Goal: Information Seeking & Learning: Find specific page/section

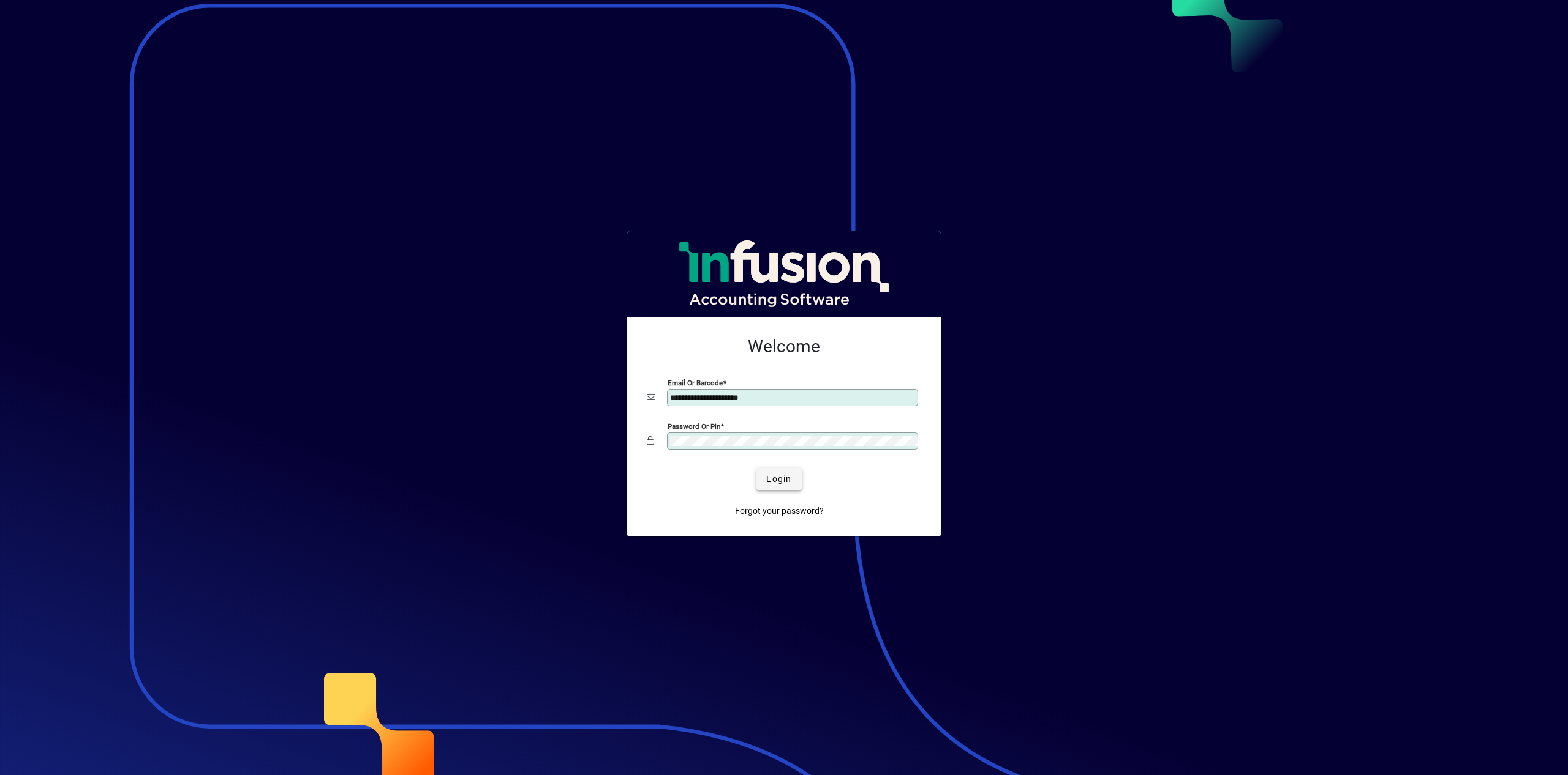
type input "**********"
click at [781, 491] on span "submit" at bounding box center [778, 479] width 45 height 29
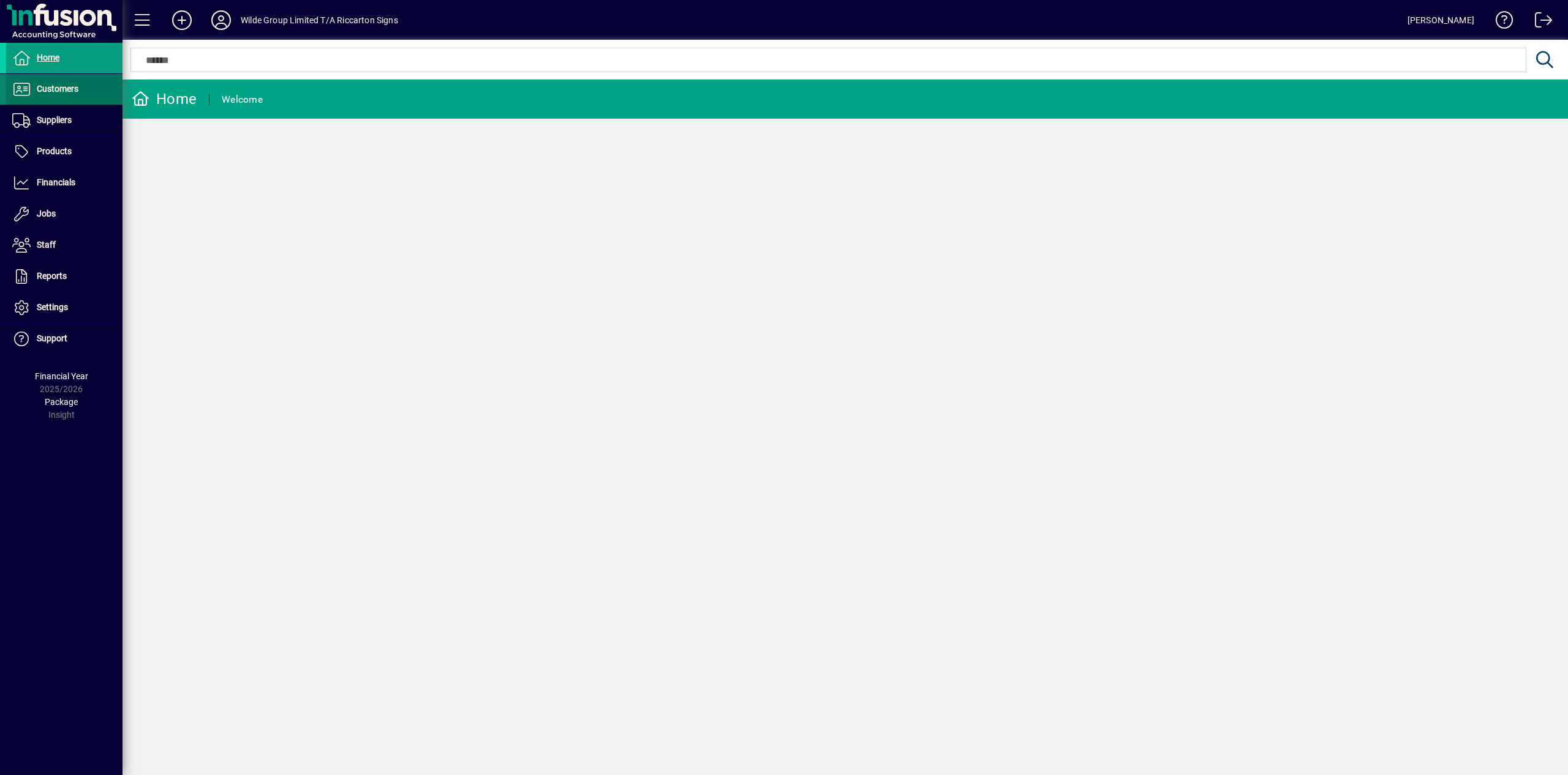
click at [74, 87] on span "Customers" at bounding box center [58, 89] width 42 height 9
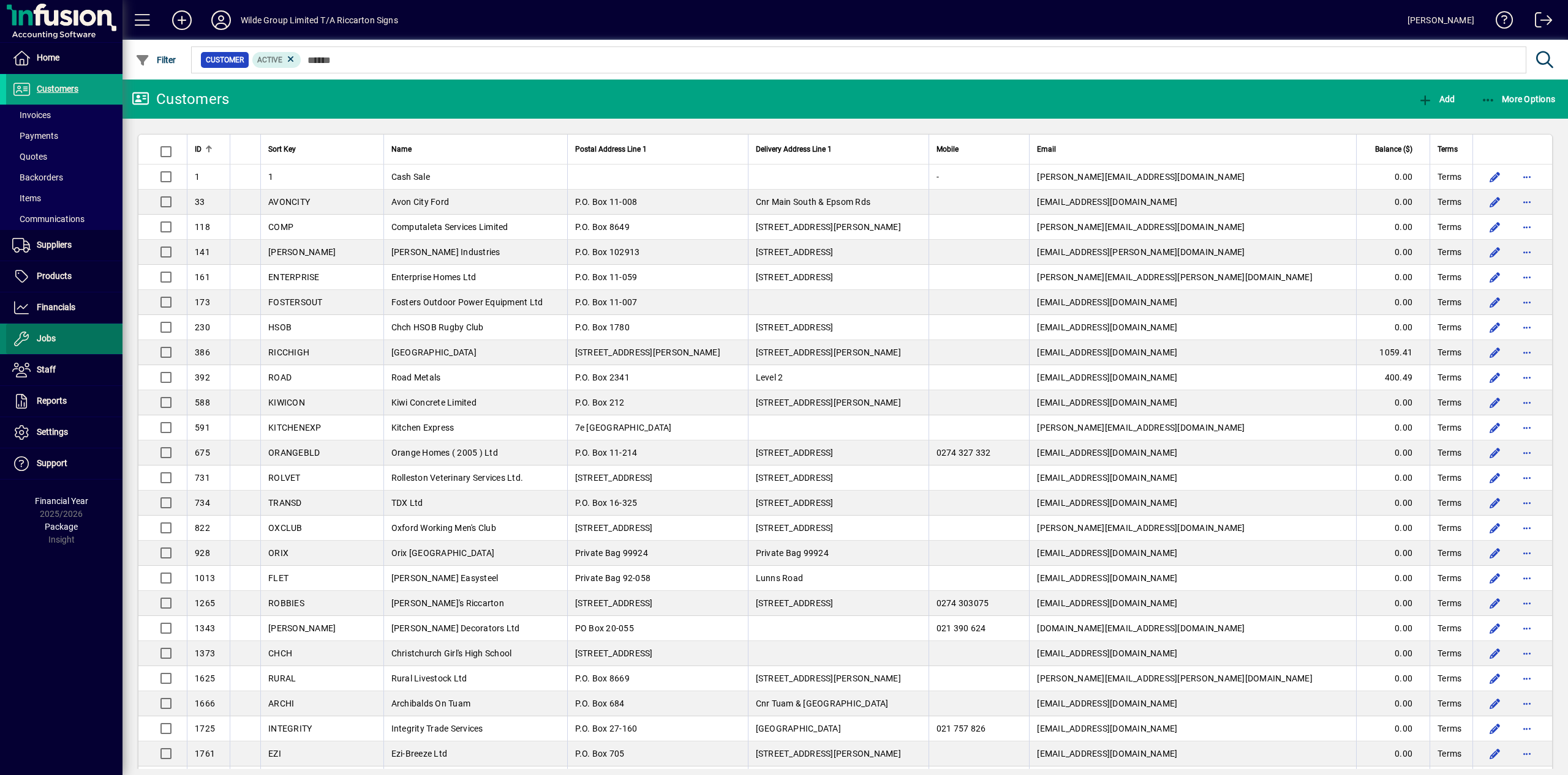
click at [74, 342] on span at bounding box center [63, 339] width 116 height 29
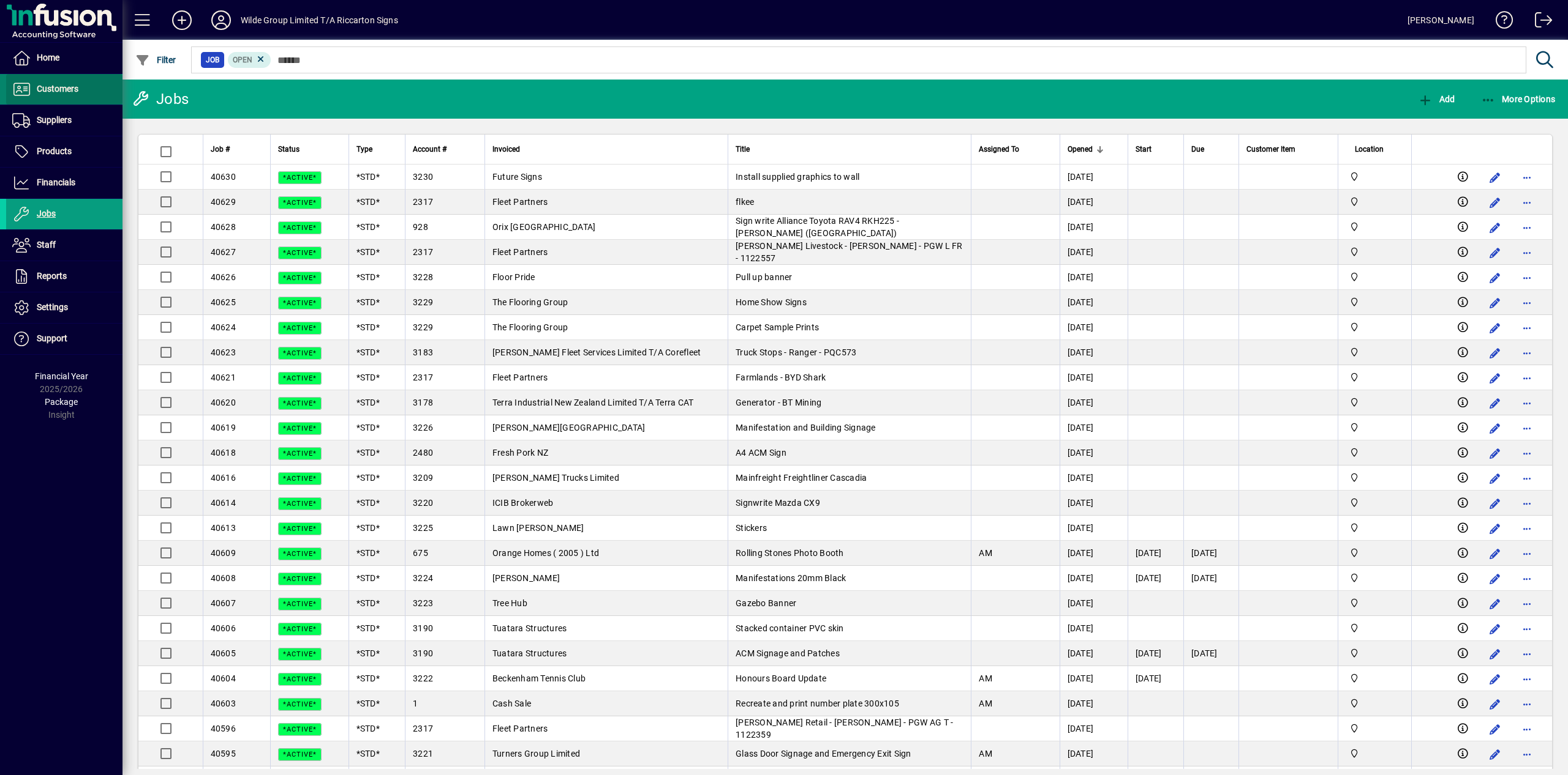
click at [34, 84] on span "Customers" at bounding box center [42, 90] width 72 height 15
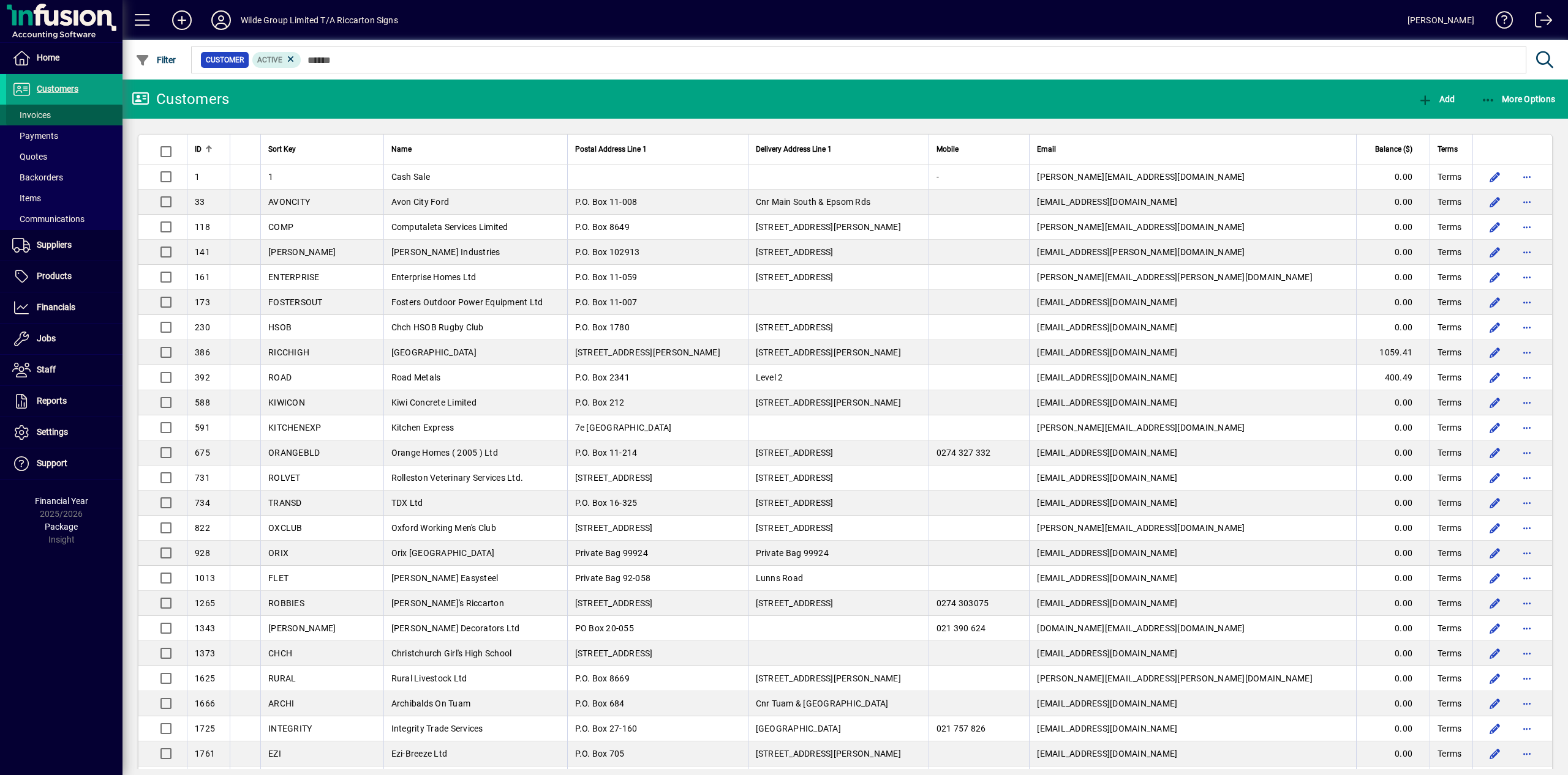
click at [46, 115] on span "Invoices" at bounding box center [31, 114] width 39 height 9
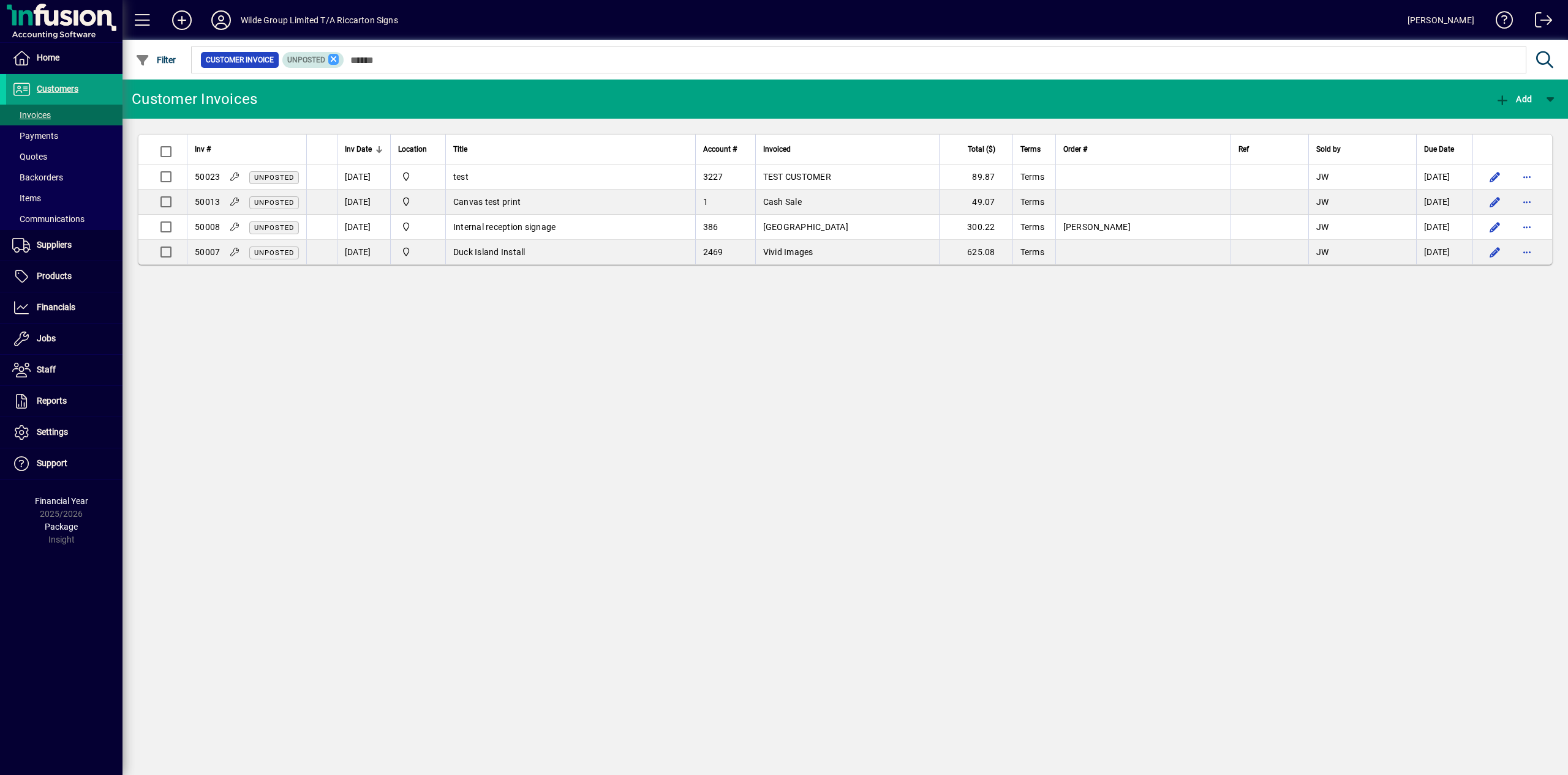
click at [339, 60] on icon at bounding box center [334, 60] width 11 height 11
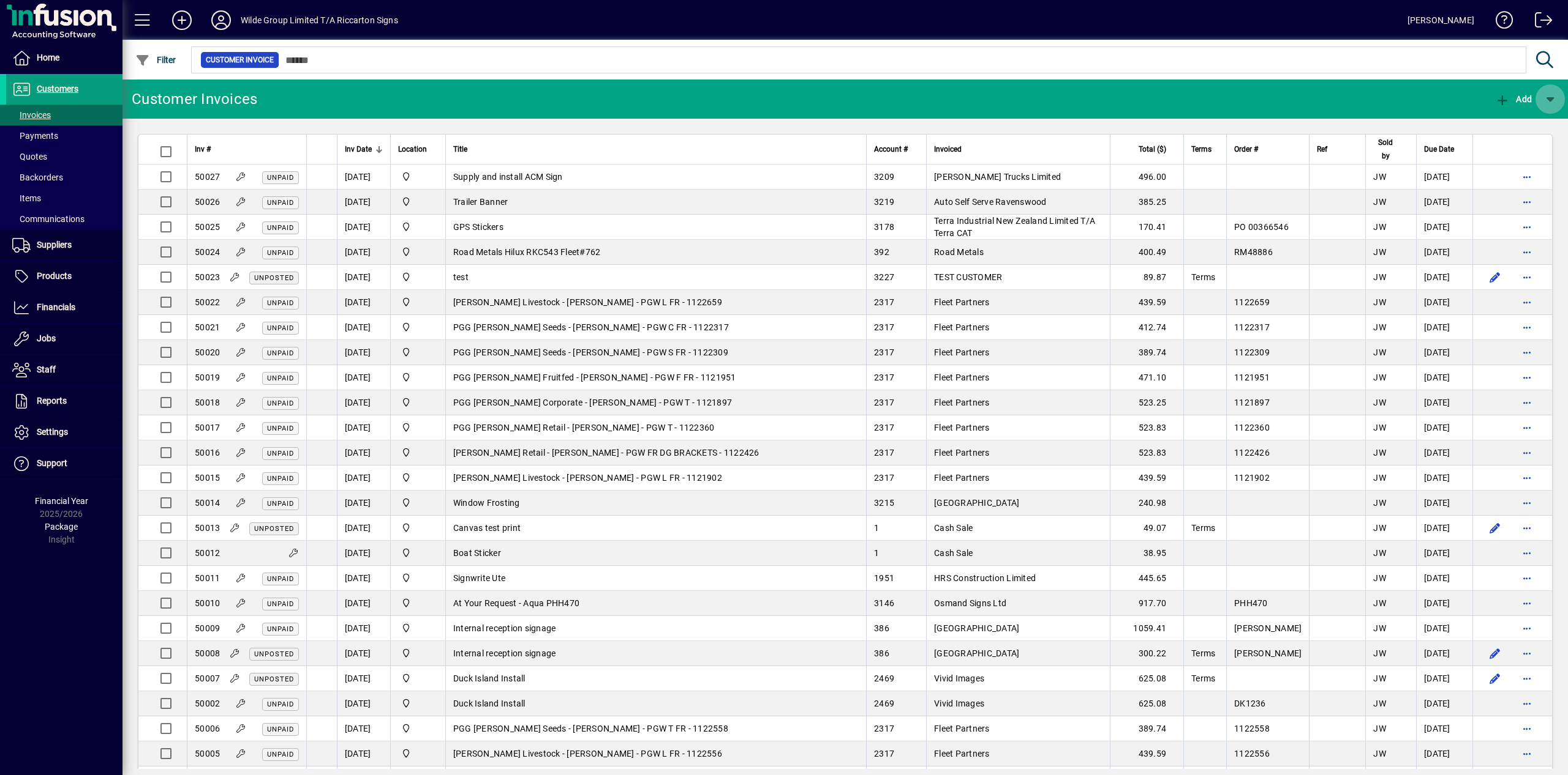
click at [1550, 105] on span "button" at bounding box center [1549, 98] width 29 height 29
click at [1226, 97] on div at bounding box center [784, 387] width 1568 height 775
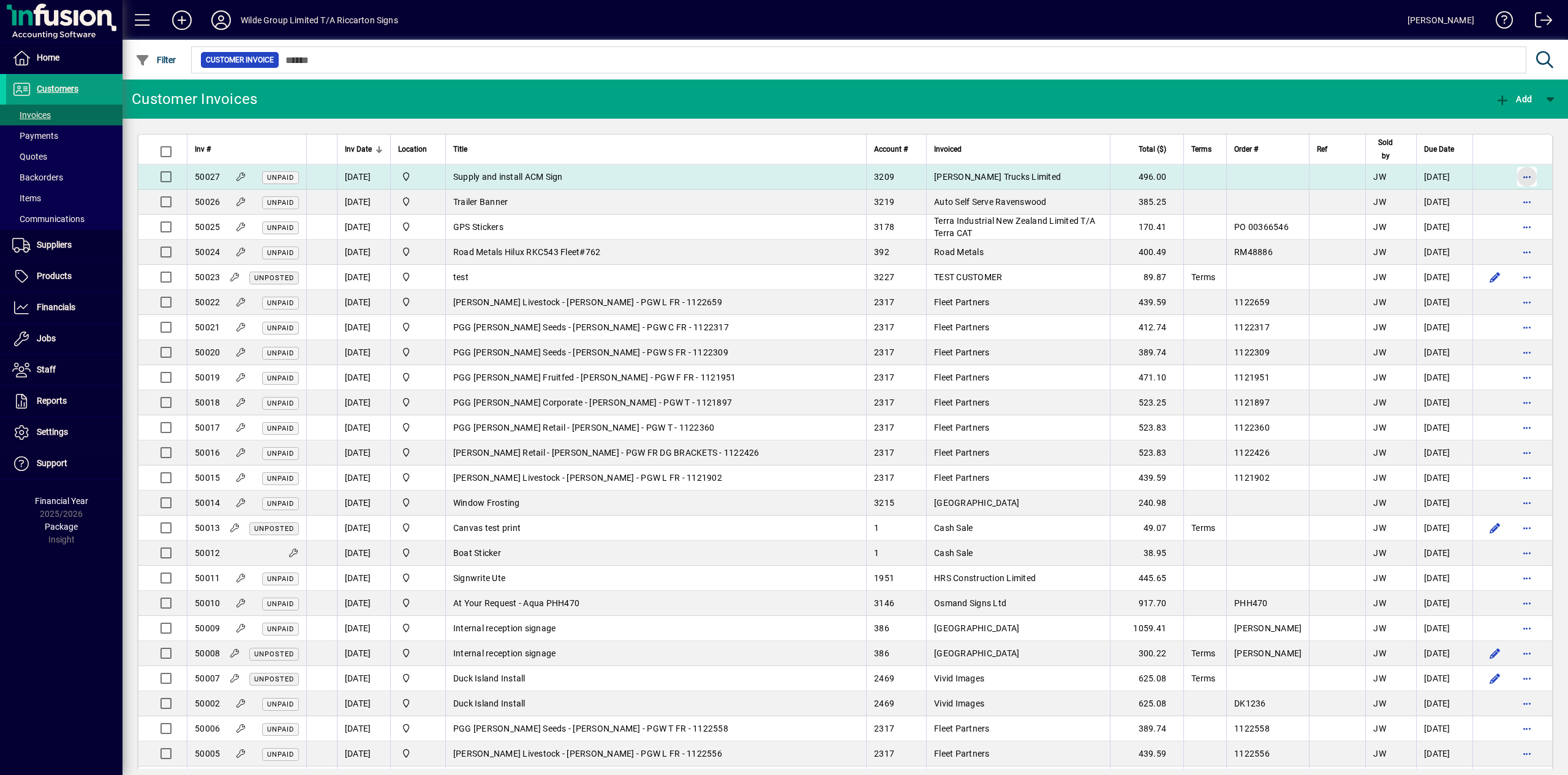
click at [1514, 176] on span "button" at bounding box center [1526, 176] width 29 height 29
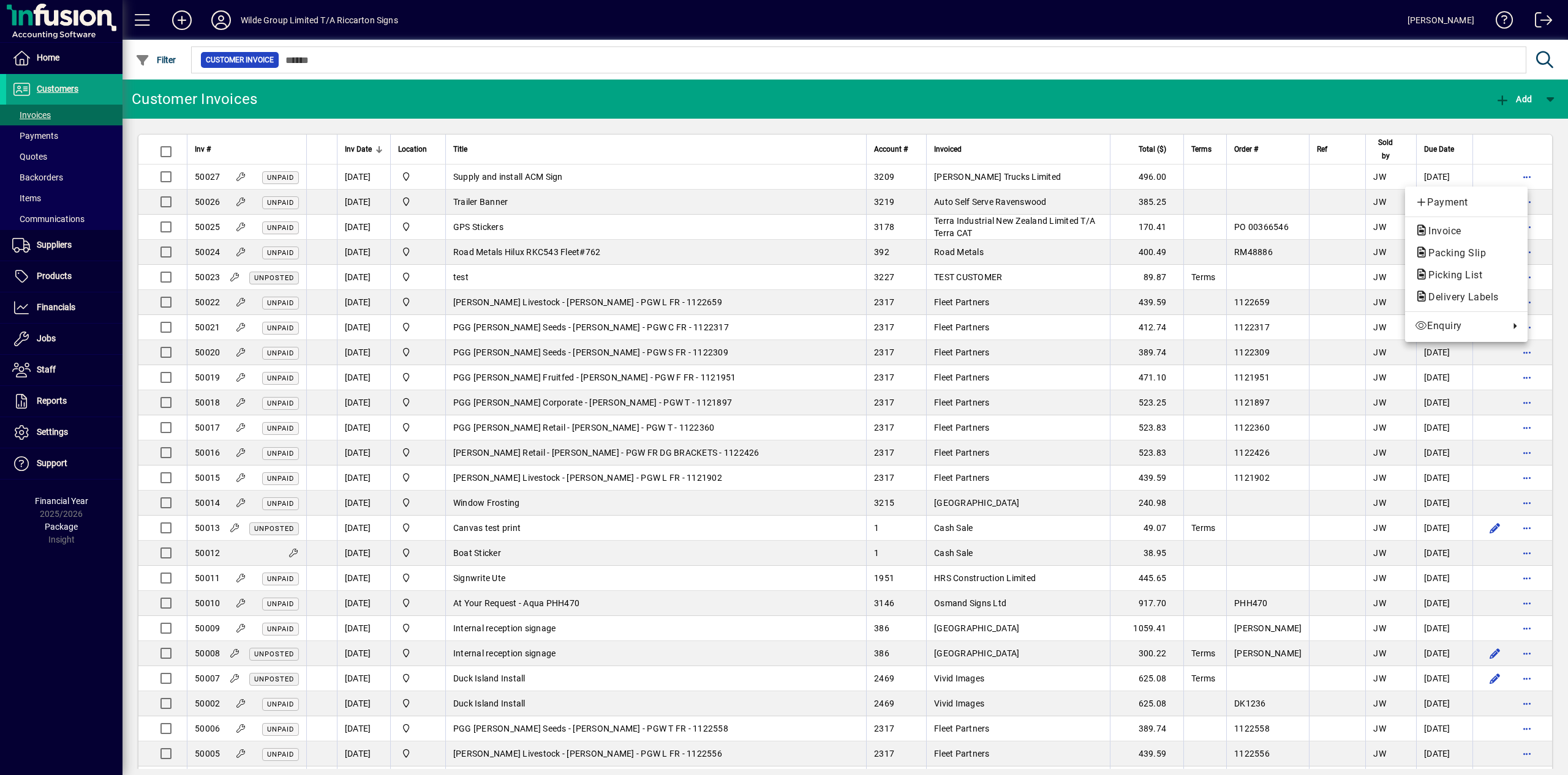
click at [1107, 96] on div at bounding box center [784, 387] width 1568 height 775
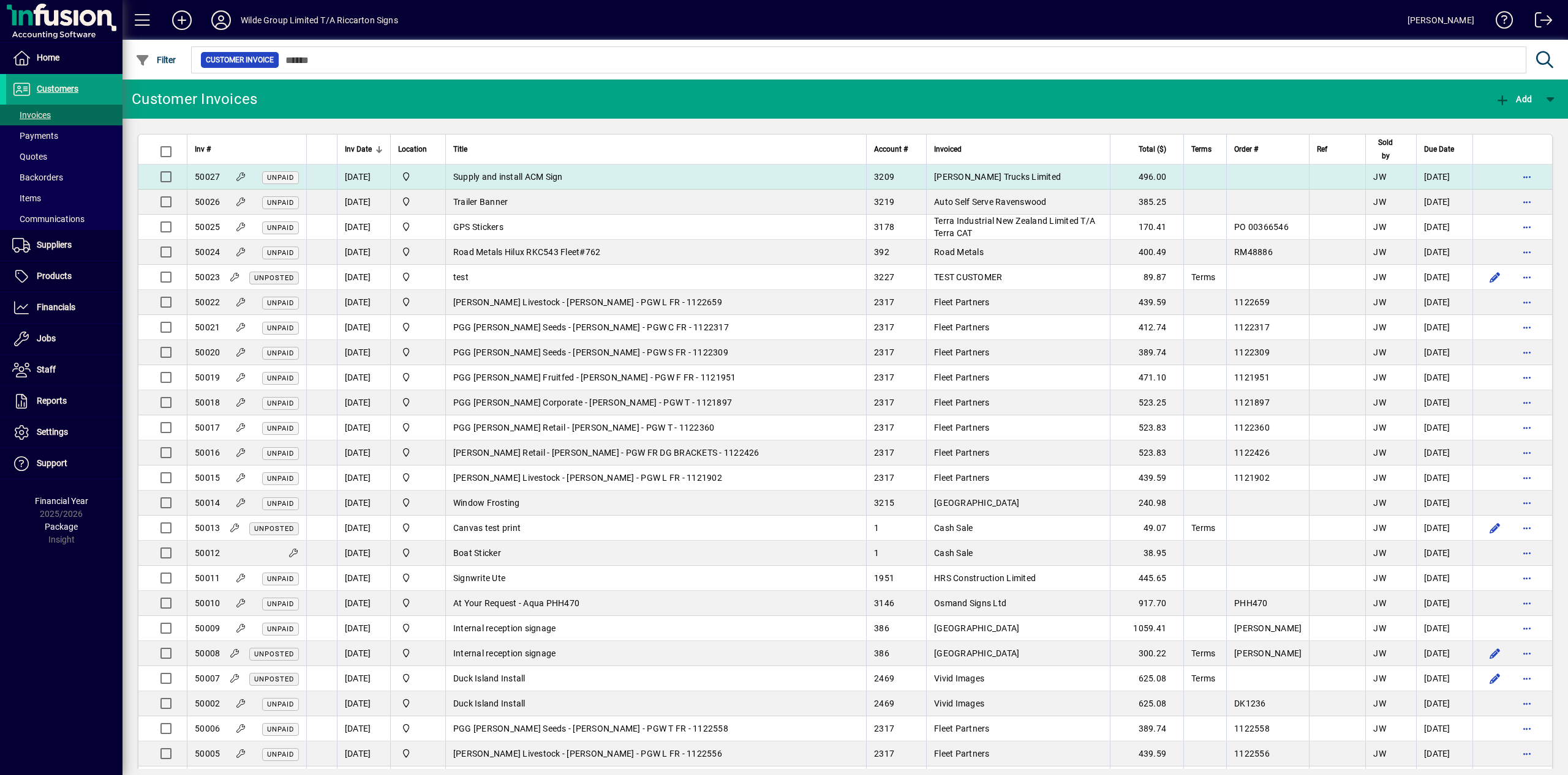
click at [220, 177] on span "50027" at bounding box center [207, 177] width 26 height 9
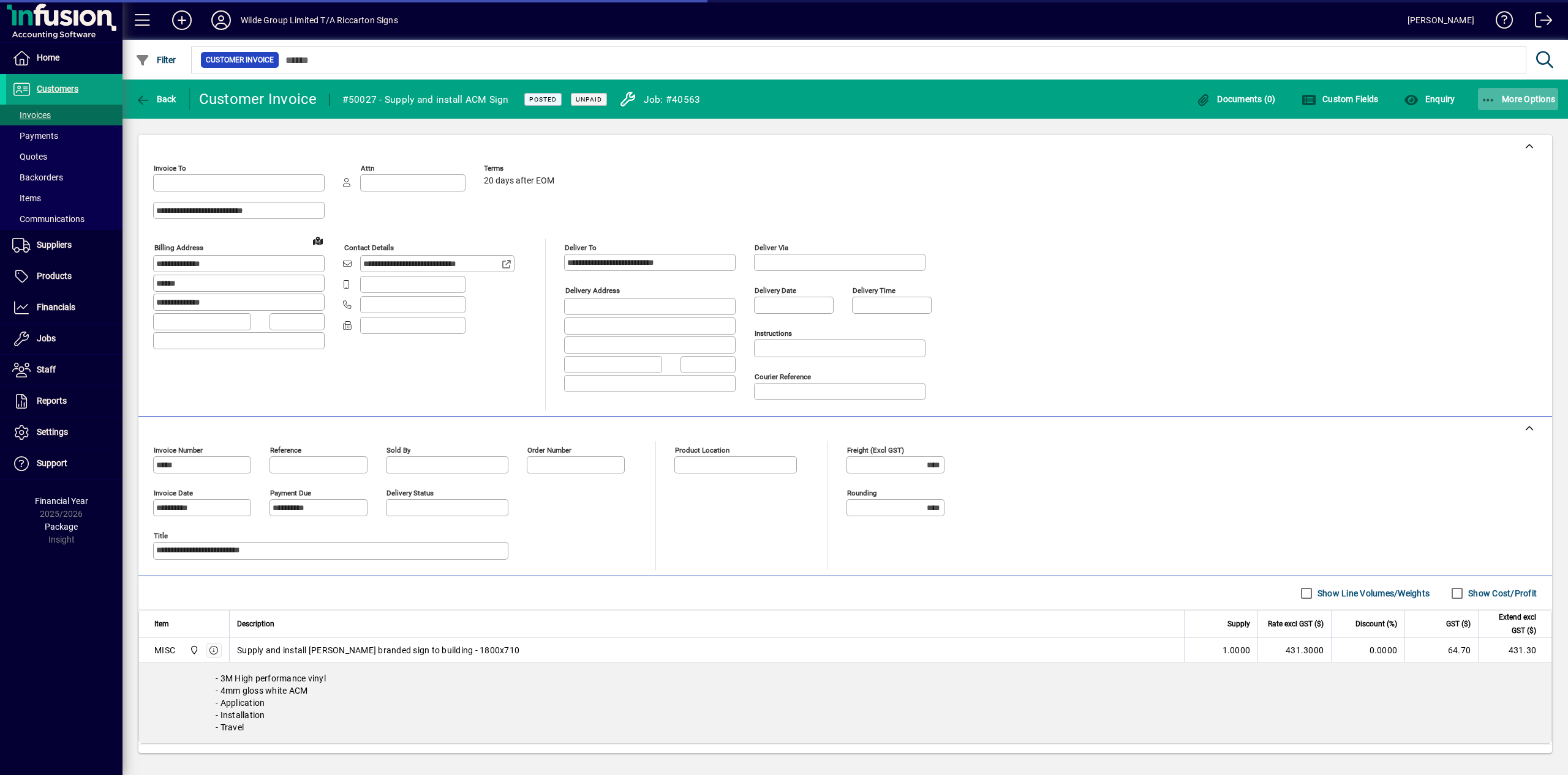
type input "**********"
click at [1487, 101] on icon "button" at bounding box center [1488, 100] width 15 height 12
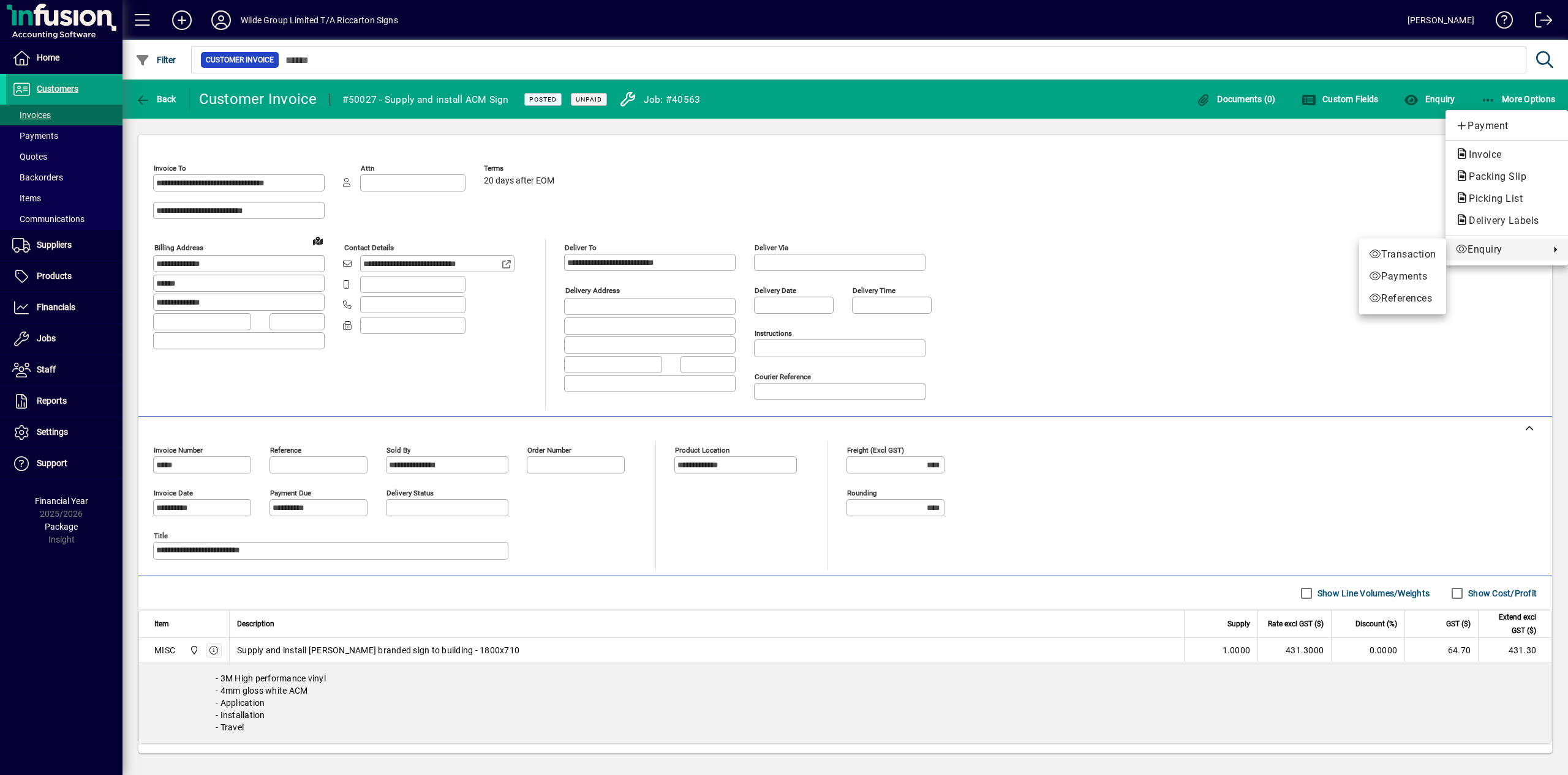
click at [44, 311] on div at bounding box center [784, 387] width 1568 height 775
click at [44, 311] on span "Financials" at bounding box center [56, 307] width 39 height 9
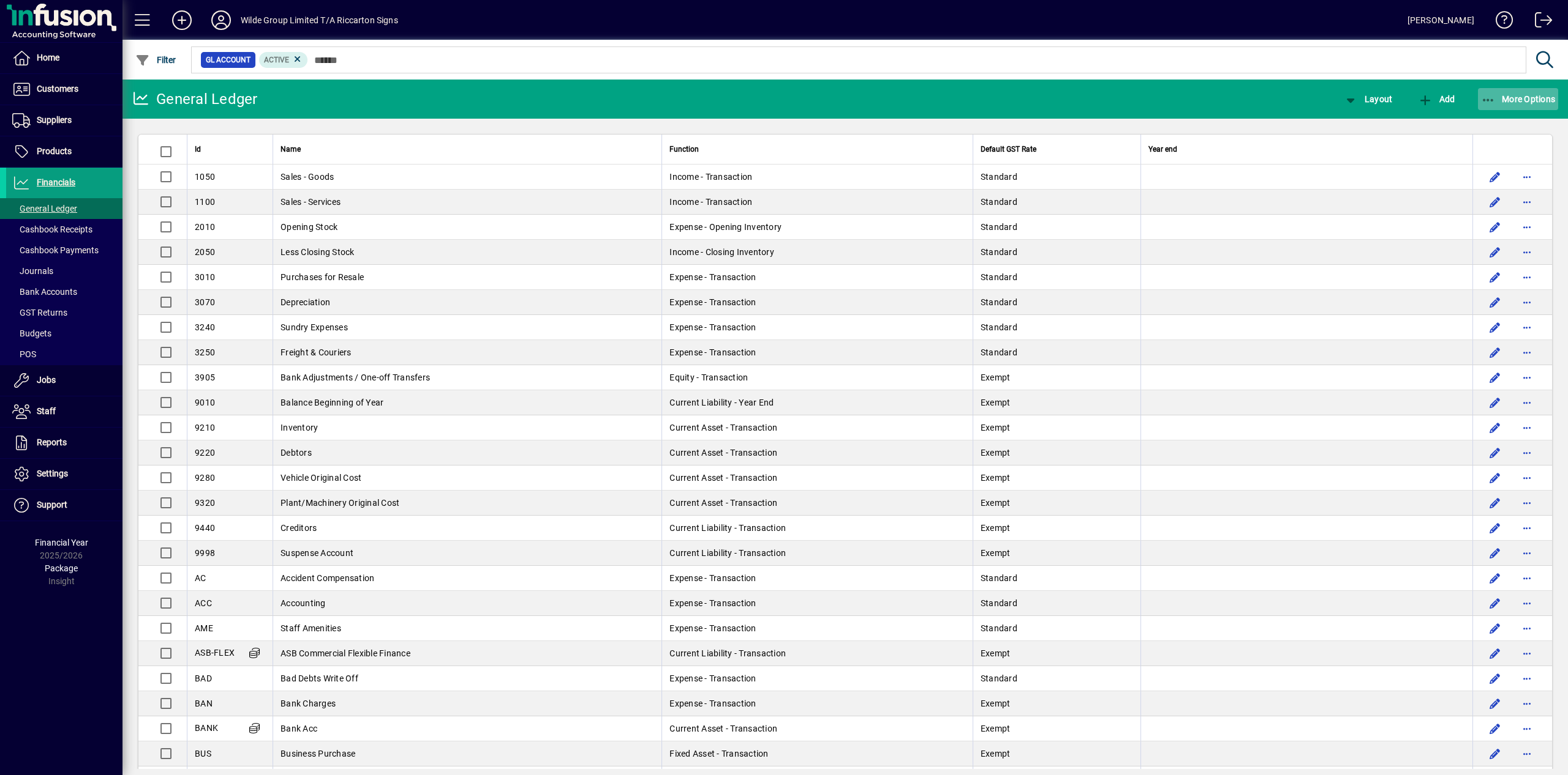
click at [1495, 99] on span "More Options" at bounding box center [1518, 99] width 75 height 9
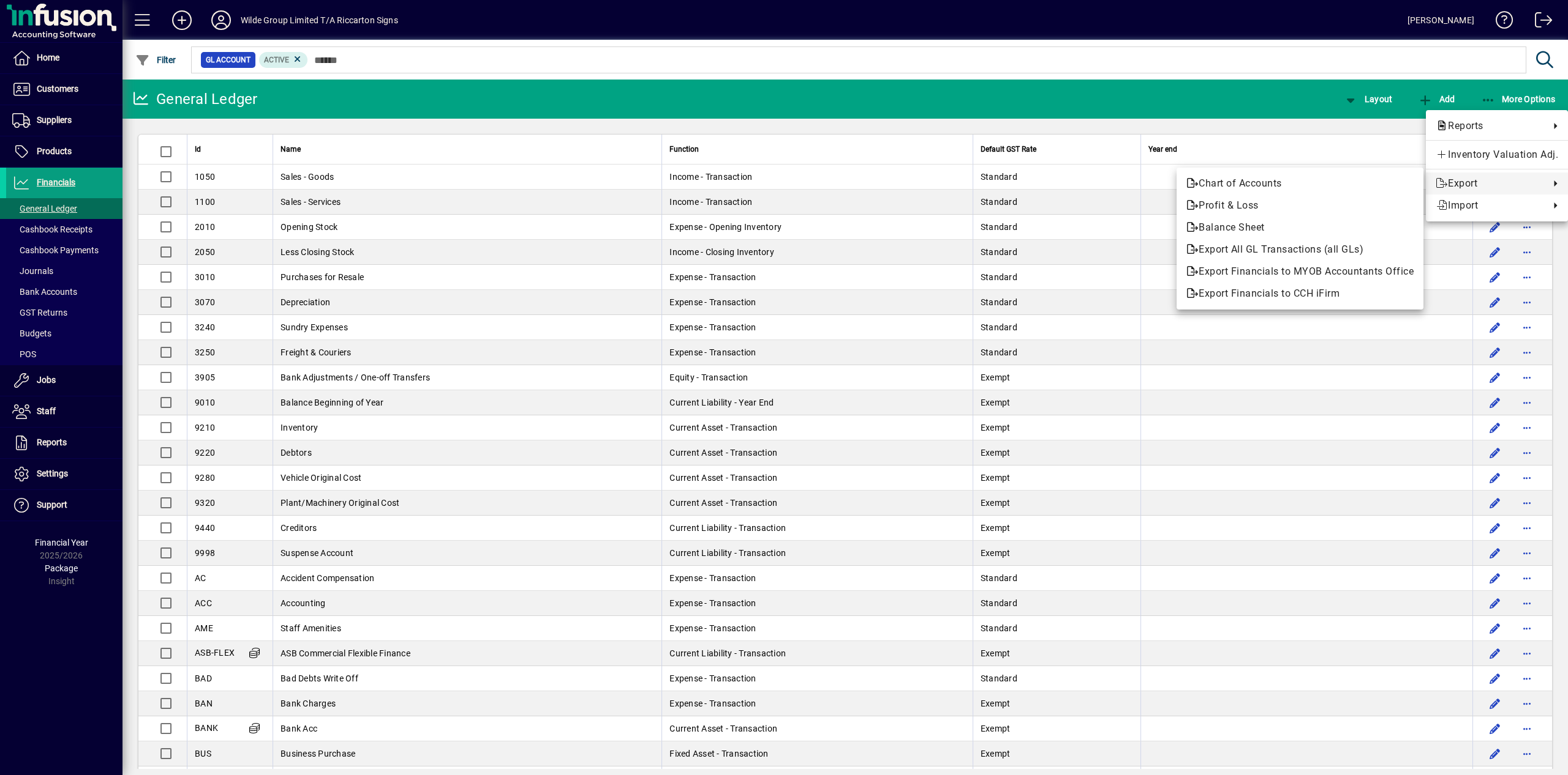
click at [1019, 99] on div at bounding box center [784, 387] width 1568 height 775
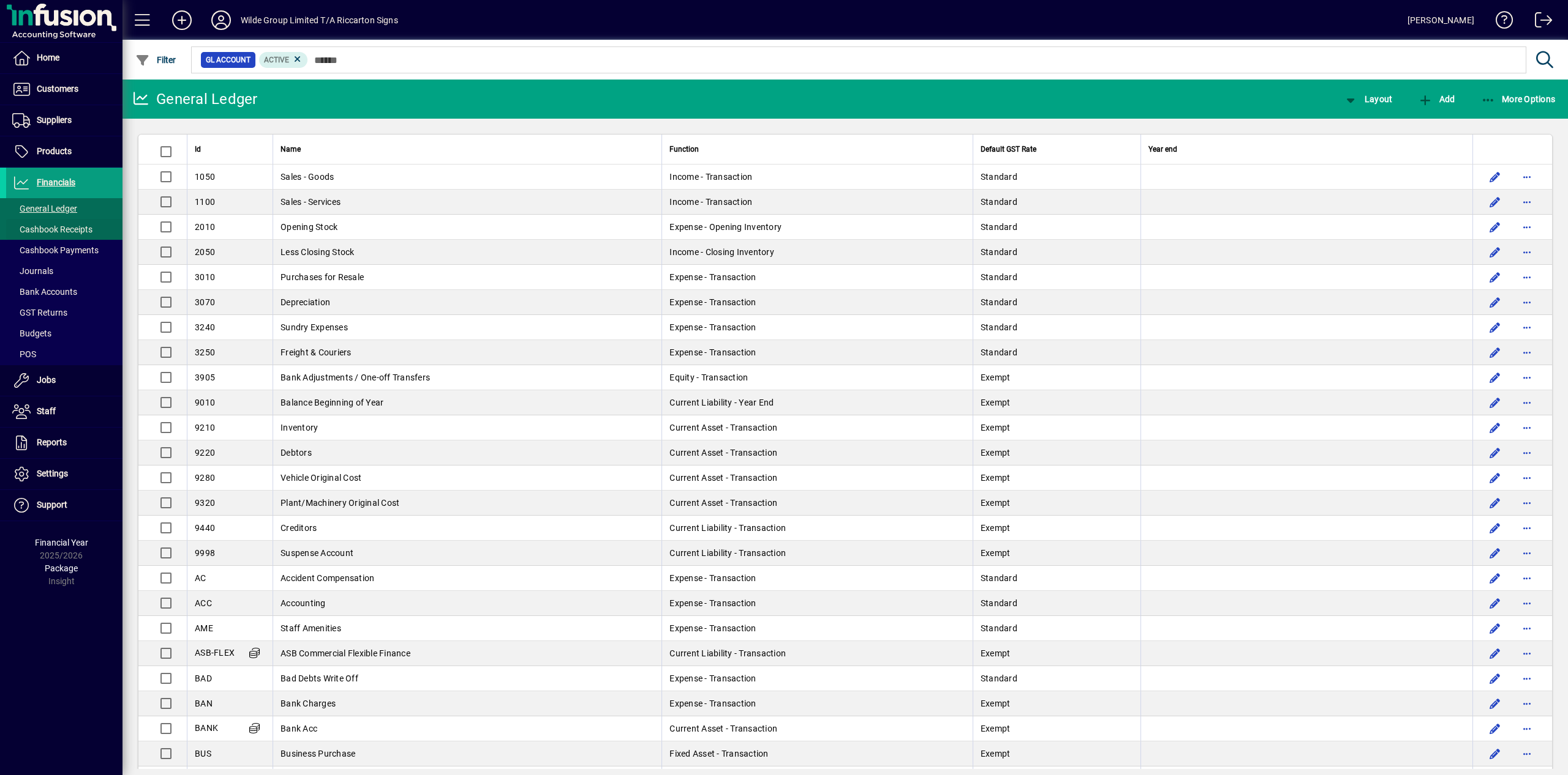
click at [60, 232] on span "Cashbook Receipts" at bounding box center [52, 229] width 80 height 9
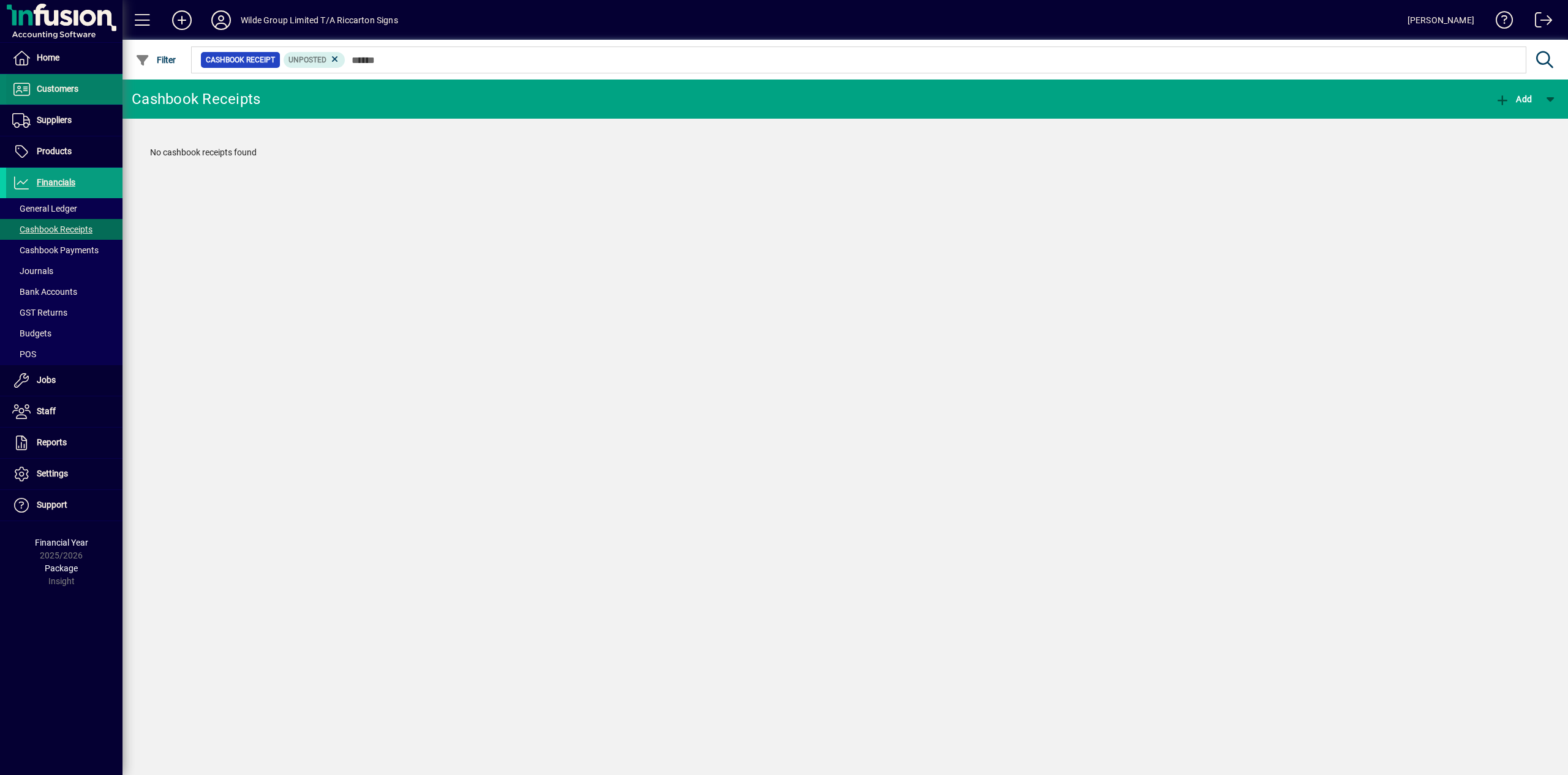
click at [61, 88] on span "Customers" at bounding box center [58, 89] width 42 height 9
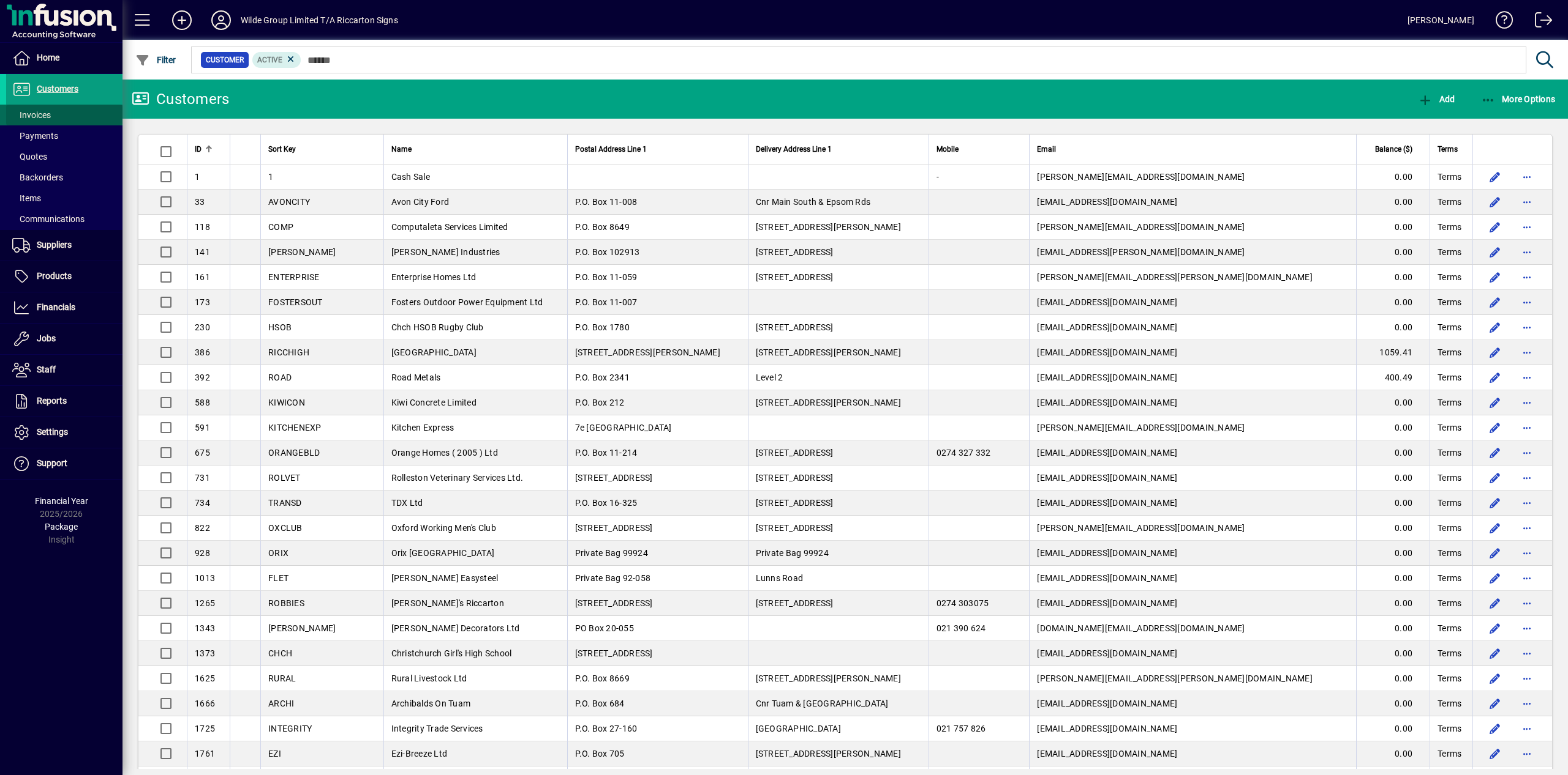
click at [42, 114] on span "Invoices" at bounding box center [31, 114] width 39 height 9
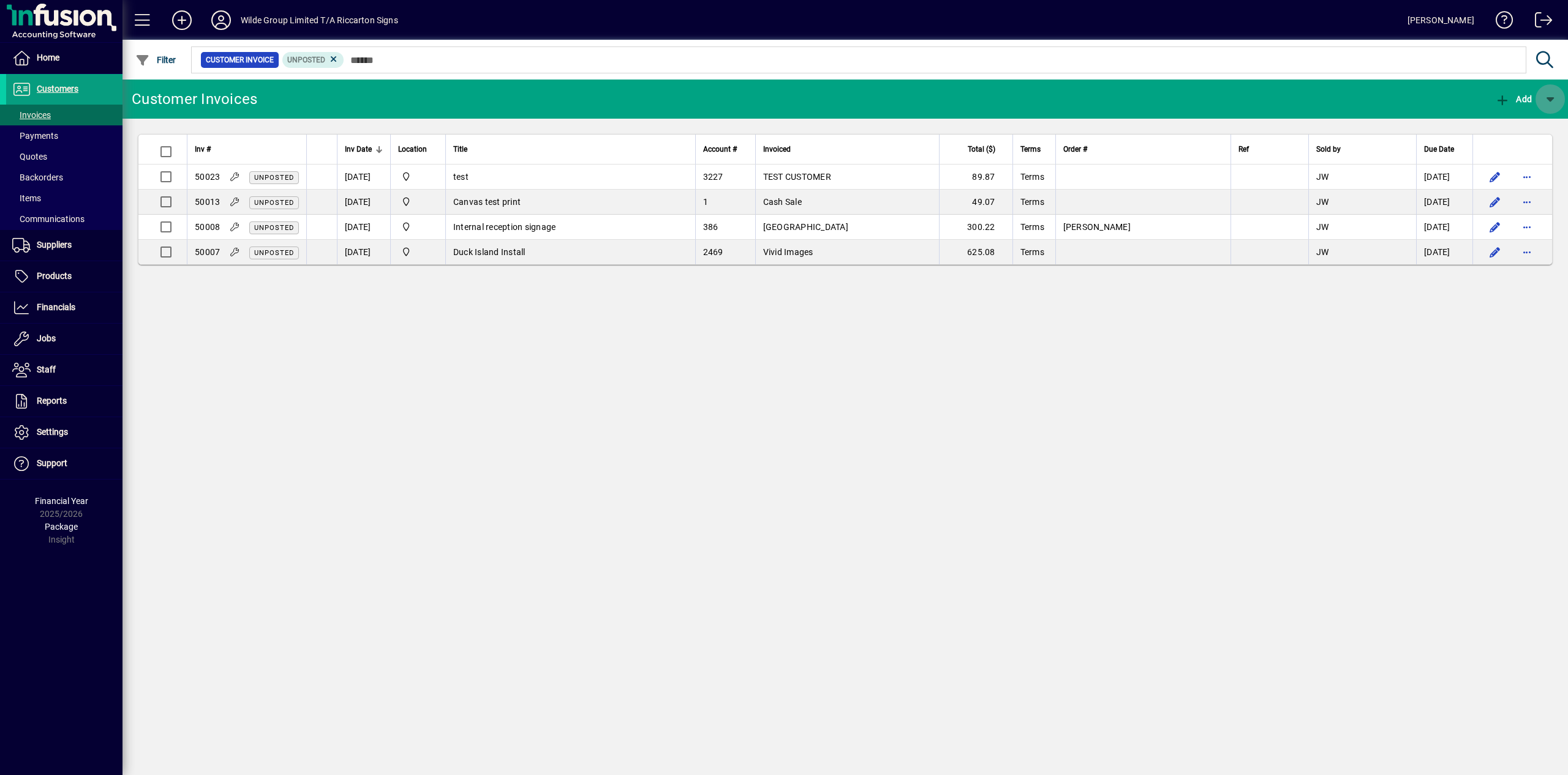
click at [1548, 106] on span "button" at bounding box center [1549, 98] width 29 height 29
click at [1324, 109] on div at bounding box center [784, 387] width 1568 height 775
click at [56, 85] on span "Customers" at bounding box center [58, 89] width 42 height 9
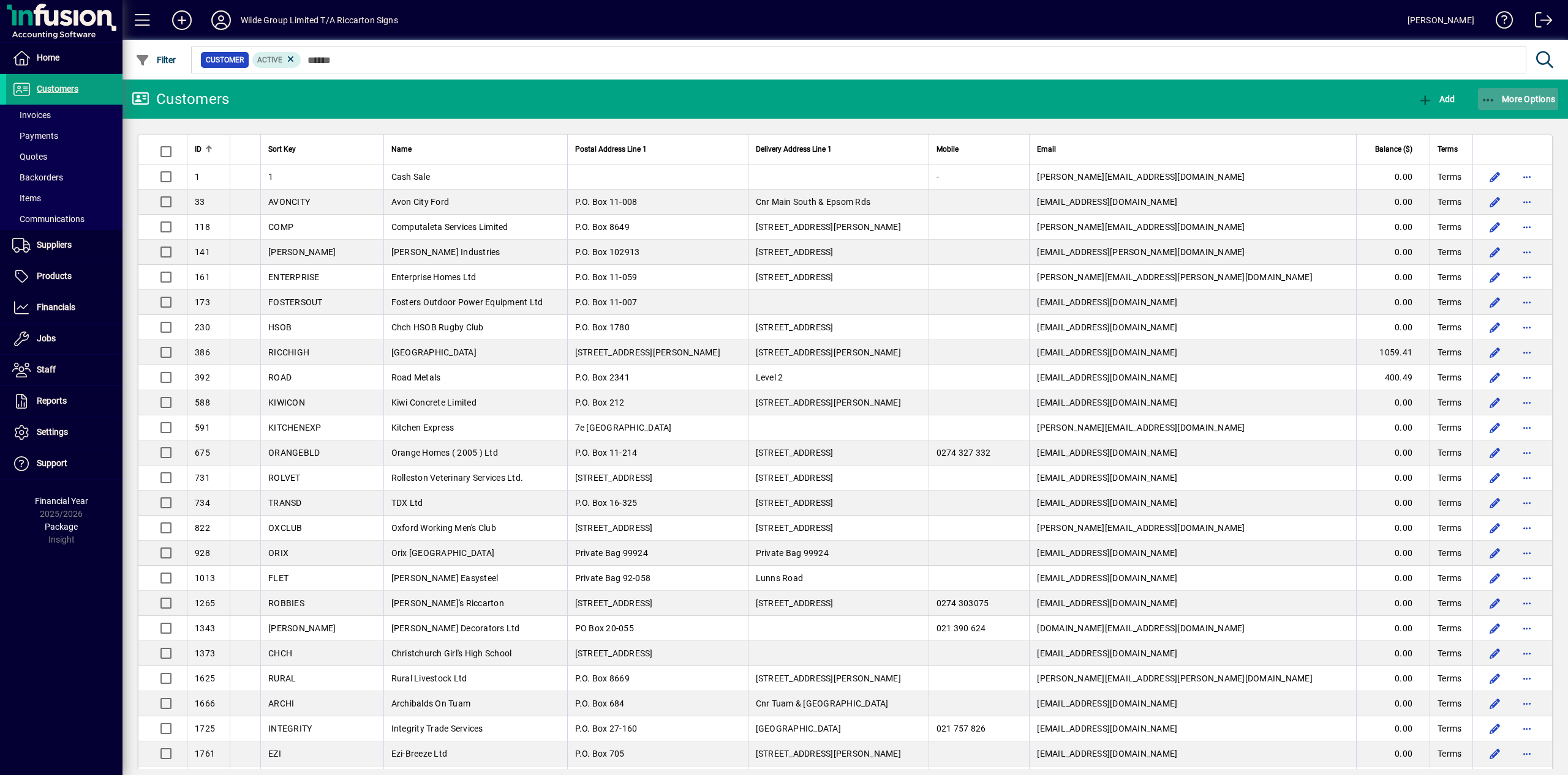
click at [1522, 106] on span "button" at bounding box center [1517, 98] width 80 height 29
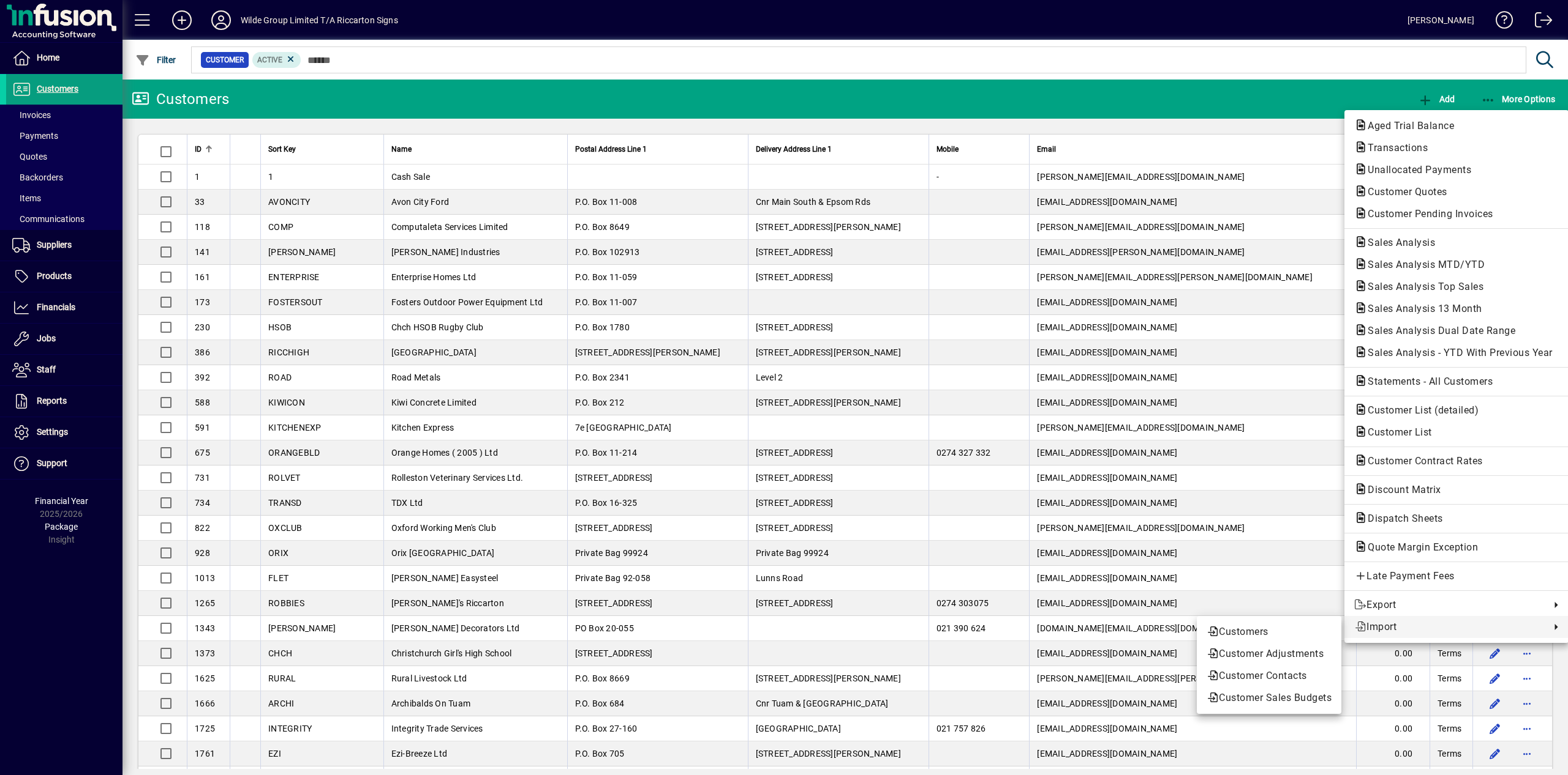
click at [953, 91] on div at bounding box center [784, 387] width 1568 height 775
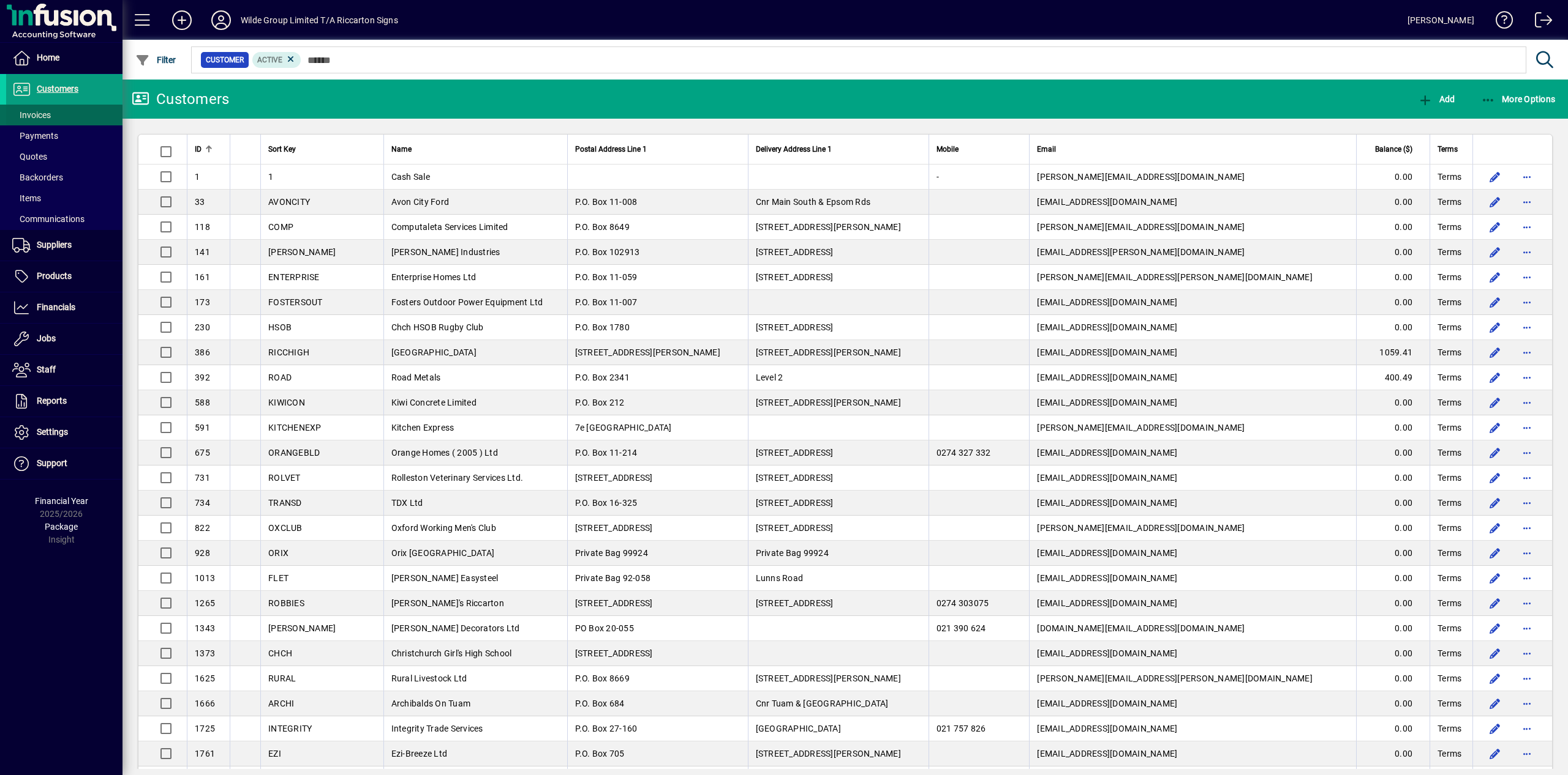
click at [45, 112] on span "Invoices" at bounding box center [31, 114] width 39 height 9
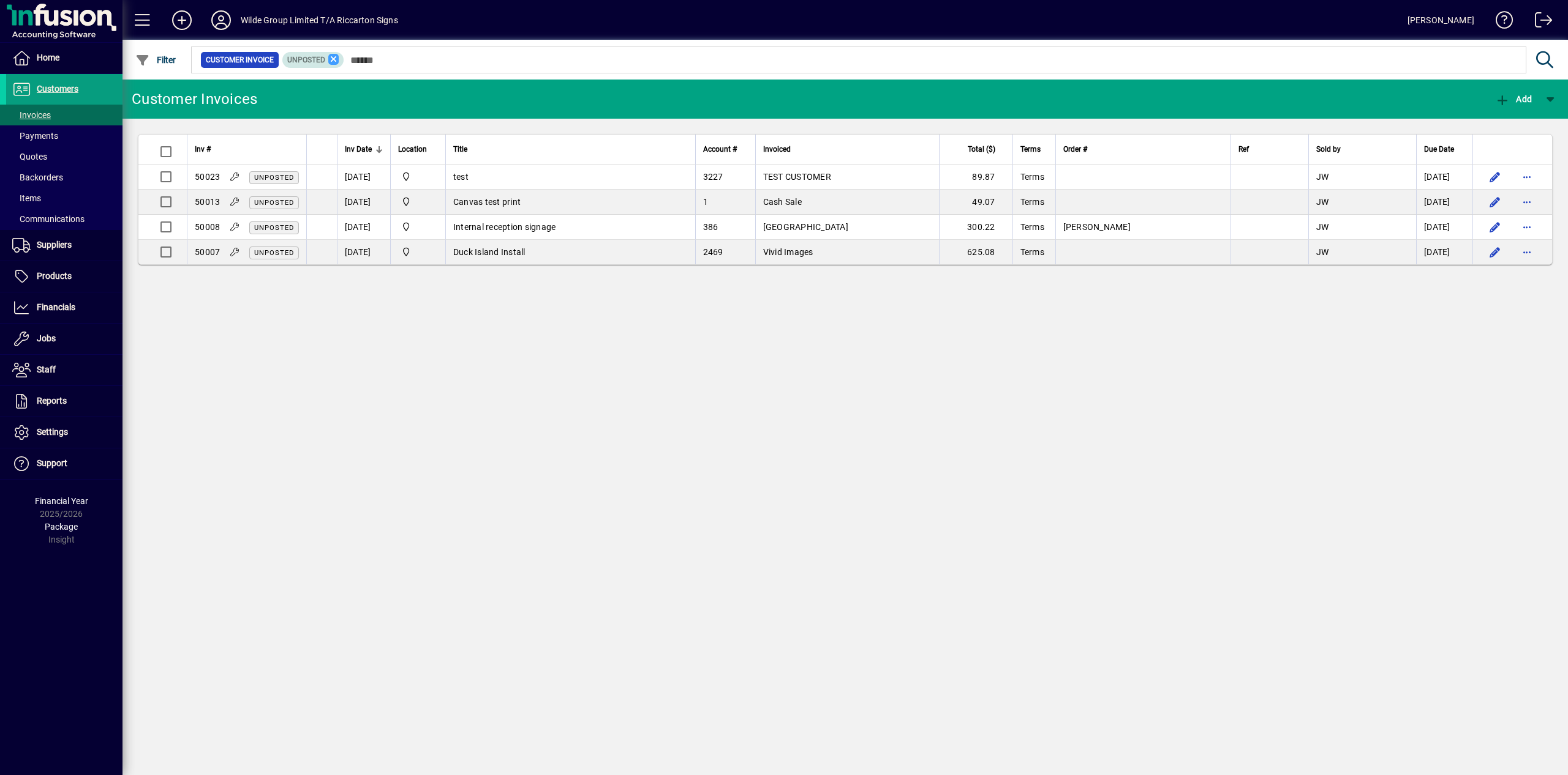
click at [339, 62] on icon at bounding box center [334, 60] width 11 height 11
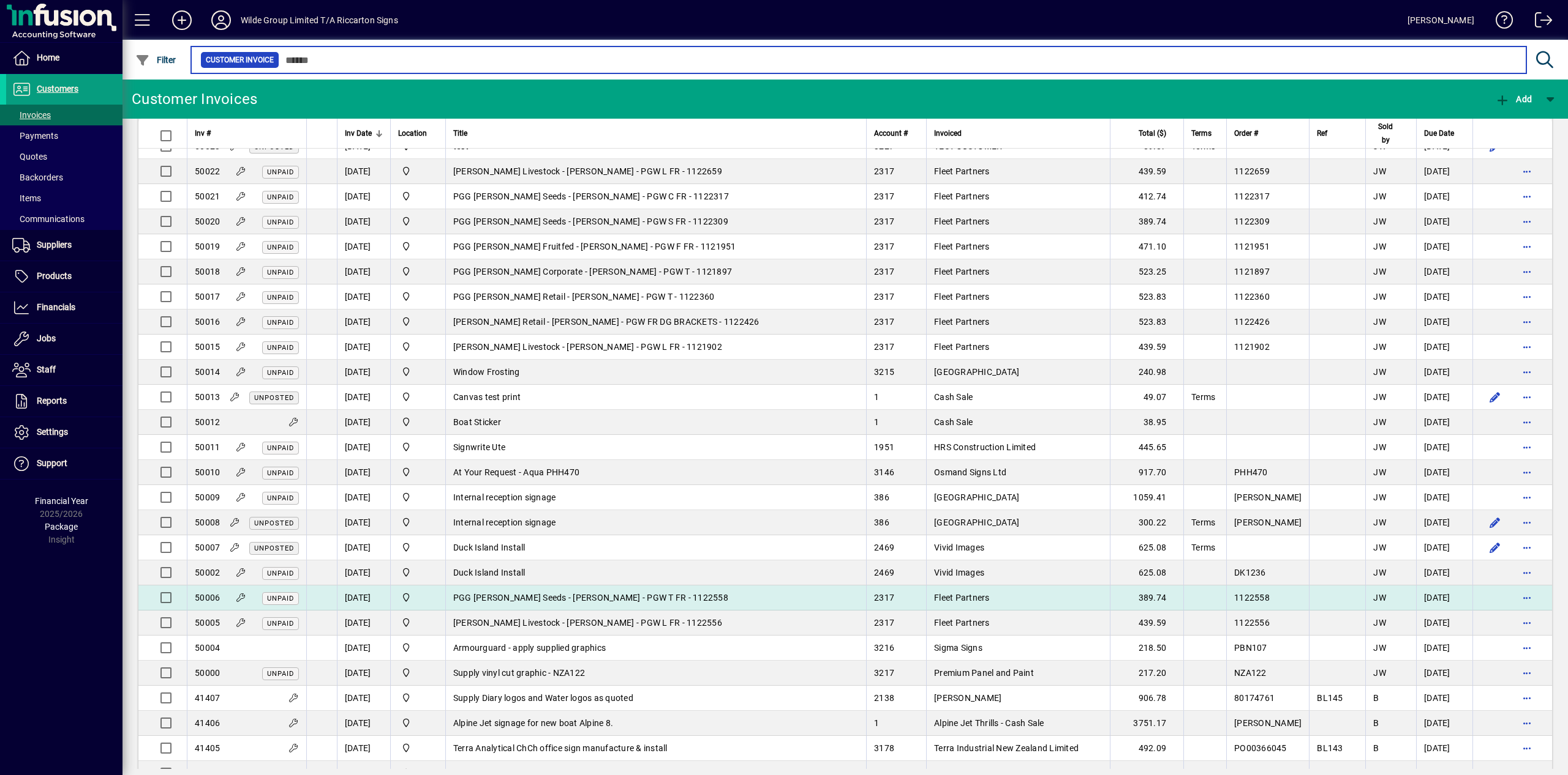
scroll to position [177, 0]
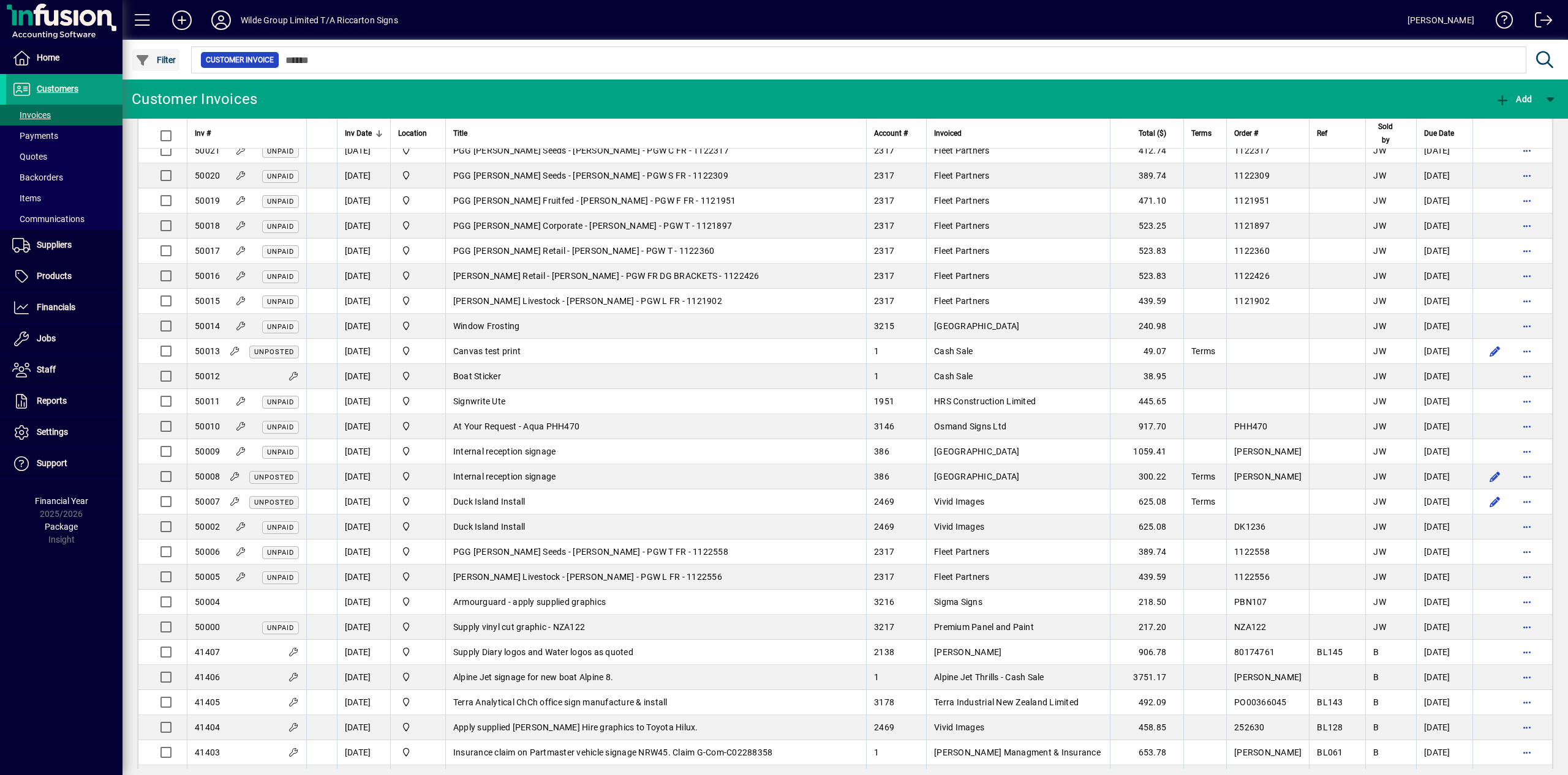
click at [171, 55] on span "Filter" at bounding box center [155, 60] width 41 height 9
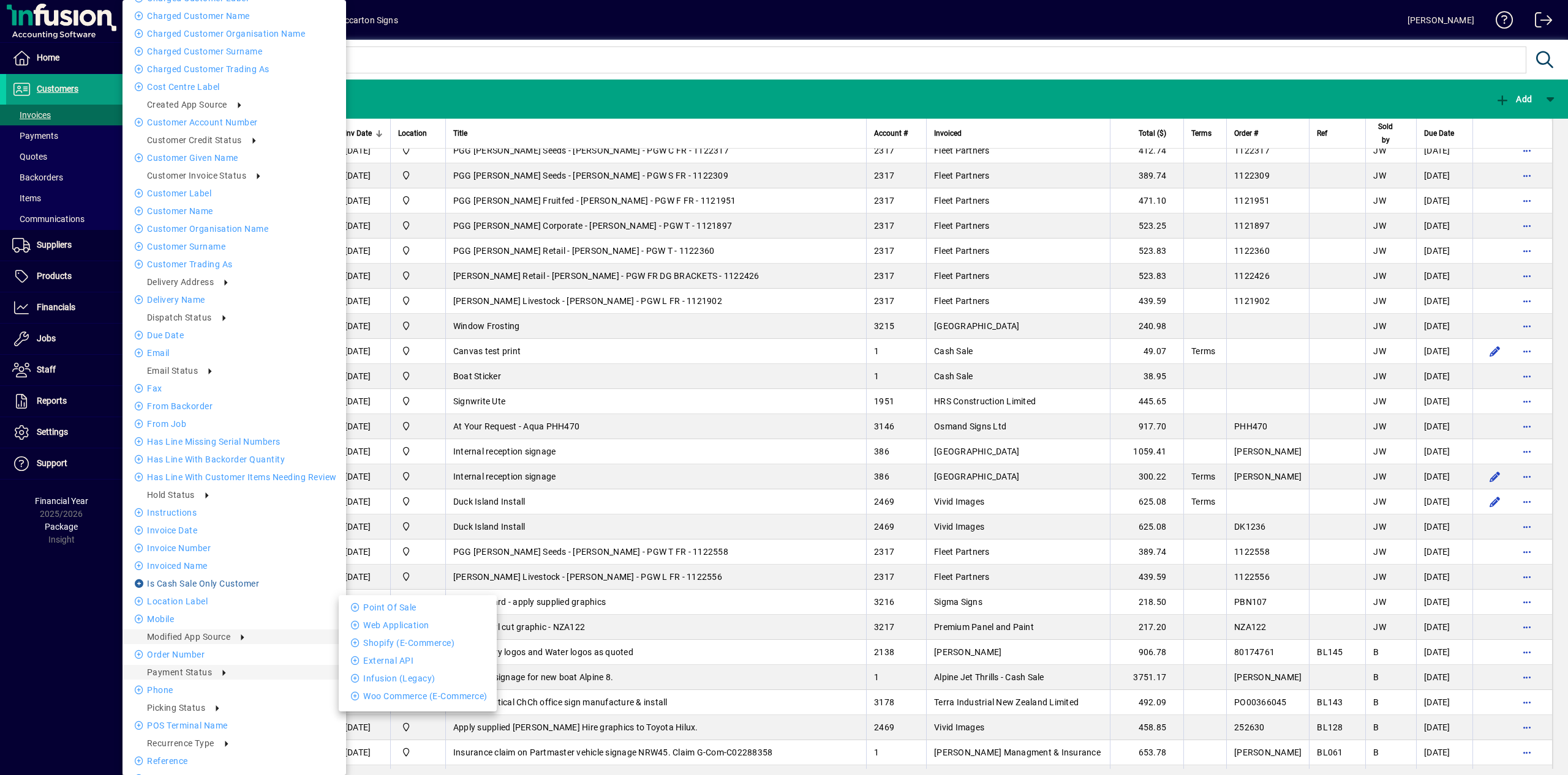
scroll to position [73, 0]
click at [204, 524] on li "Invoice date" at bounding box center [234, 525] width 223 height 15
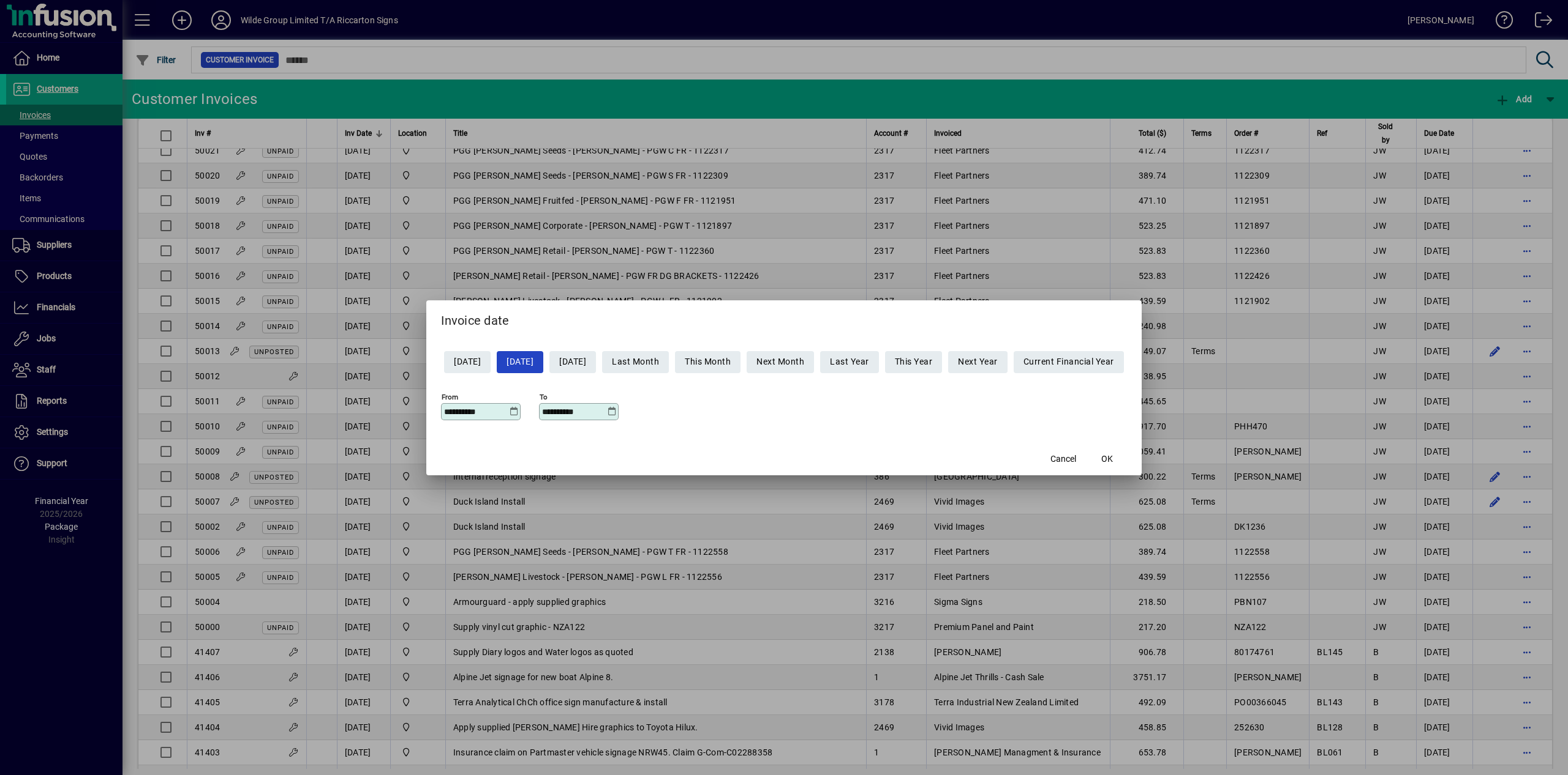
click at [508, 413] on icon at bounding box center [513, 412] width 9 height 9
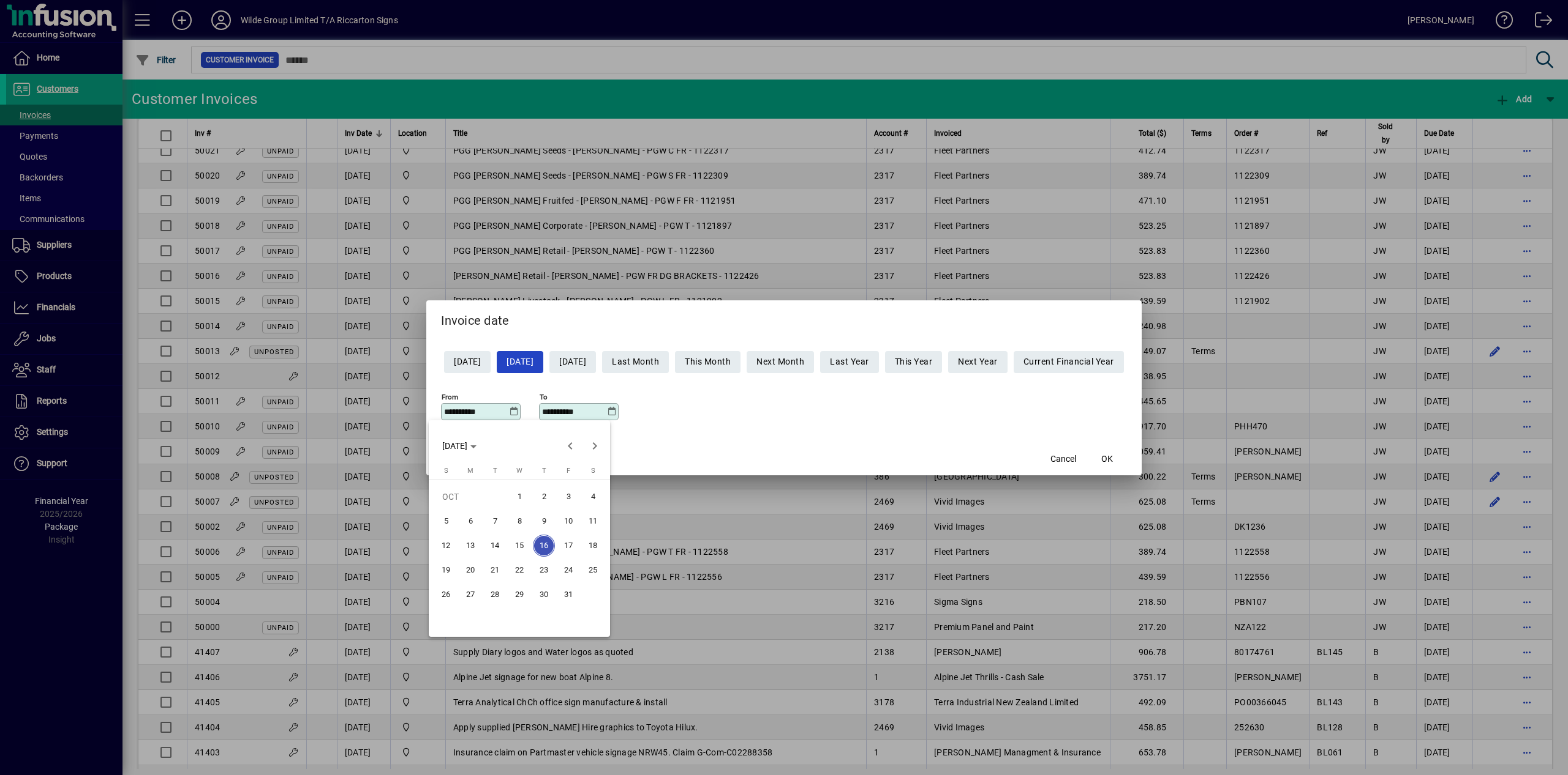
click at [539, 498] on span "2" at bounding box center [543, 496] width 22 height 22
type input "**********"
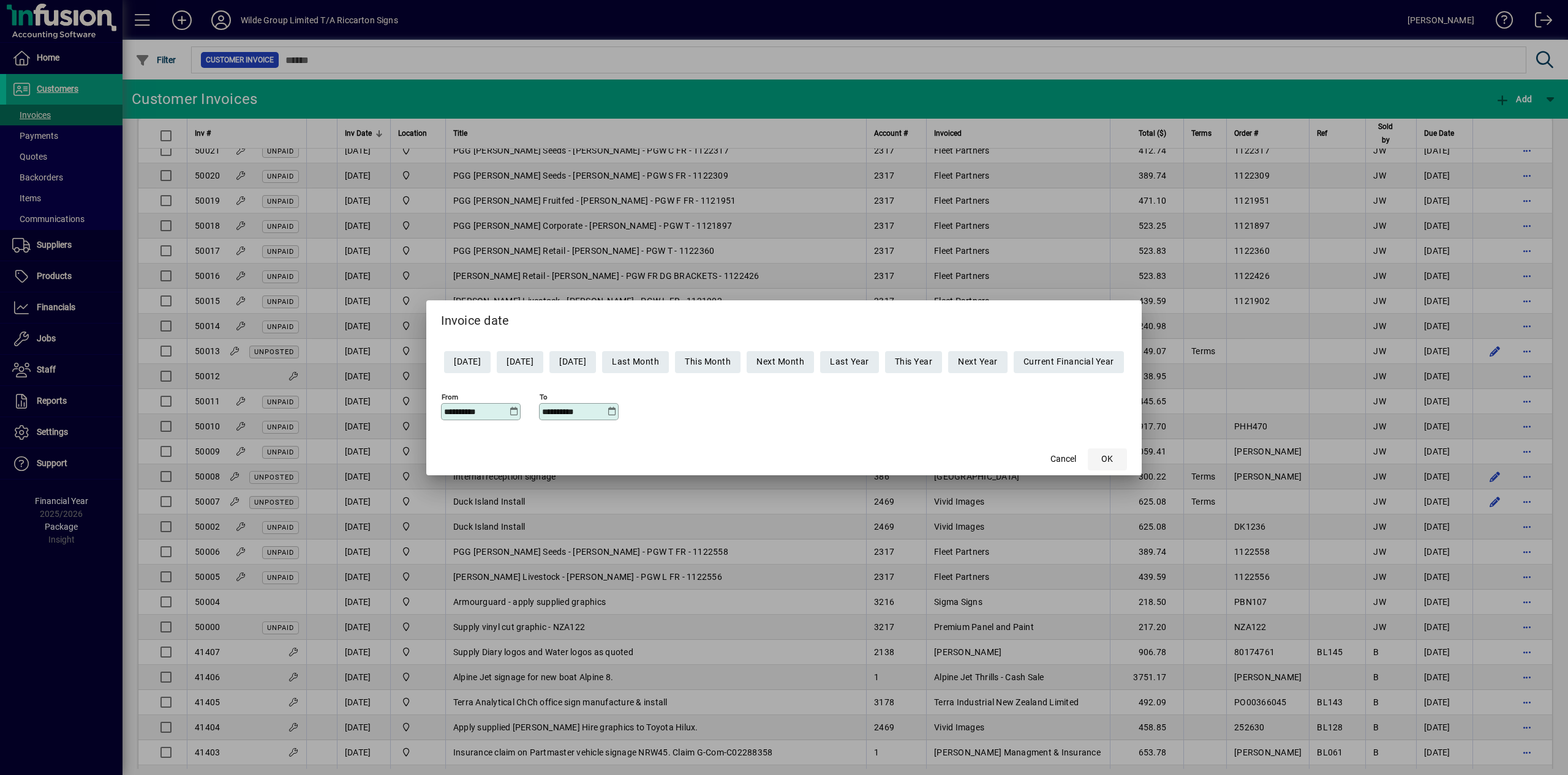
click at [1118, 452] on span "button" at bounding box center [1107, 459] width 39 height 29
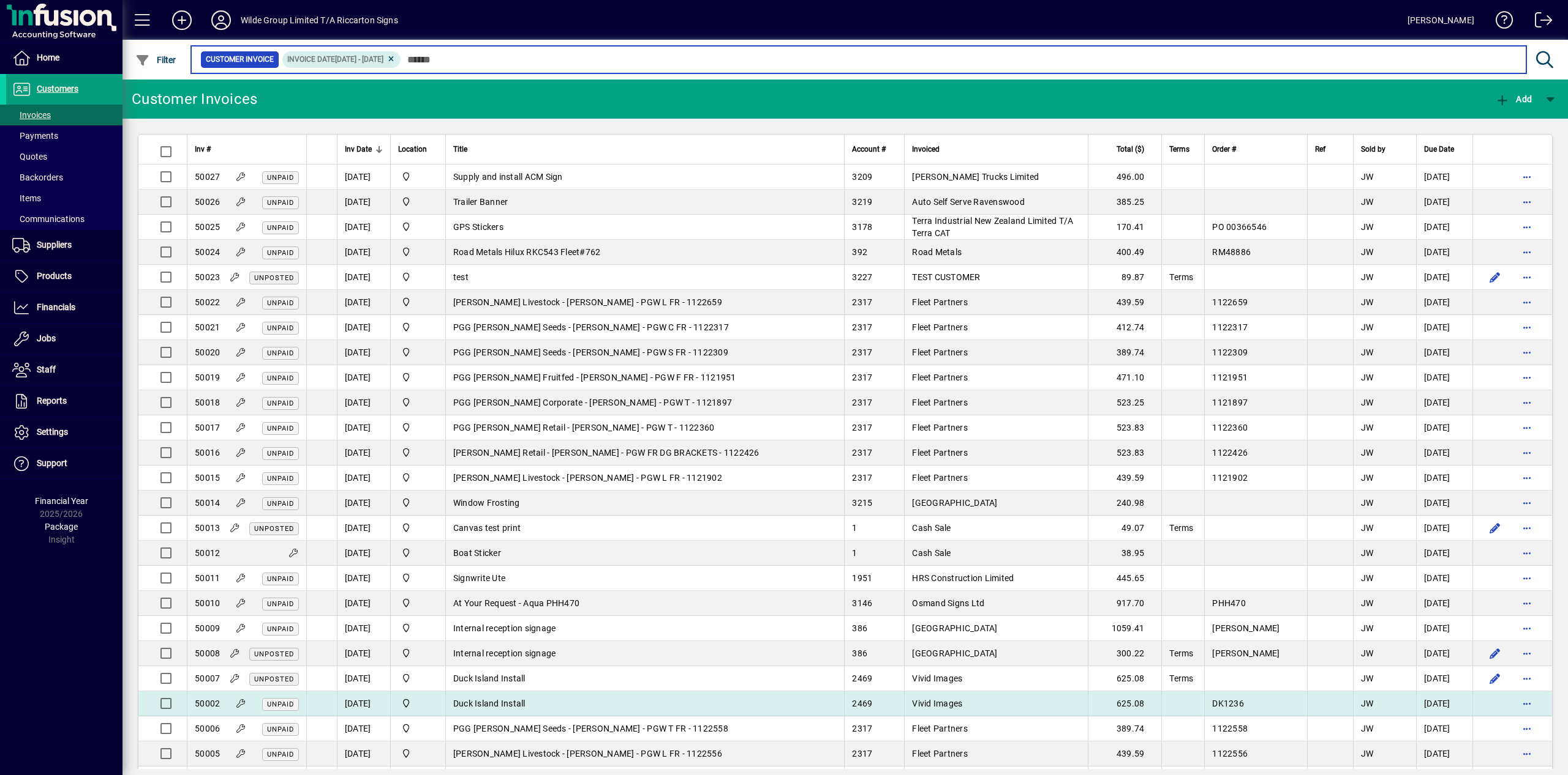
scroll to position [79, 0]
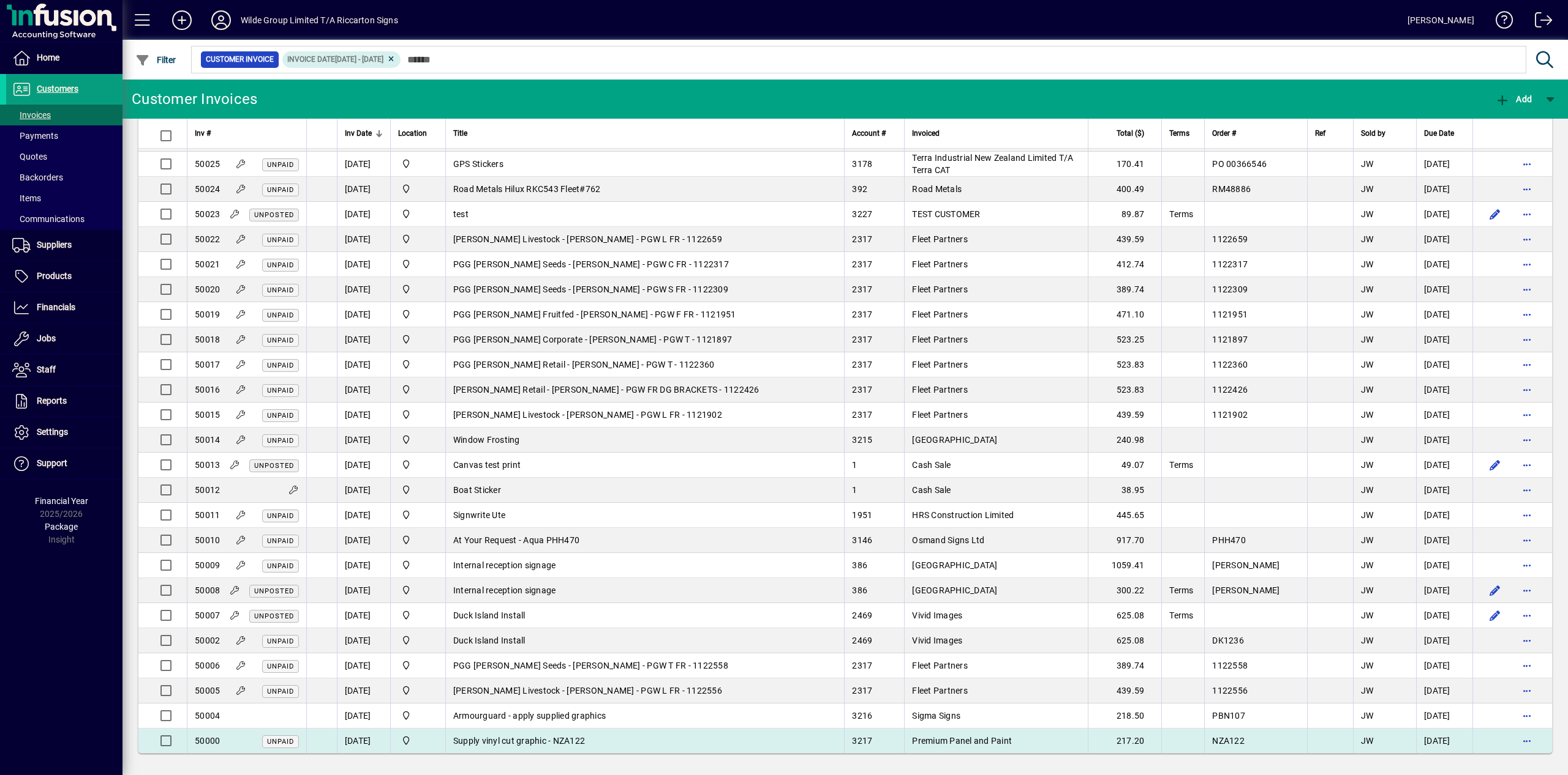
click at [535, 737] on span "Supply vinyl cut graphic - NZA122" at bounding box center [519, 741] width 132 height 9
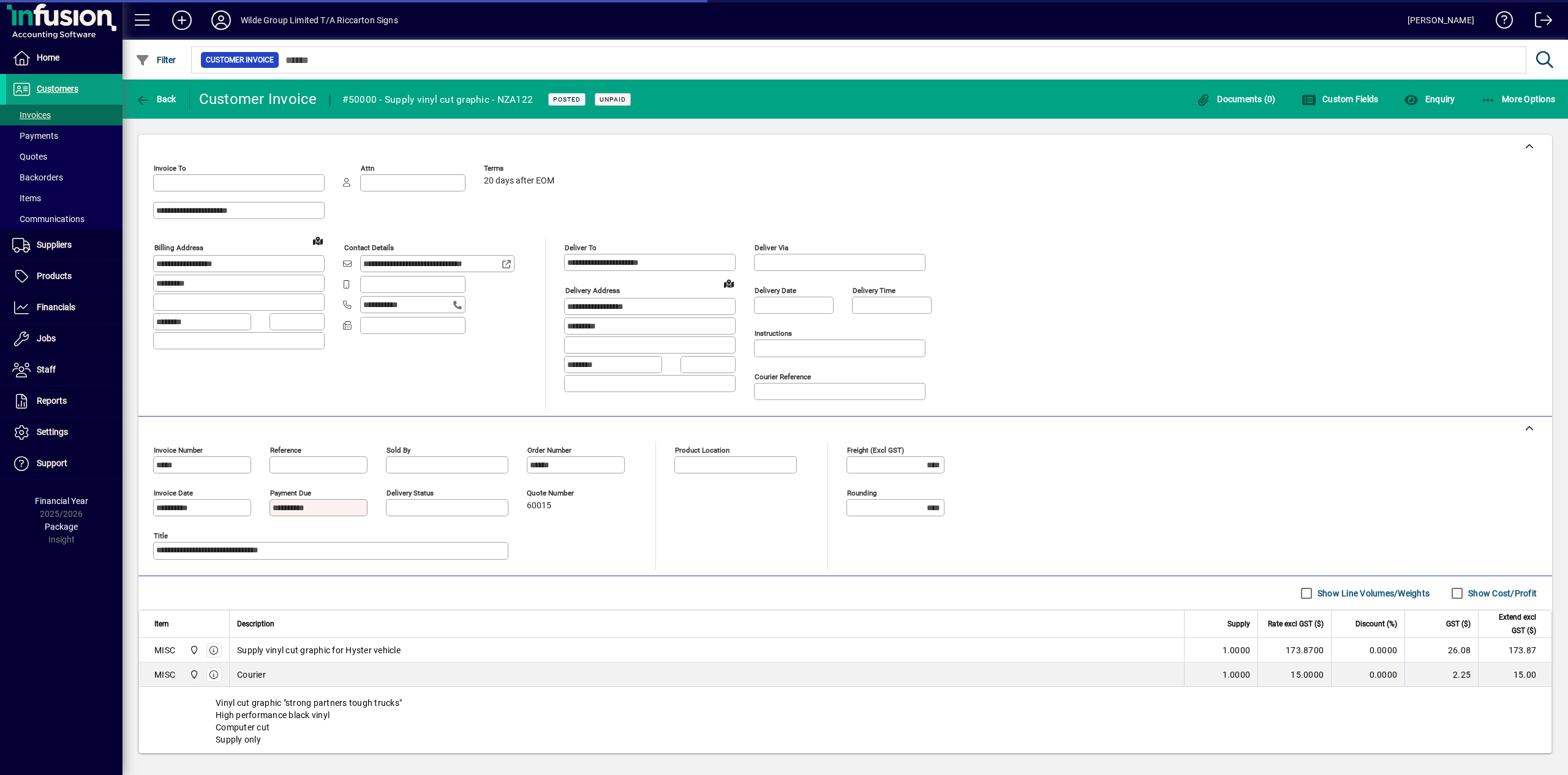
type input "**********"
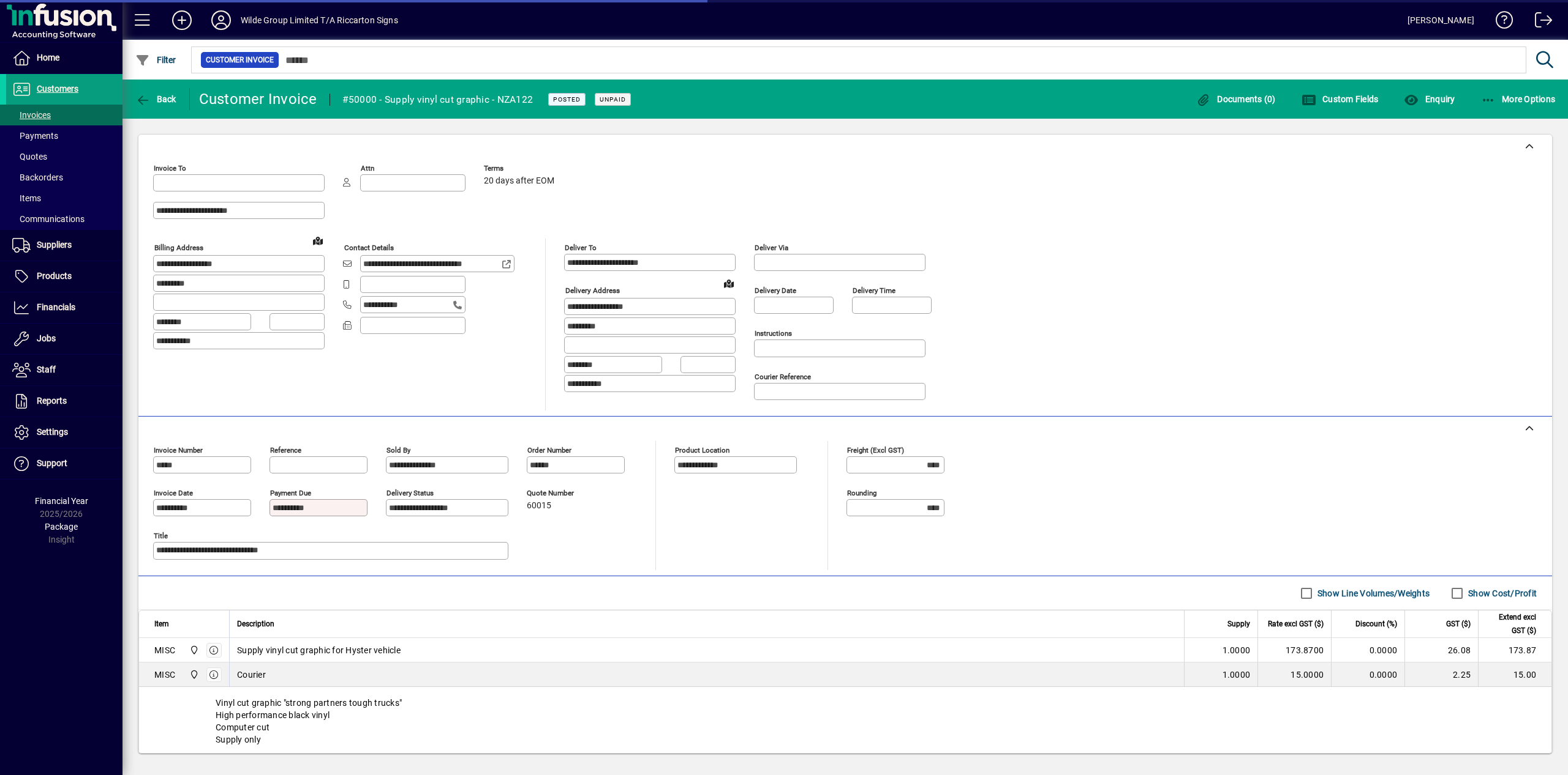
type input "**********"
click at [333, 647] on span "Supply vinyl cut graphic for Hyster vehicle" at bounding box center [318, 650] width 164 height 12
click at [169, 97] on span "Back" at bounding box center [155, 99] width 41 height 9
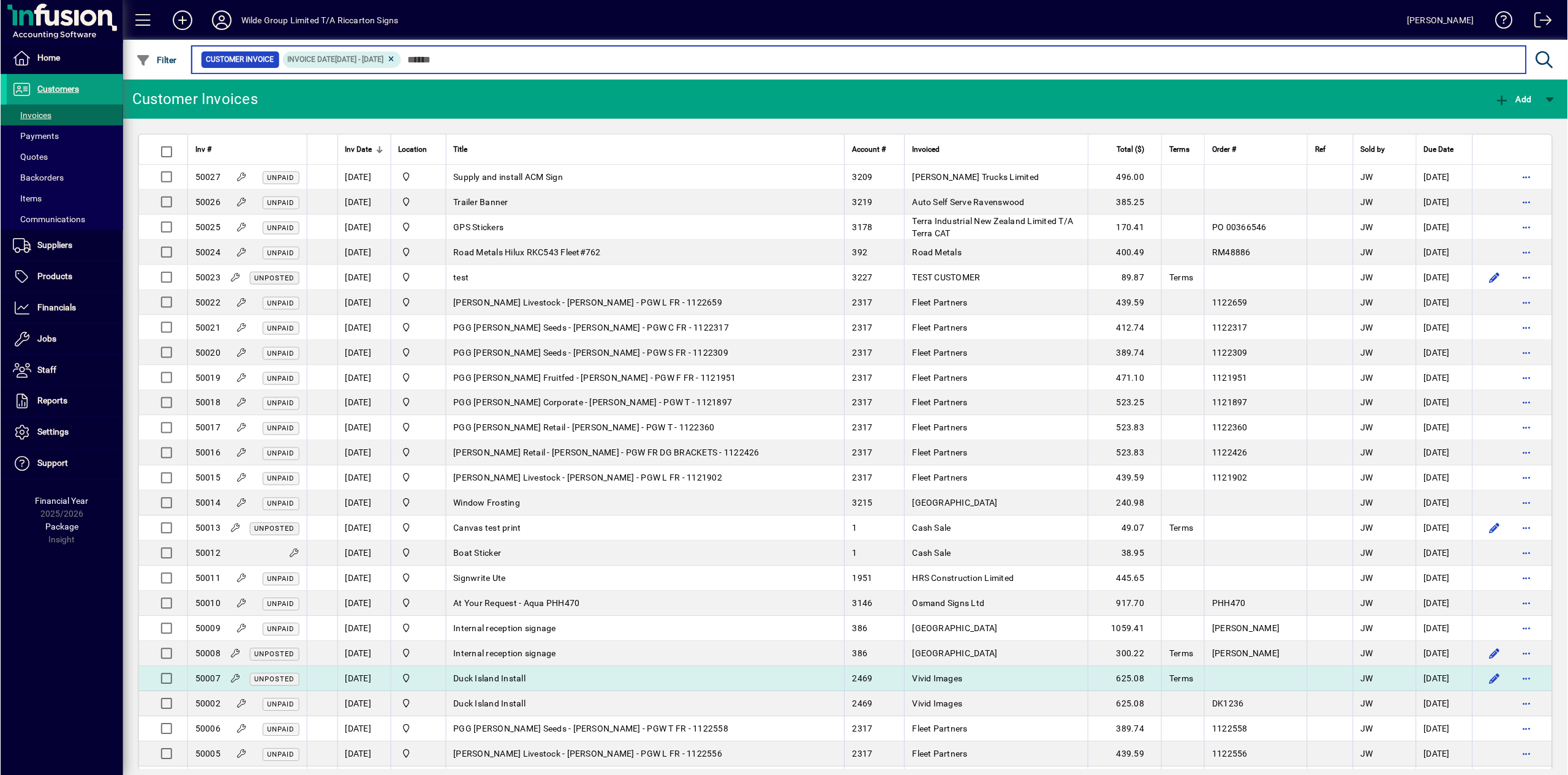
scroll to position [79, 0]
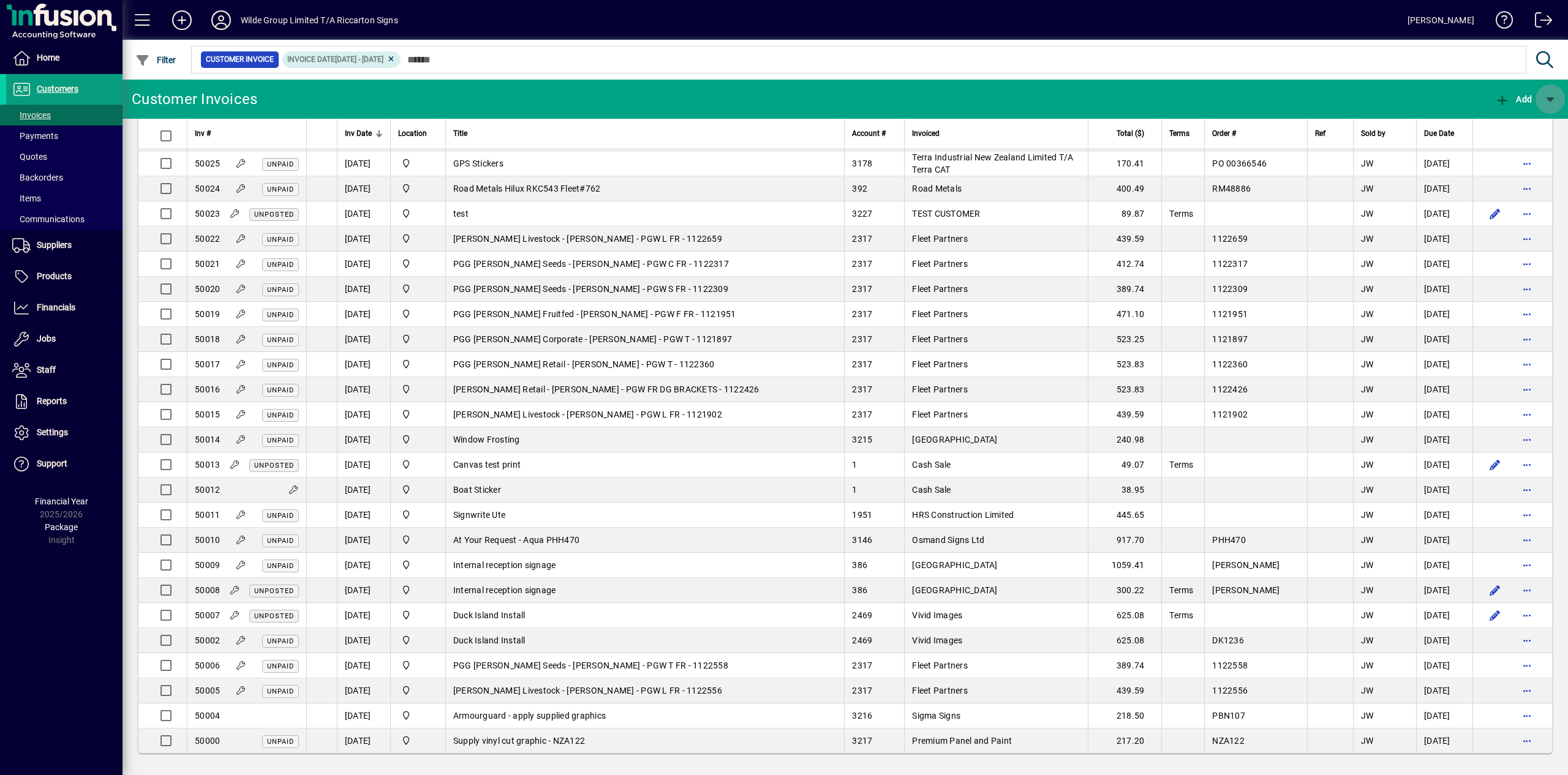
click at [1550, 101] on span "button" at bounding box center [1549, 98] width 29 height 29
click at [1323, 101] on div at bounding box center [784, 387] width 1568 height 775
drag, startPoint x: 713, startPoint y: 690, endPoint x: 444, endPoint y: 688, distance: 269.0
click at [444, 689] on tr "50005 Unpaid [DATE] Main Location PGG [PERSON_NAME] Livestock - [PERSON_NAME] -…" at bounding box center [845, 691] width 1414 height 26
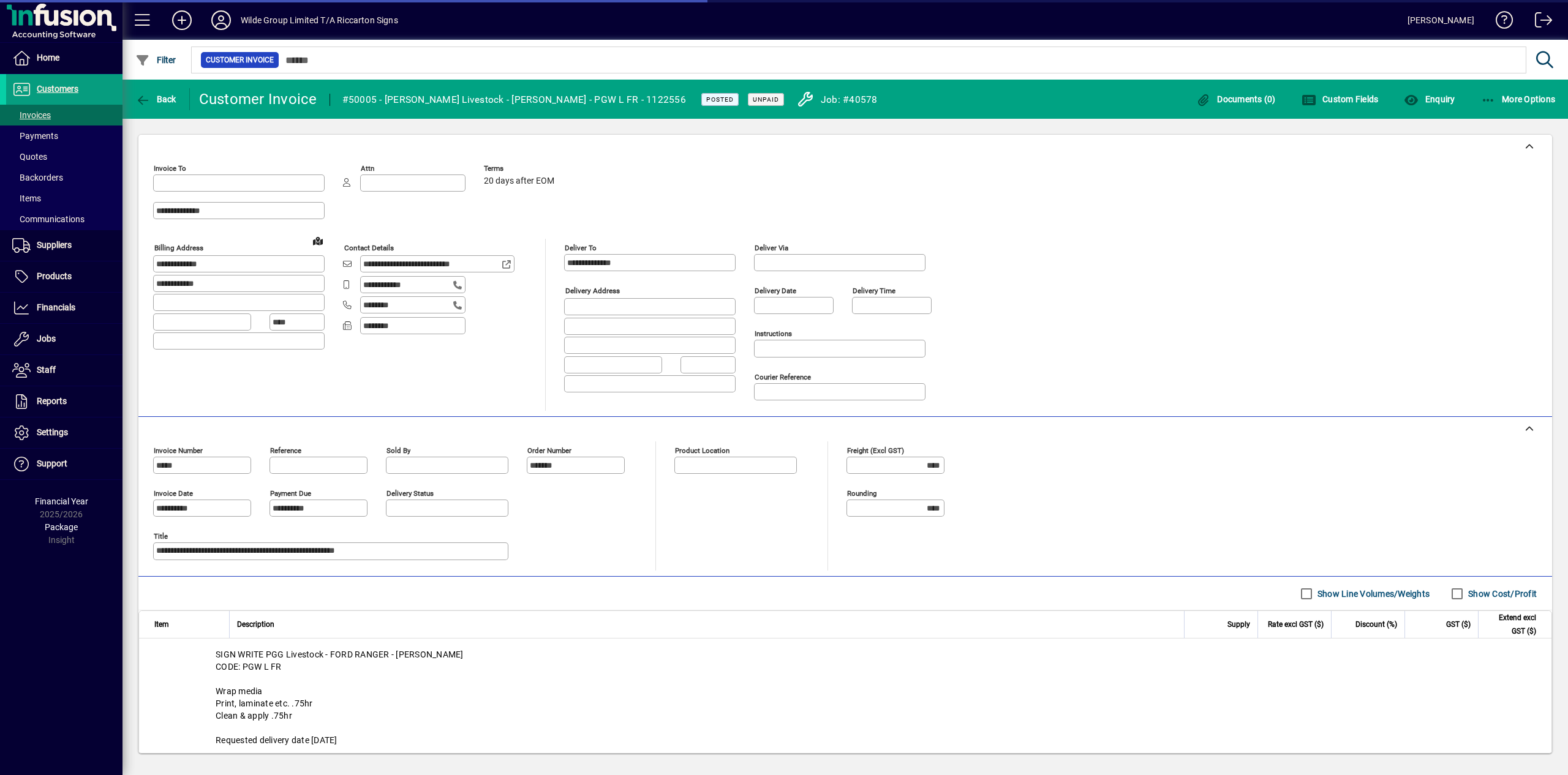
type input "**********"
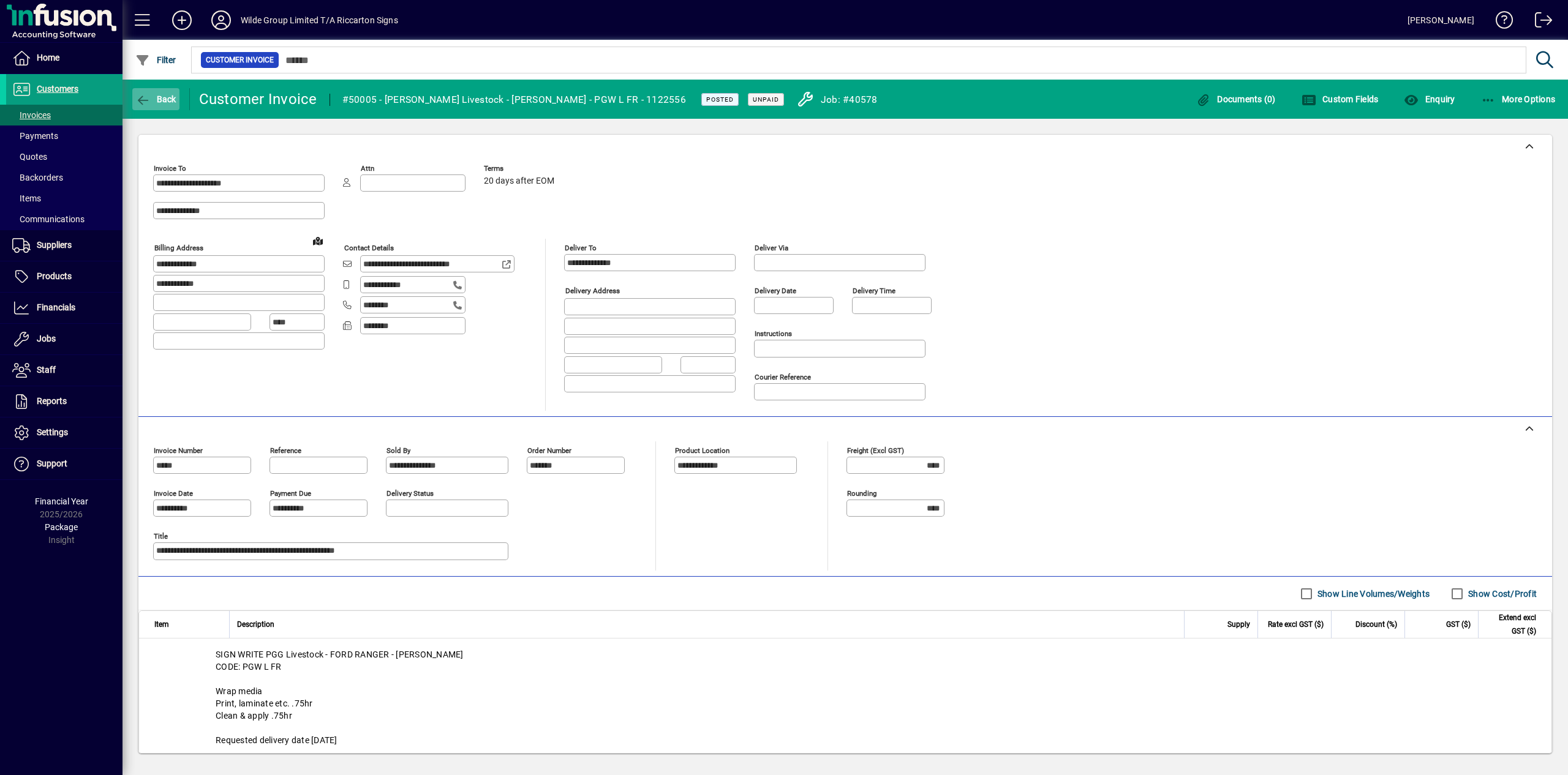
click at [154, 108] on span "button" at bounding box center [156, 98] width 47 height 29
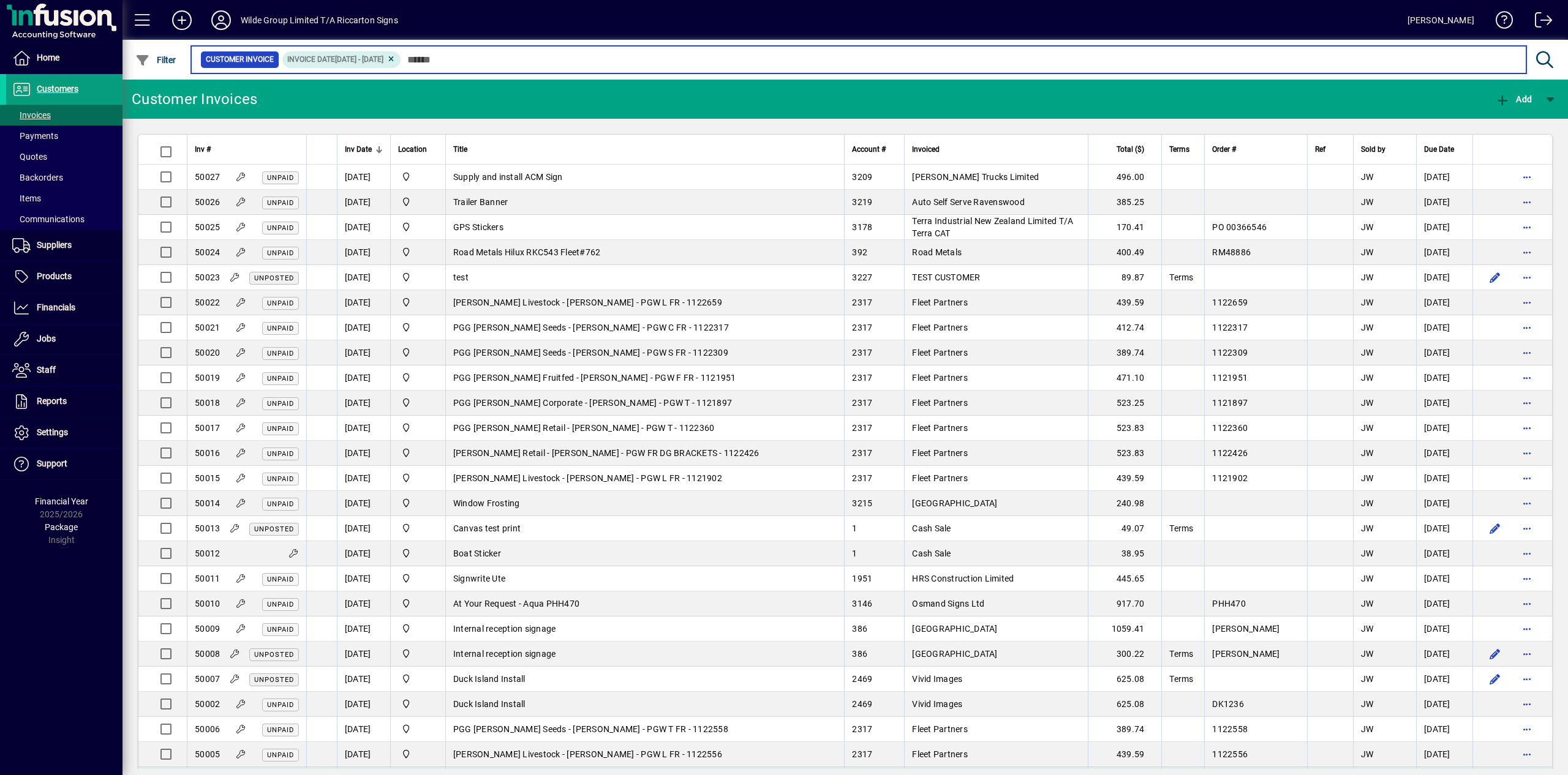
scroll to position [80, 0]
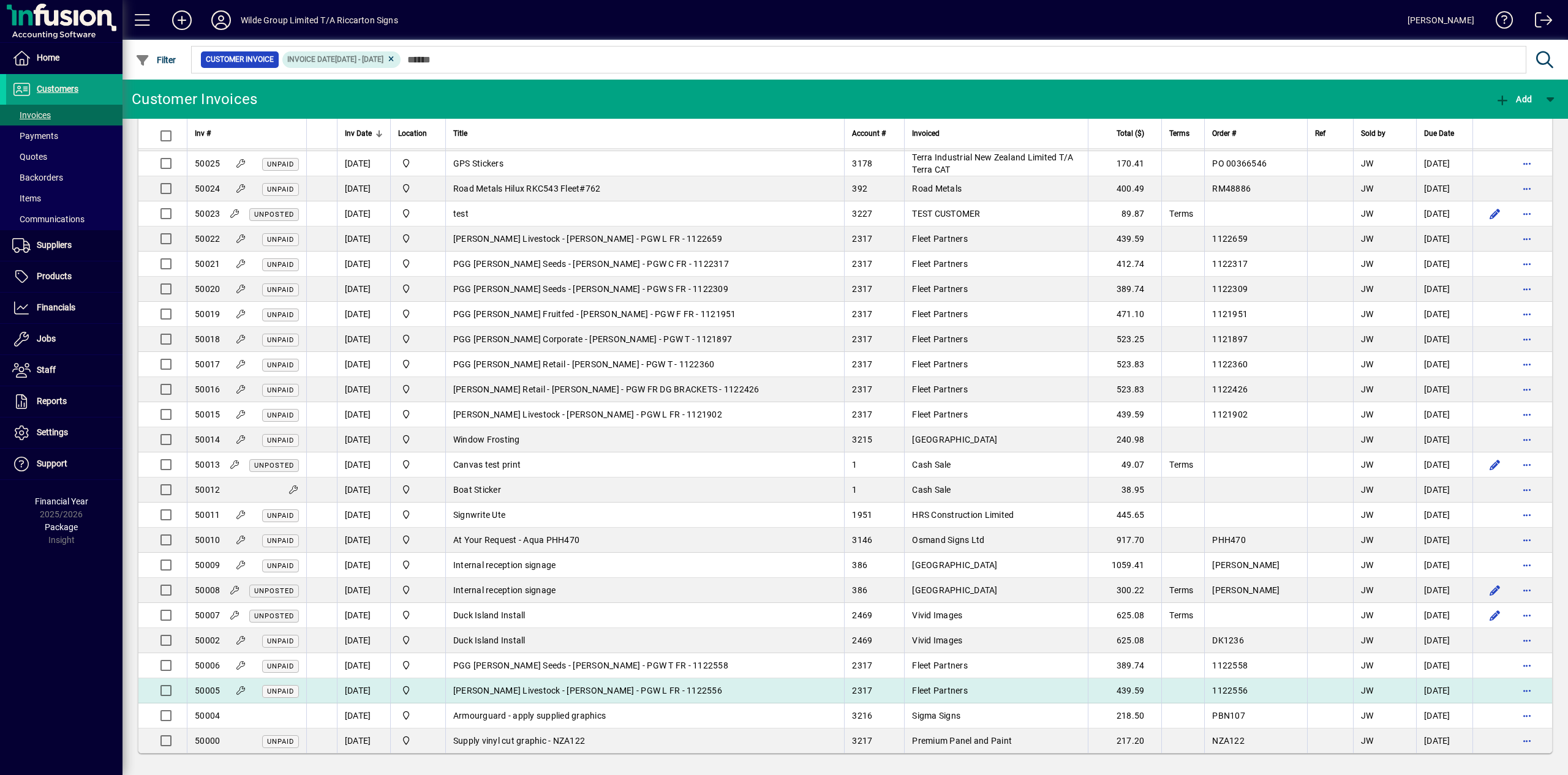
drag, startPoint x: 465, startPoint y: 688, endPoint x: 675, endPoint y: 695, distance: 210.1
click at [675, 695] on td "[PERSON_NAME] Livestock - [PERSON_NAME] - PGW L FR - 1122556" at bounding box center [645, 691] width 400 height 26
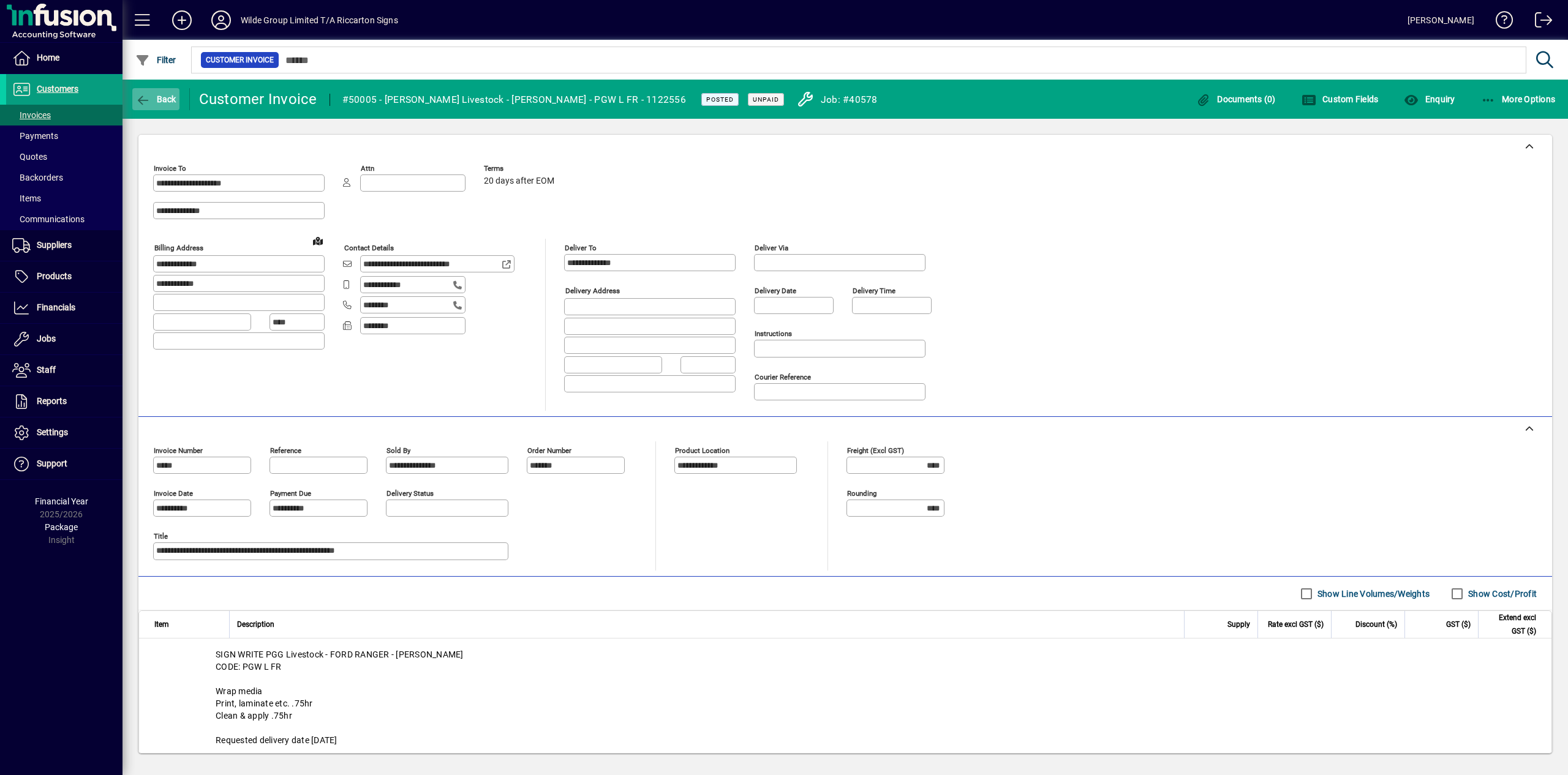
click at [179, 102] on span "button" at bounding box center [156, 98] width 47 height 29
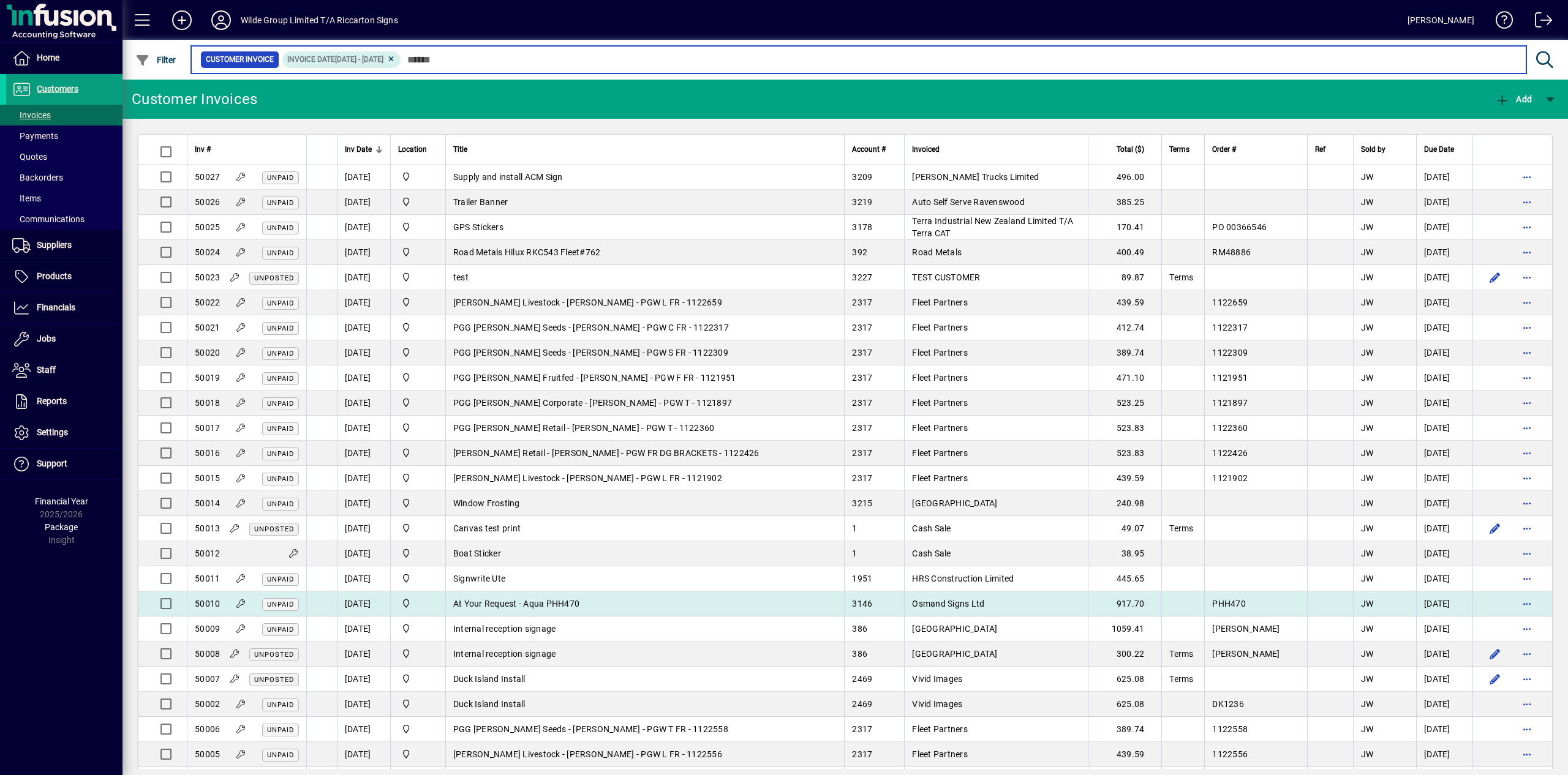
scroll to position [80, 0]
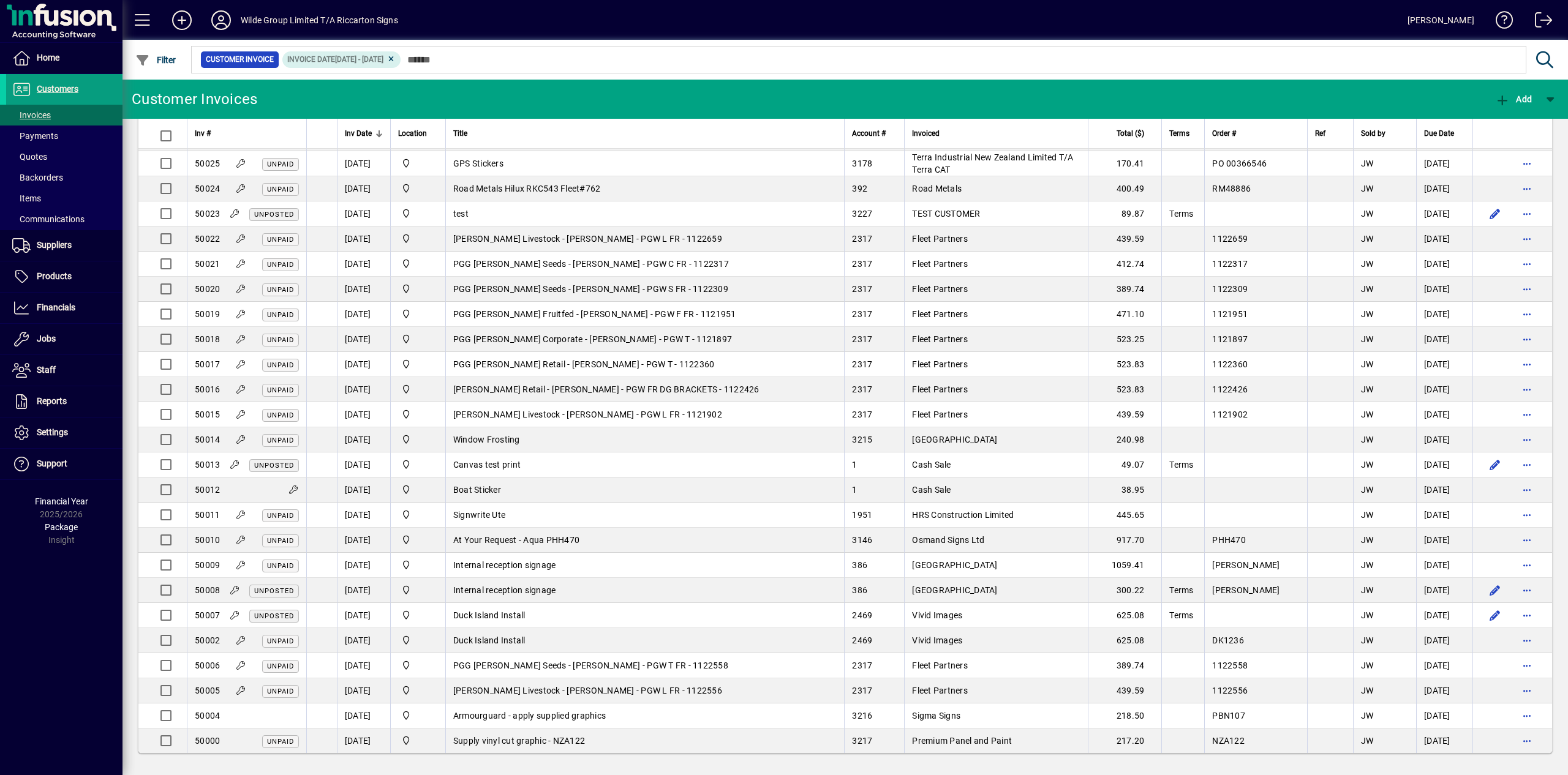
click at [62, 675] on div "Home Customers Invoices Payments Quotes Backorders Items Communications Supplie…" at bounding box center [61, 387] width 122 height 775
drag, startPoint x: 465, startPoint y: 691, endPoint x: 54, endPoint y: 695, distance: 411.0
click at [122, 695] on app-page-flat "Inv # Inv Date Location Title Account # Invoiced Total ($) Terms Order # Ref So…" at bounding box center [845, 443] width 1445 height 650
click at [55, 695] on div "Home Customers Invoices Payments Quotes Backorders Items Communications Supplie…" at bounding box center [61, 387] width 122 height 775
click at [55, 85] on span "Customers" at bounding box center [58, 89] width 42 height 9
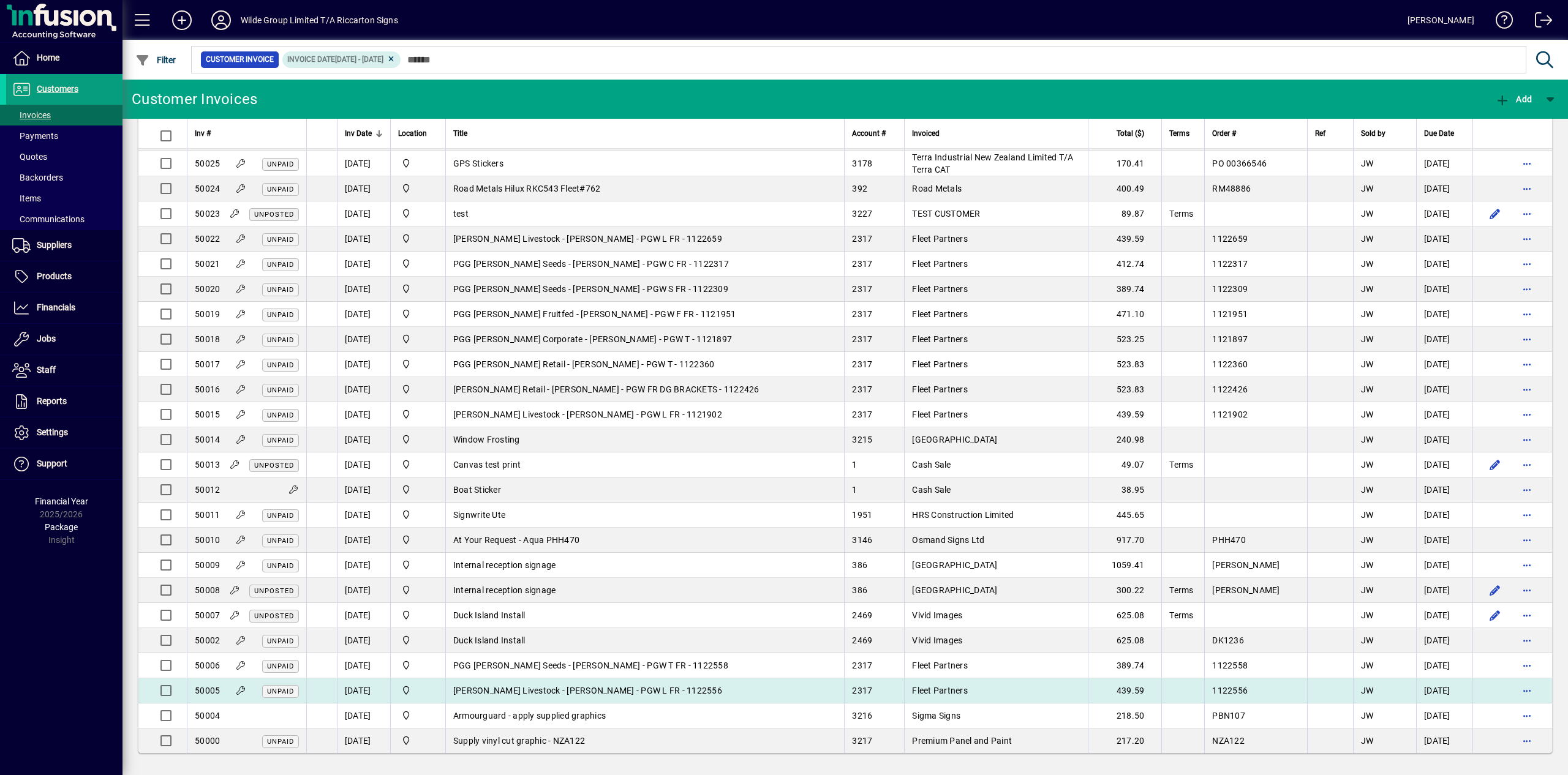
click at [575, 685] on span "[PERSON_NAME] Livestock - [PERSON_NAME] - PGW L FR - 1122556" at bounding box center [588, 690] width 269 height 9
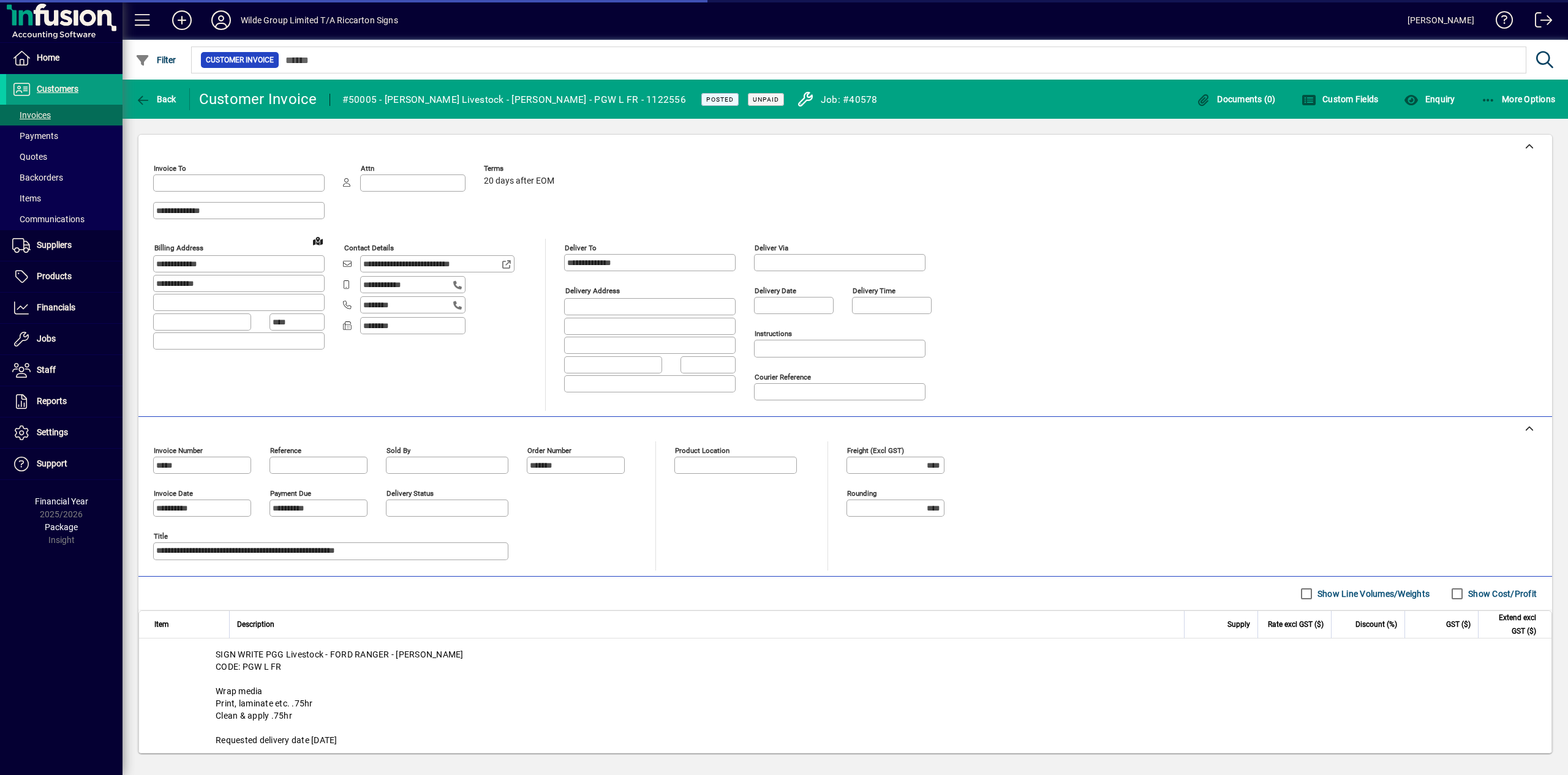
type input "**********"
drag, startPoint x: 384, startPoint y: 100, endPoint x: 650, endPoint y: 105, distance: 266.0
click at [650, 105] on div "#50005 - [PERSON_NAME] Livestock - [PERSON_NAME] - PGW L FR - 1122556" at bounding box center [514, 99] width 344 height 20
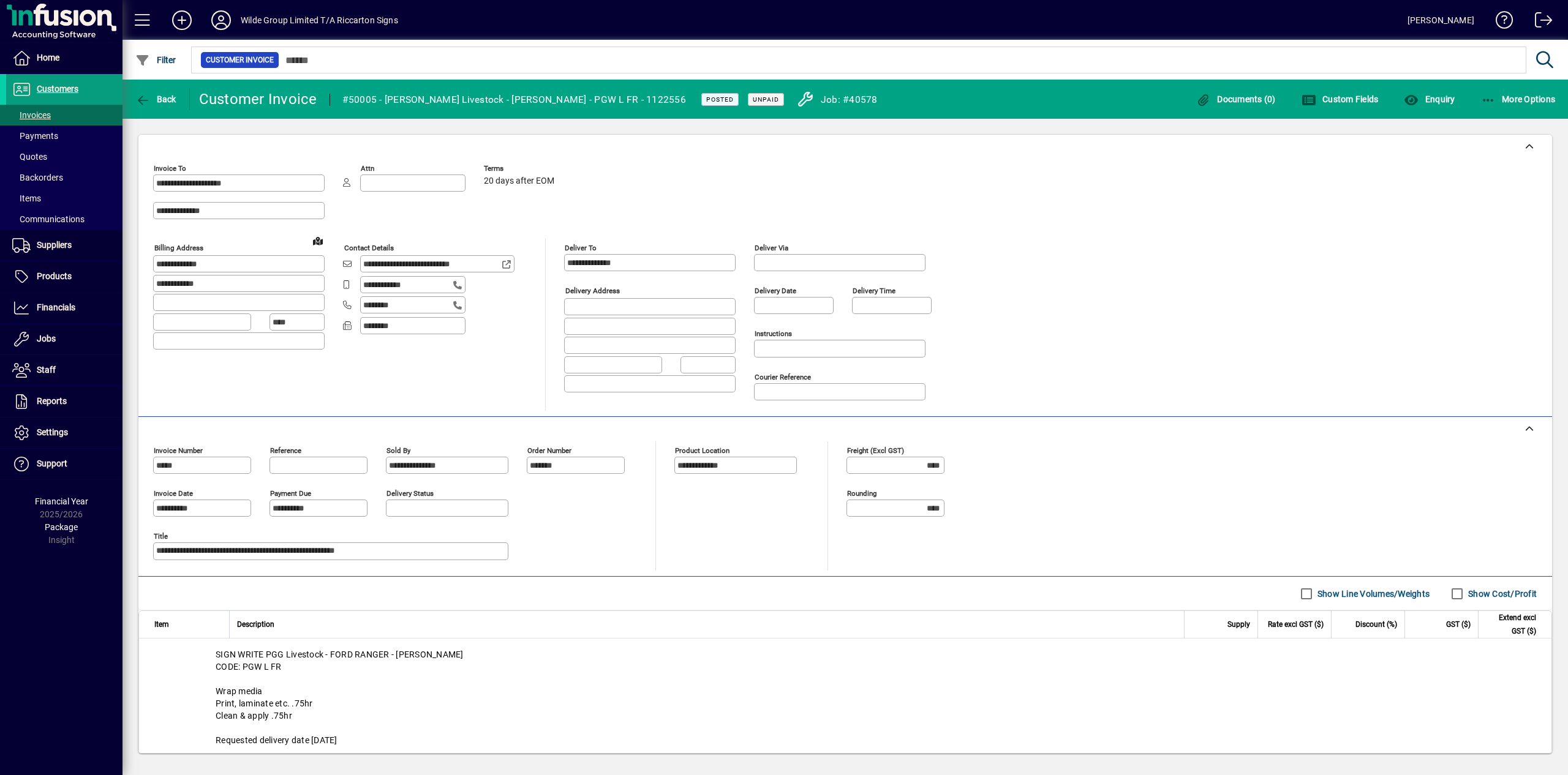
click at [508, 81] on div "Customer Invoice #50005 - [PERSON_NAME] Livestock - [PERSON_NAME] - PGW L FR - …" at bounding box center [438, 98] width 499 height 39
click at [421, 546] on textarea "**********" at bounding box center [331, 551] width 351 height 10
click at [154, 102] on span "Back" at bounding box center [155, 99] width 41 height 9
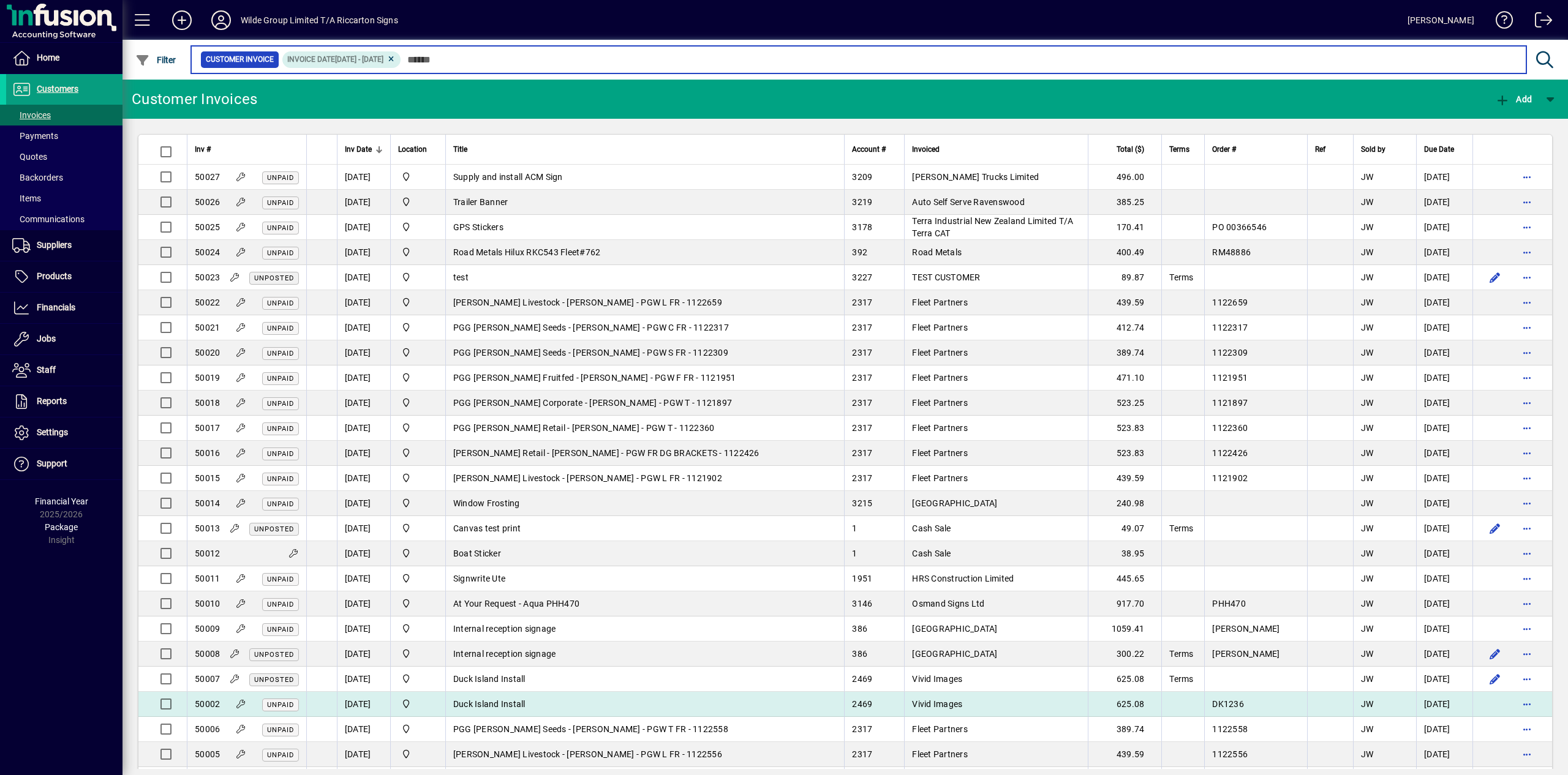
scroll to position [80, 0]
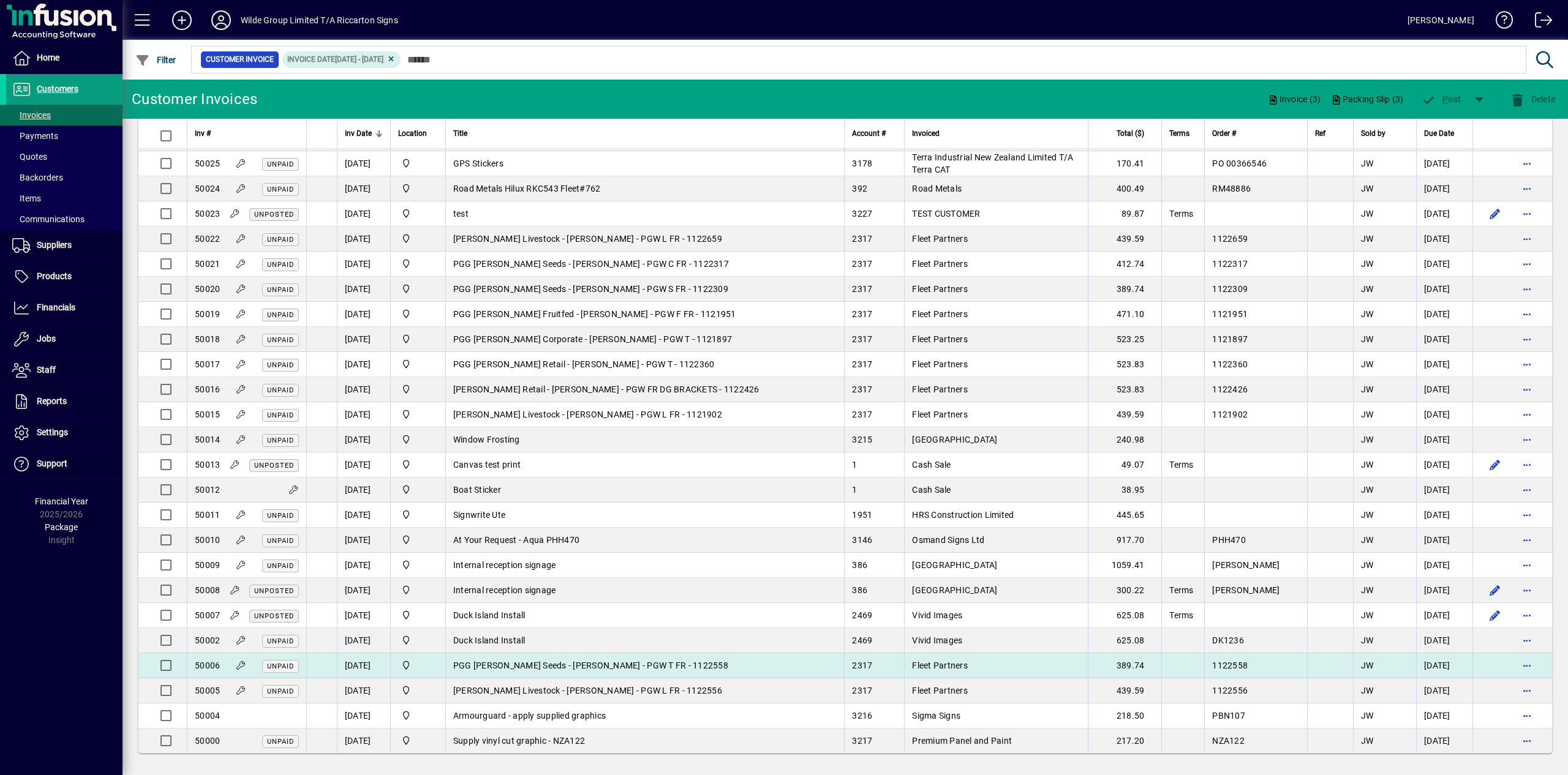
click at [775, 668] on td "PGG [PERSON_NAME] Seeds - [PERSON_NAME] - PGW T FR - 1122558" at bounding box center [645, 665] width 400 height 26
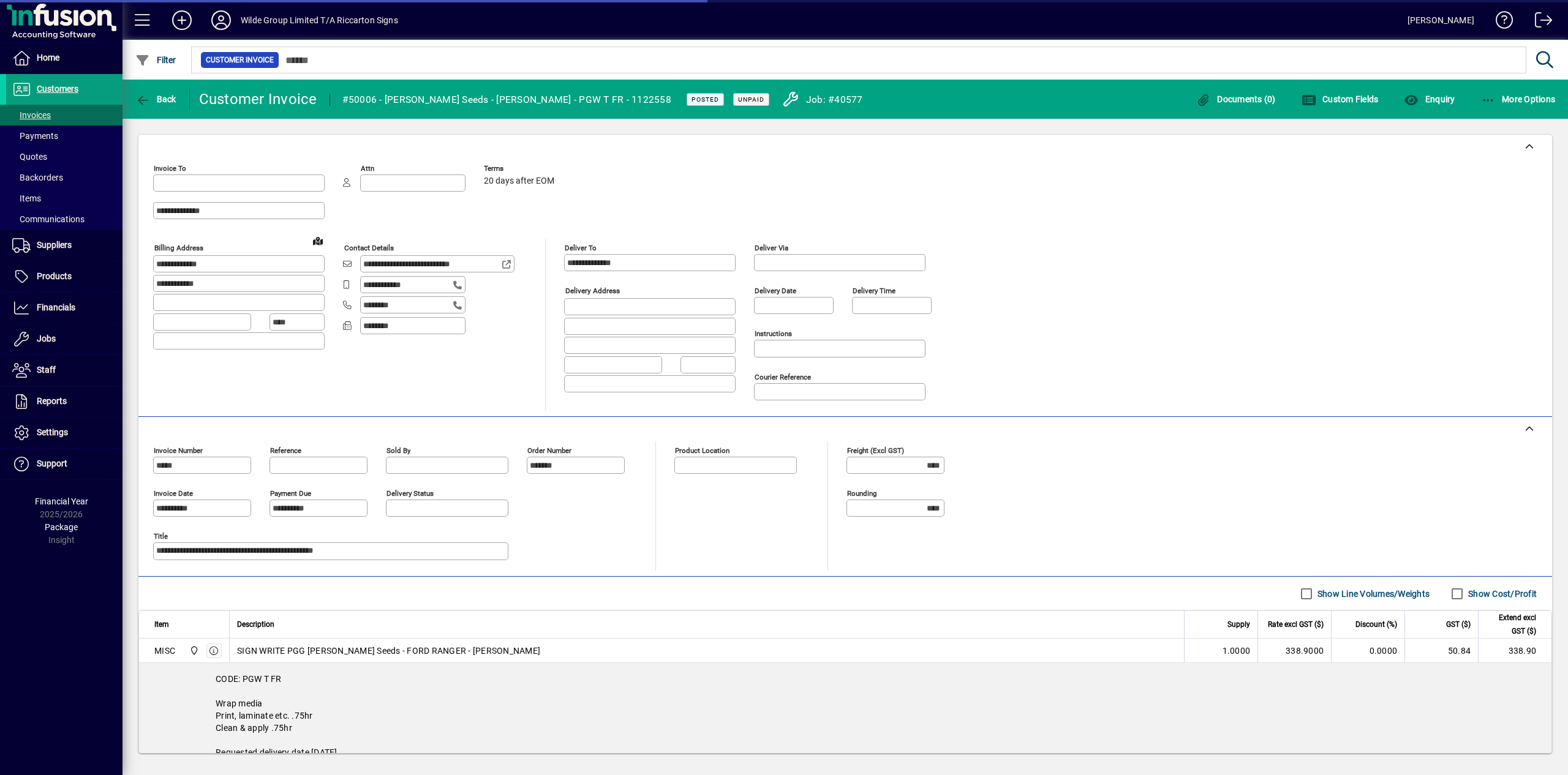
type input "**********"
drag, startPoint x: 383, startPoint y: 100, endPoint x: 626, endPoint y: 100, distance: 243.0
click at [626, 100] on div "#50006 - [PERSON_NAME] Seeds - [PERSON_NAME] - PGW T FR - 1122558" at bounding box center [507, 99] width 329 height 20
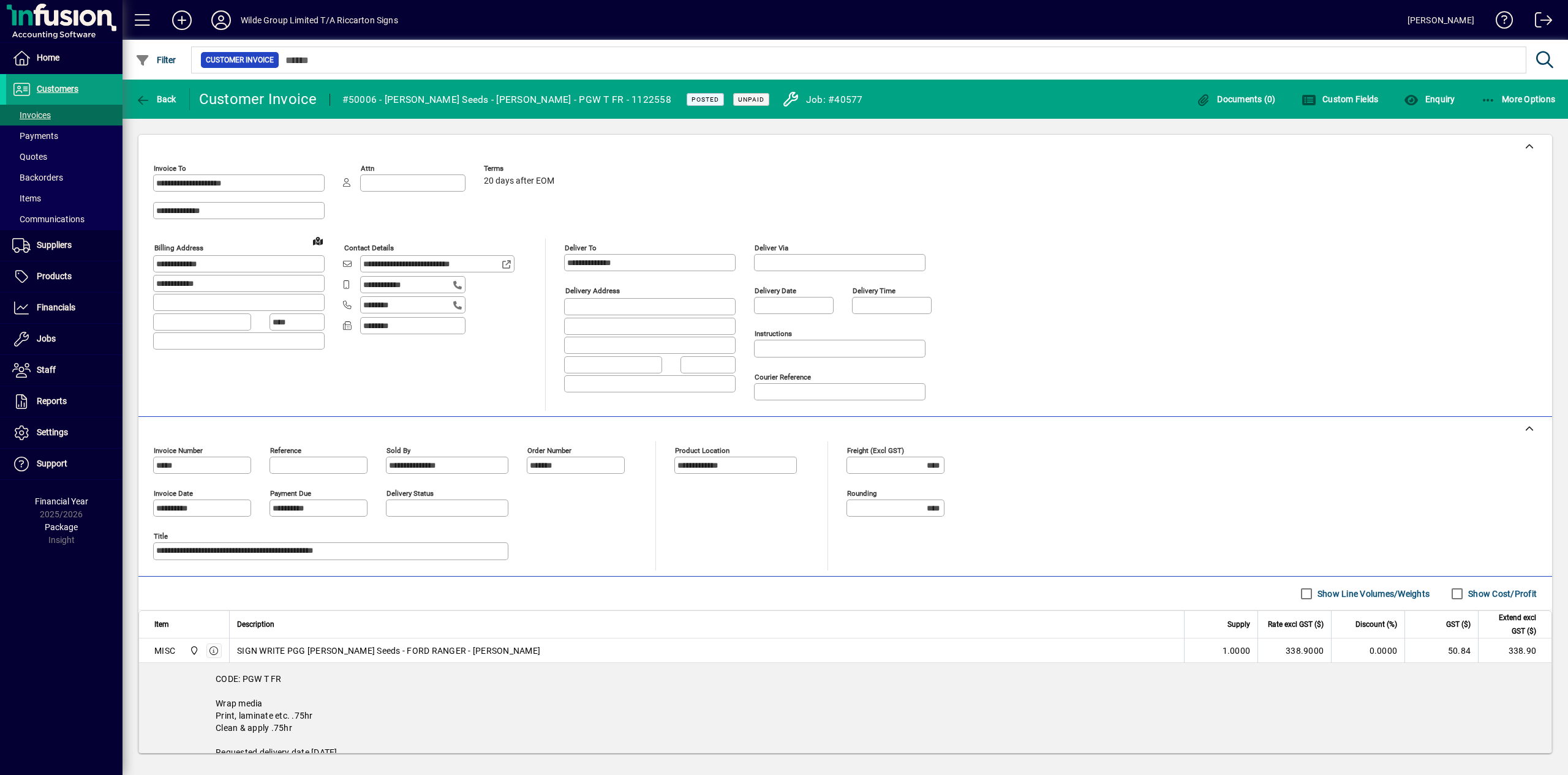
copy div "PGG [PERSON_NAME] Seeds - [PERSON_NAME] - PGW T FR - 1122558"
click at [168, 97] on span "Back" at bounding box center [155, 99] width 41 height 9
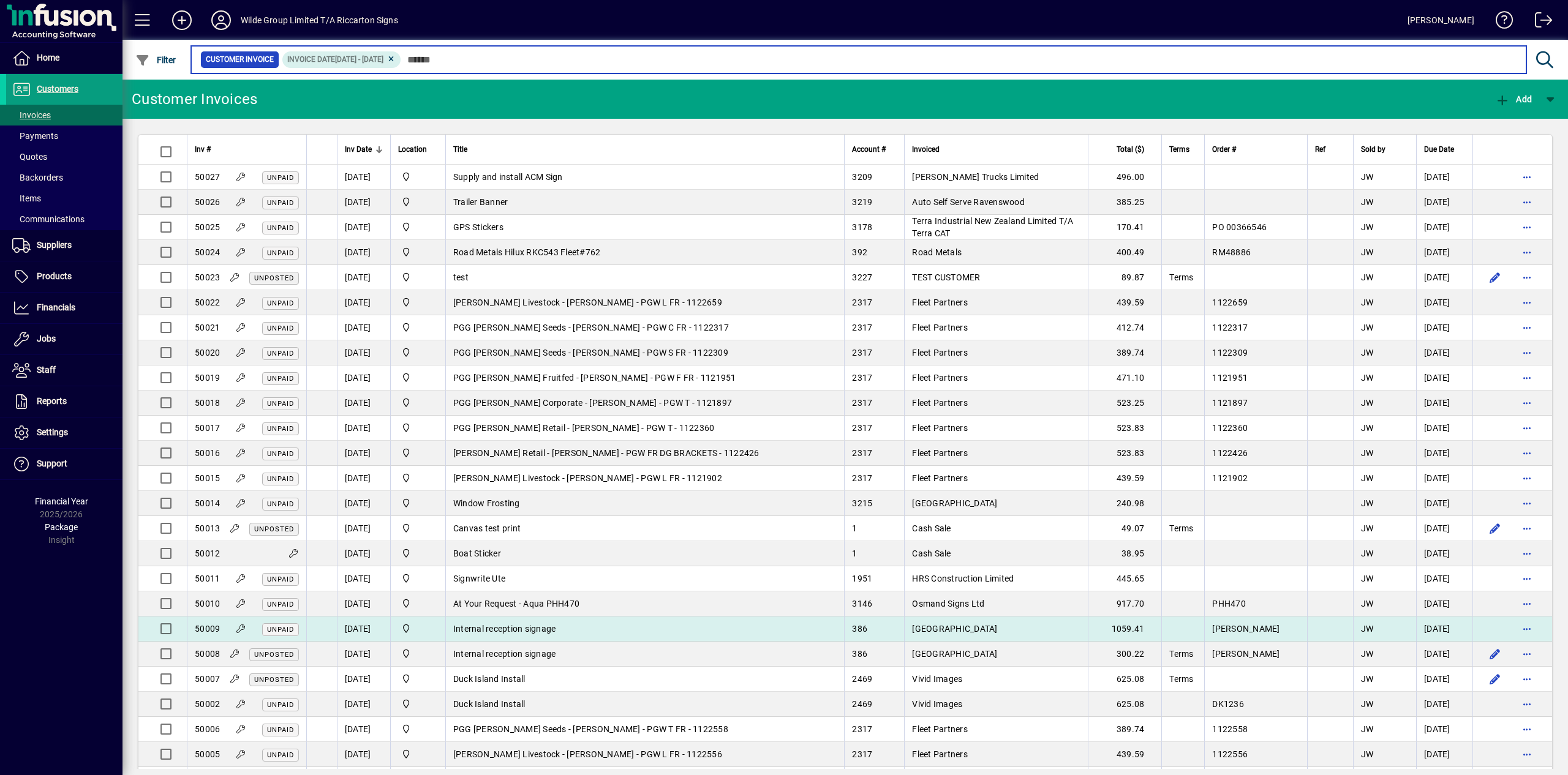
scroll to position [80, 0]
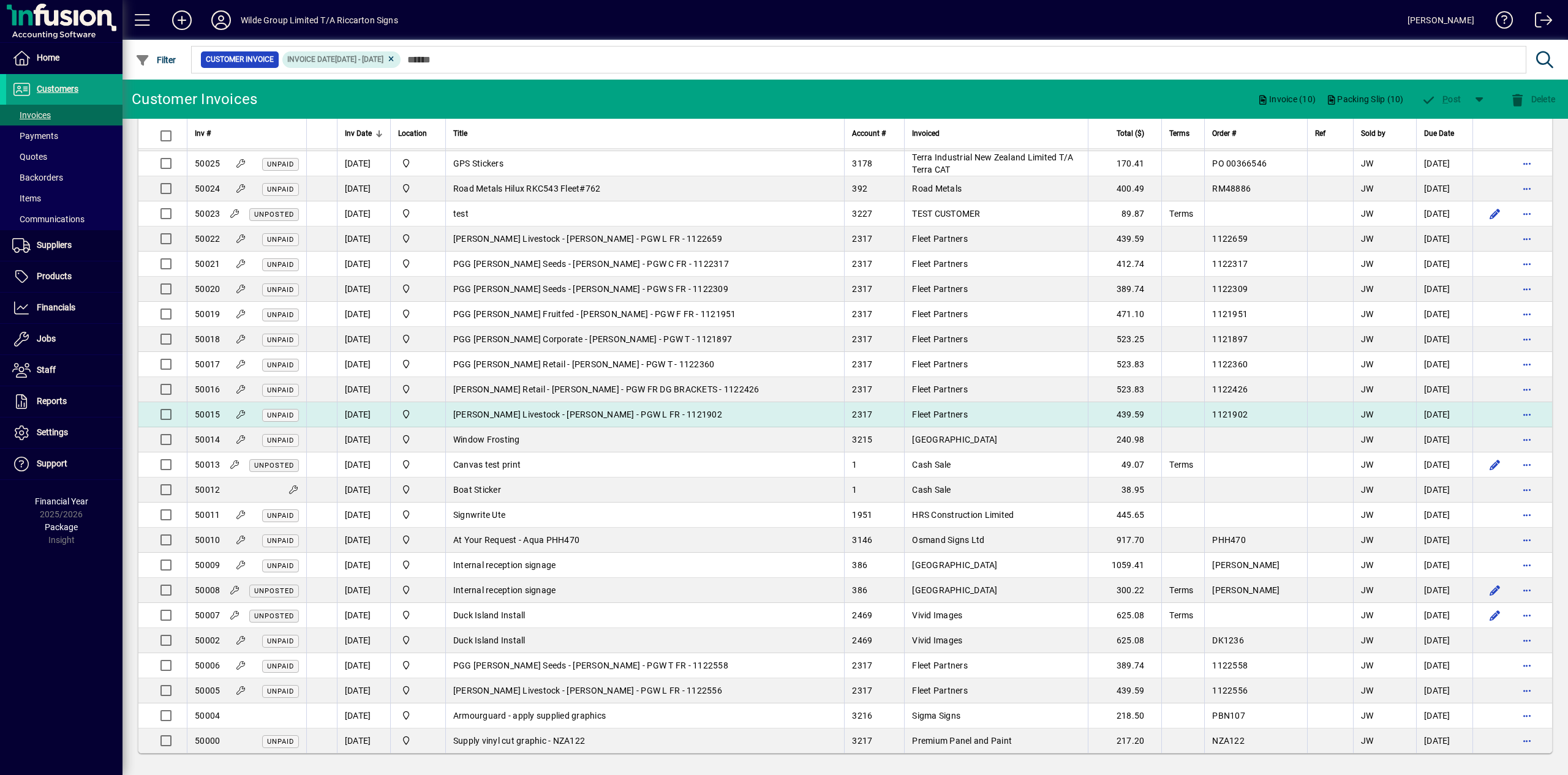
click at [545, 410] on span "[PERSON_NAME] Livestock - [PERSON_NAME] - PGW L FR - 1121902" at bounding box center [588, 414] width 269 height 9
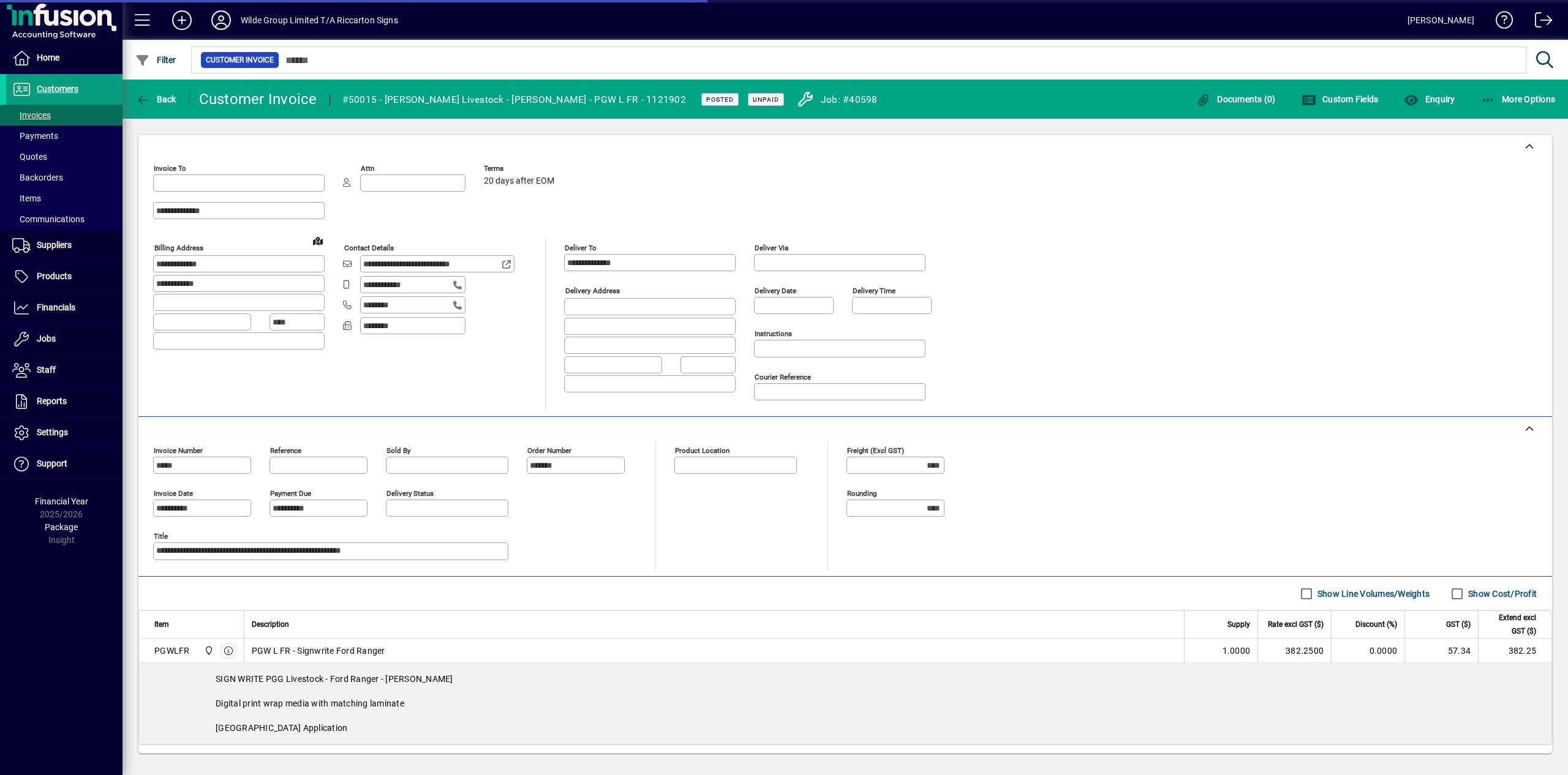
type input "**********"
drag, startPoint x: 384, startPoint y: 101, endPoint x: 658, endPoint y: 100, distance: 274.0
click at [658, 100] on div "#50015 - [PERSON_NAME] Livestock - [PERSON_NAME] - PGW L FR - 1121902" at bounding box center [514, 99] width 344 height 20
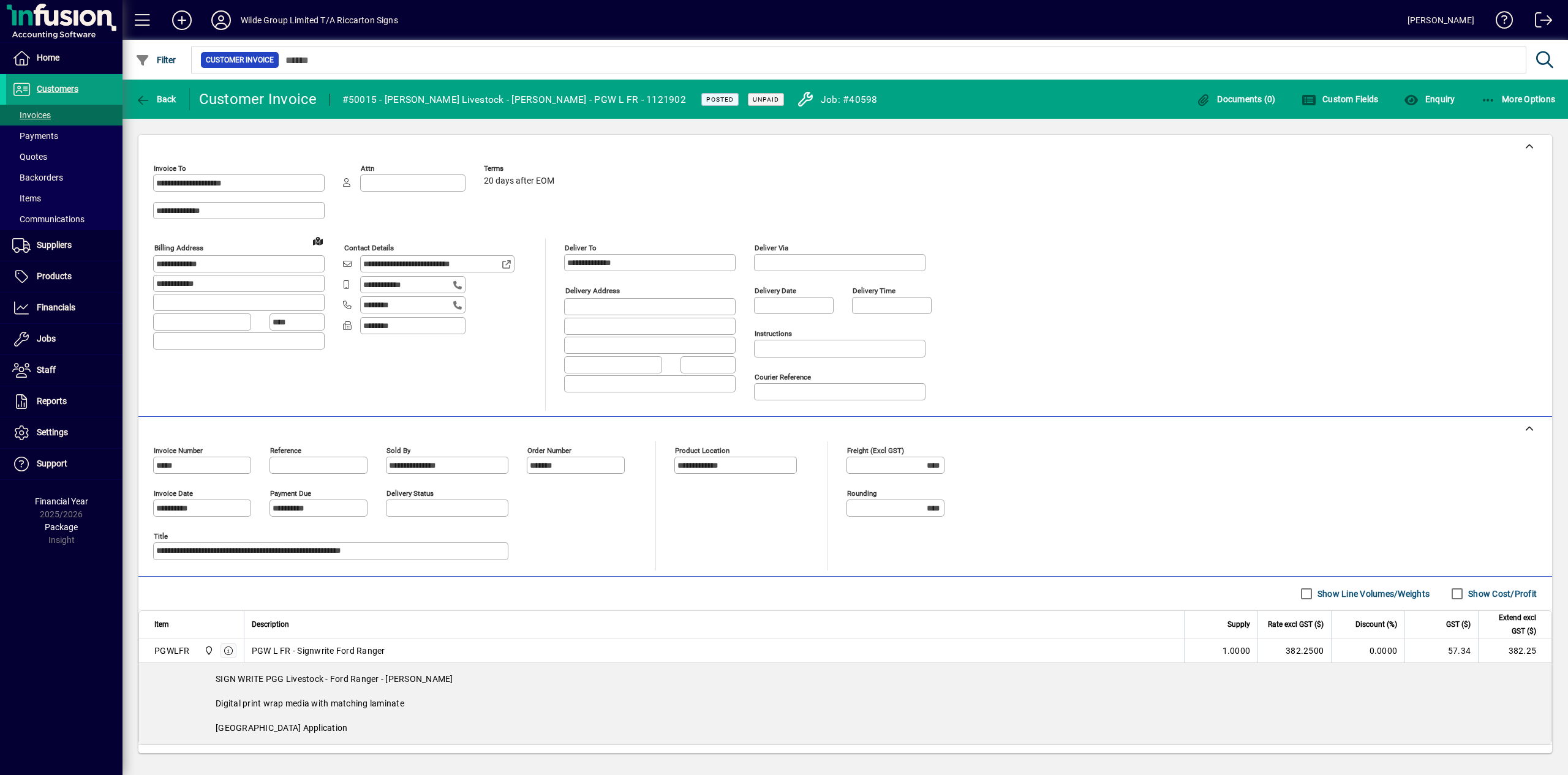
copy div "[PERSON_NAME] Livestock - [PERSON_NAME] - PGW L FR - 1121902"
click at [998, 302] on div "**********" at bounding box center [846, 285] width 1384 height 252
click at [169, 93] on span "button" at bounding box center [156, 98] width 47 height 29
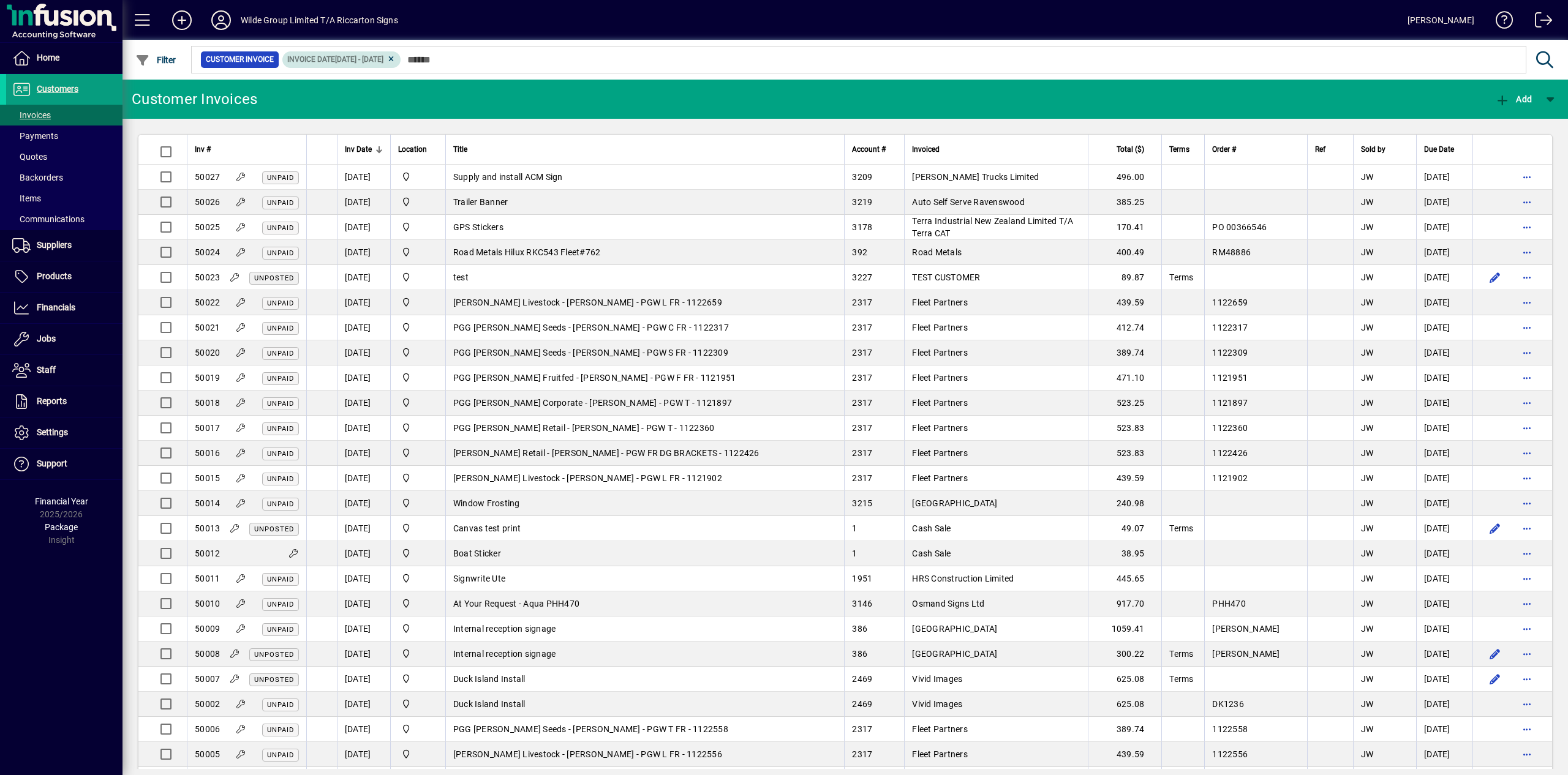
click at [383, 57] on span "[DATE] - [DATE]" at bounding box center [359, 59] width 48 height 9
click at [383, 63] on span "[DATE] - [DATE]" at bounding box center [359, 59] width 48 height 9
click at [396, 59] on icon at bounding box center [391, 60] width 9 height 8
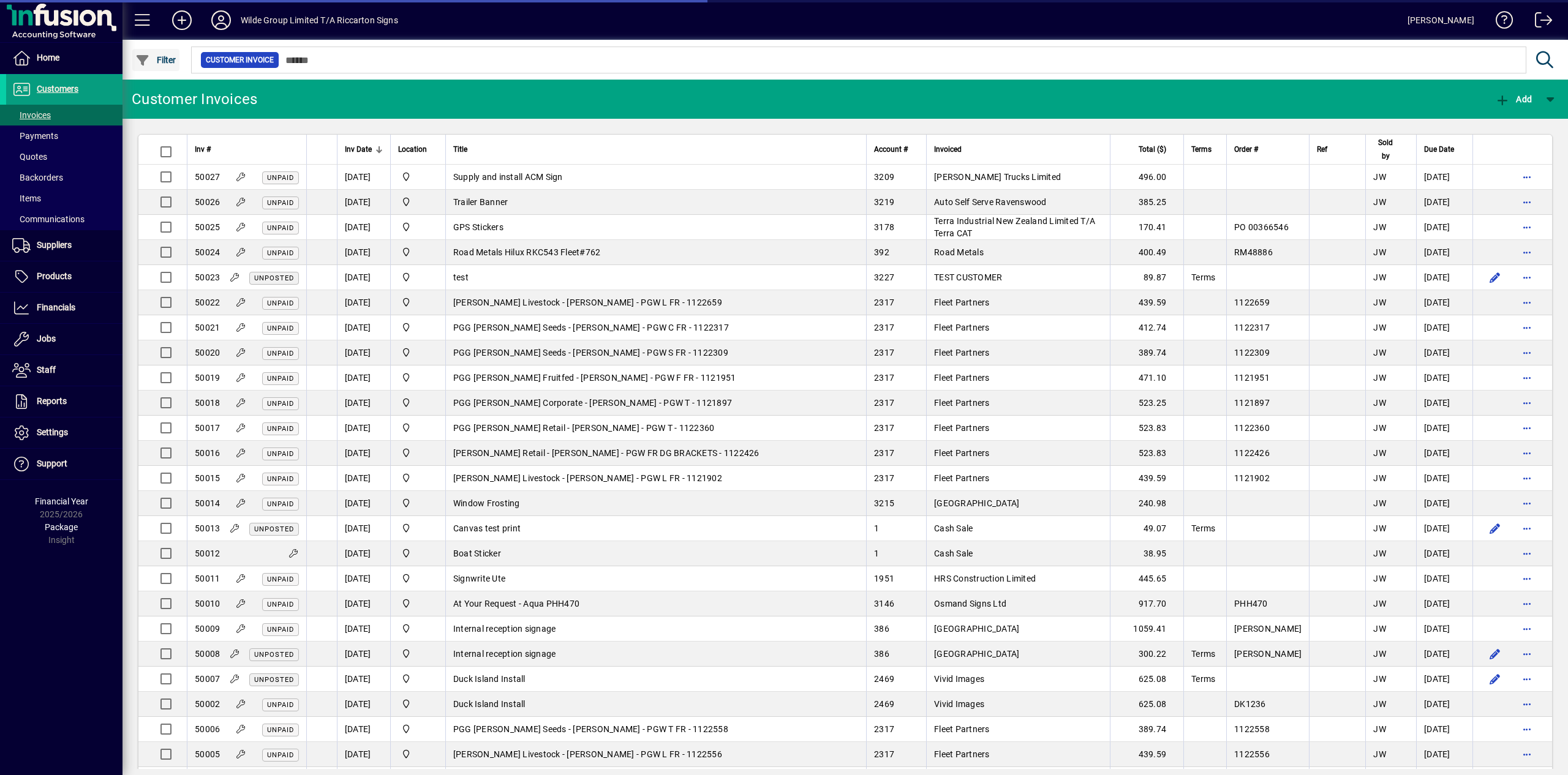
click at [176, 65] on span "button" at bounding box center [156, 60] width 47 height 29
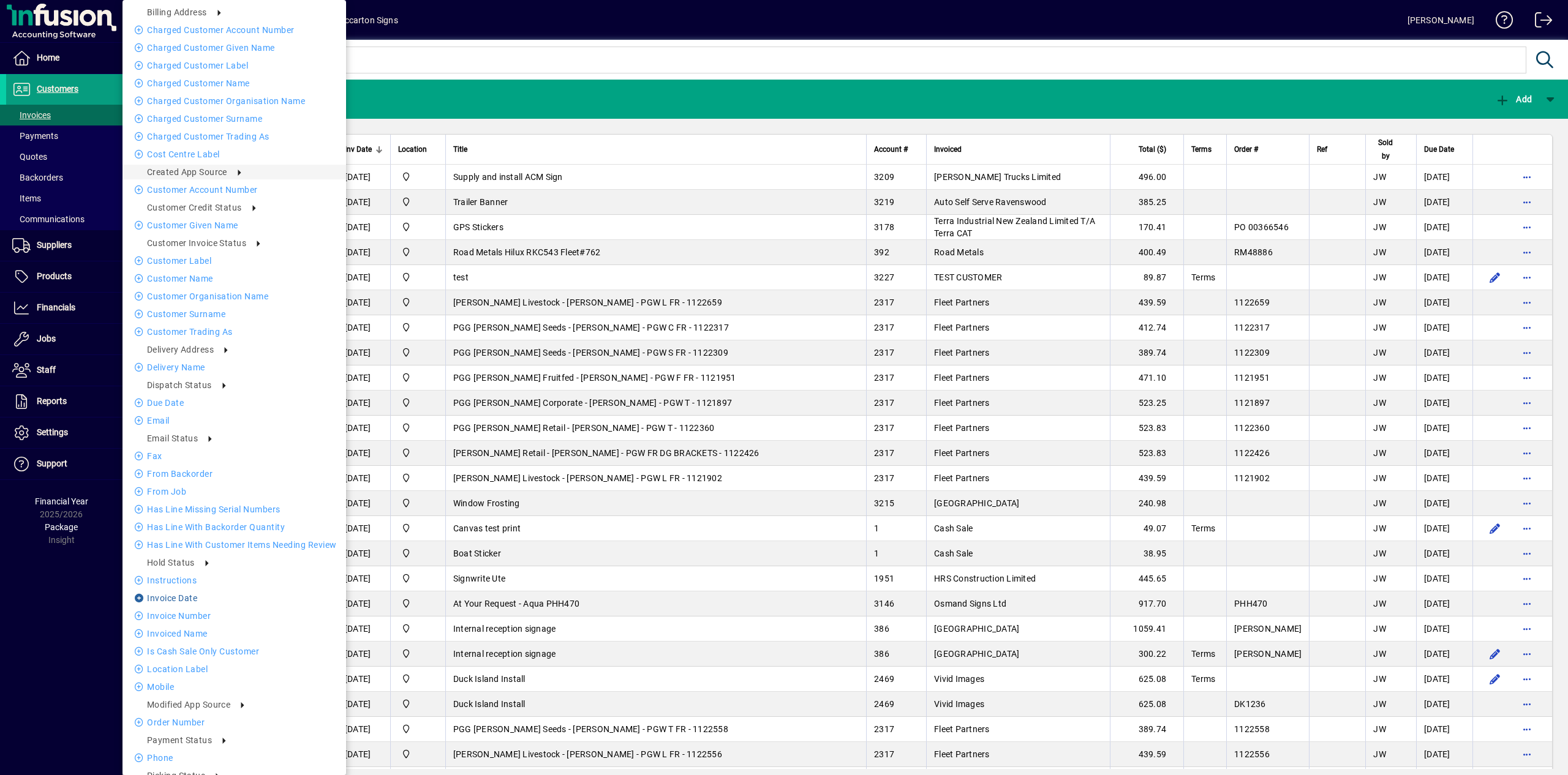
click at [207, 602] on li "Invoice date" at bounding box center [234, 598] width 223 height 15
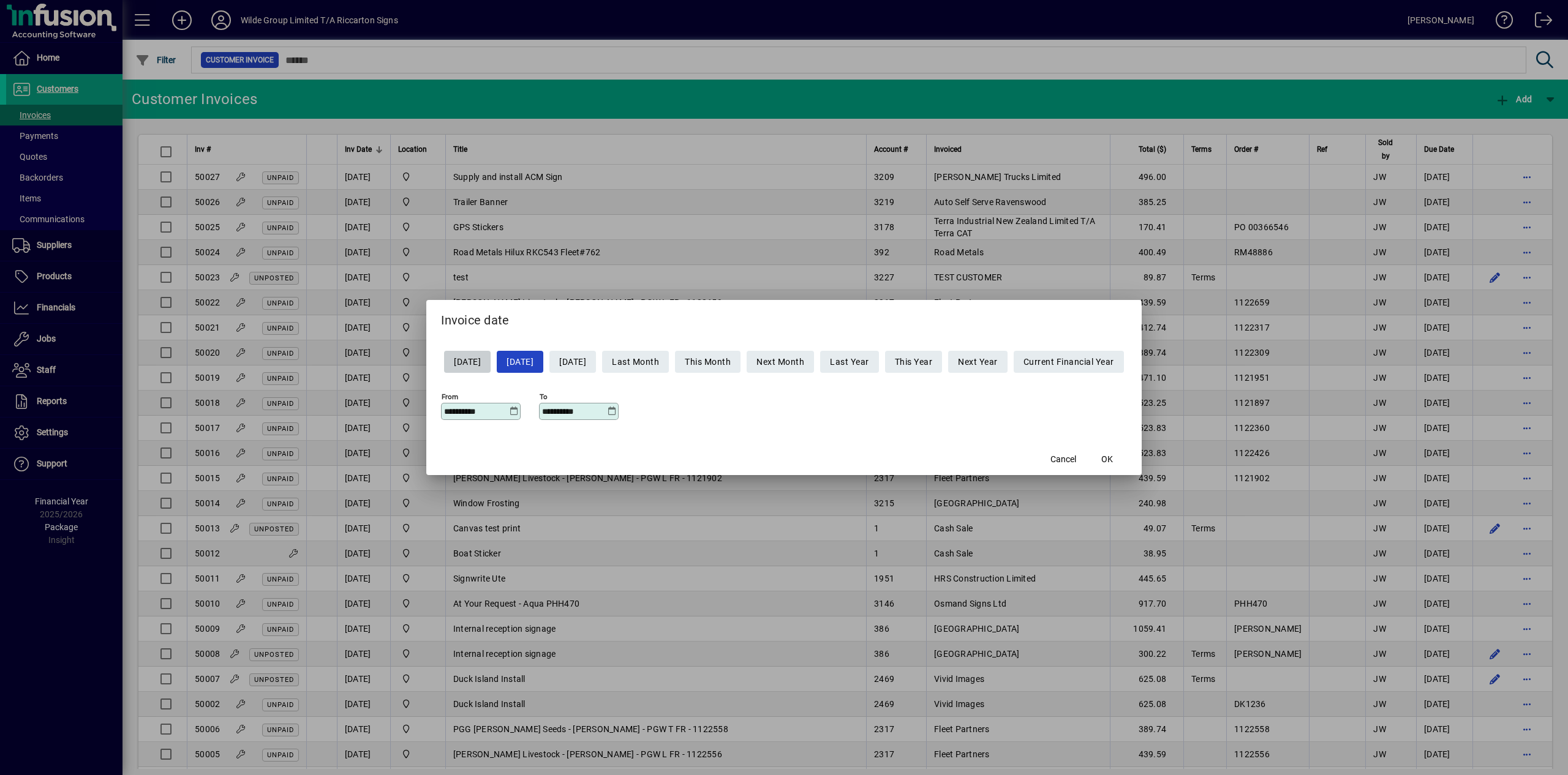
click at [508, 414] on icon at bounding box center [513, 411] width 9 height 9
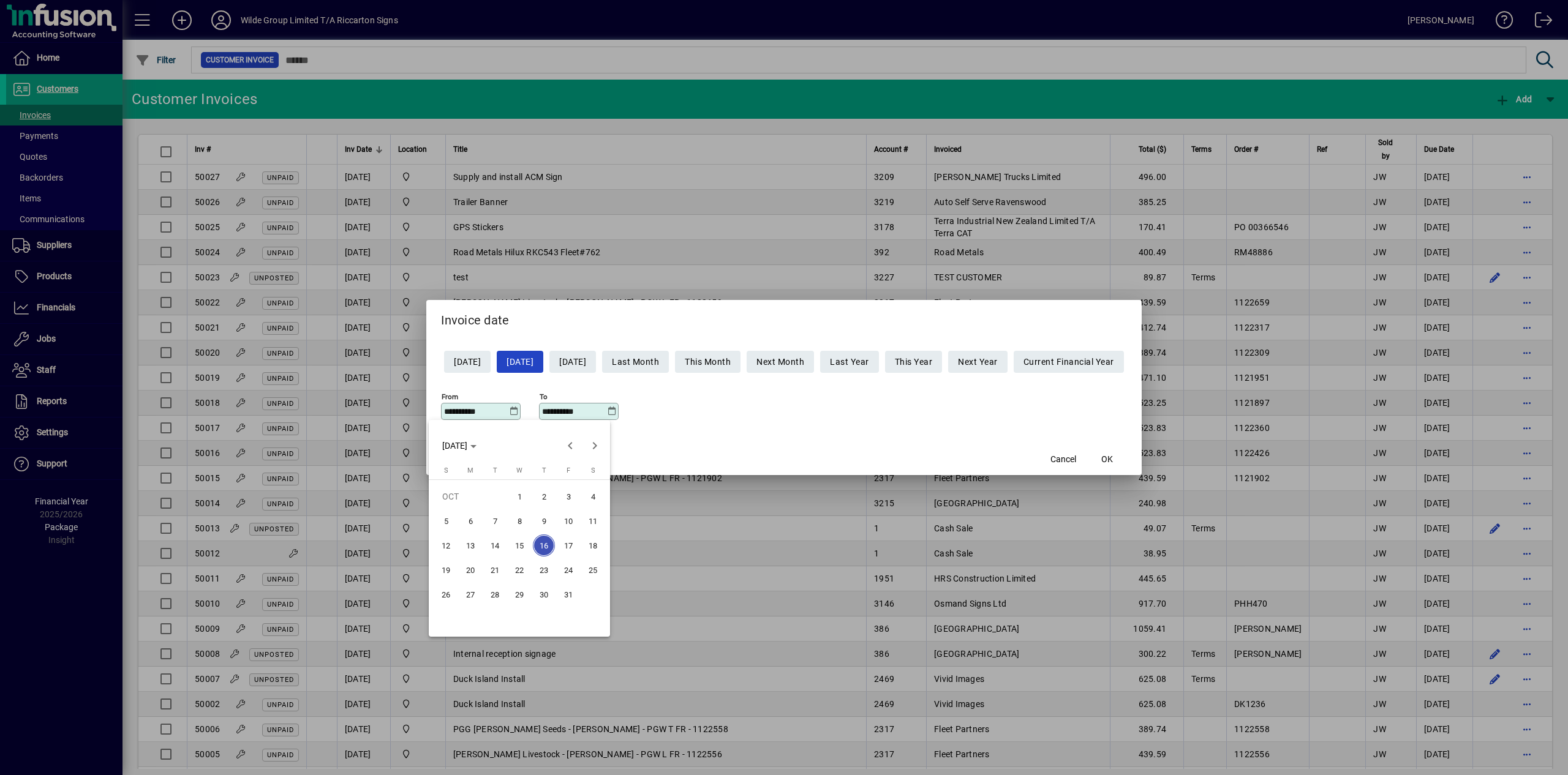
click at [478, 552] on span "13" at bounding box center [470, 545] width 22 height 22
type input "**********"
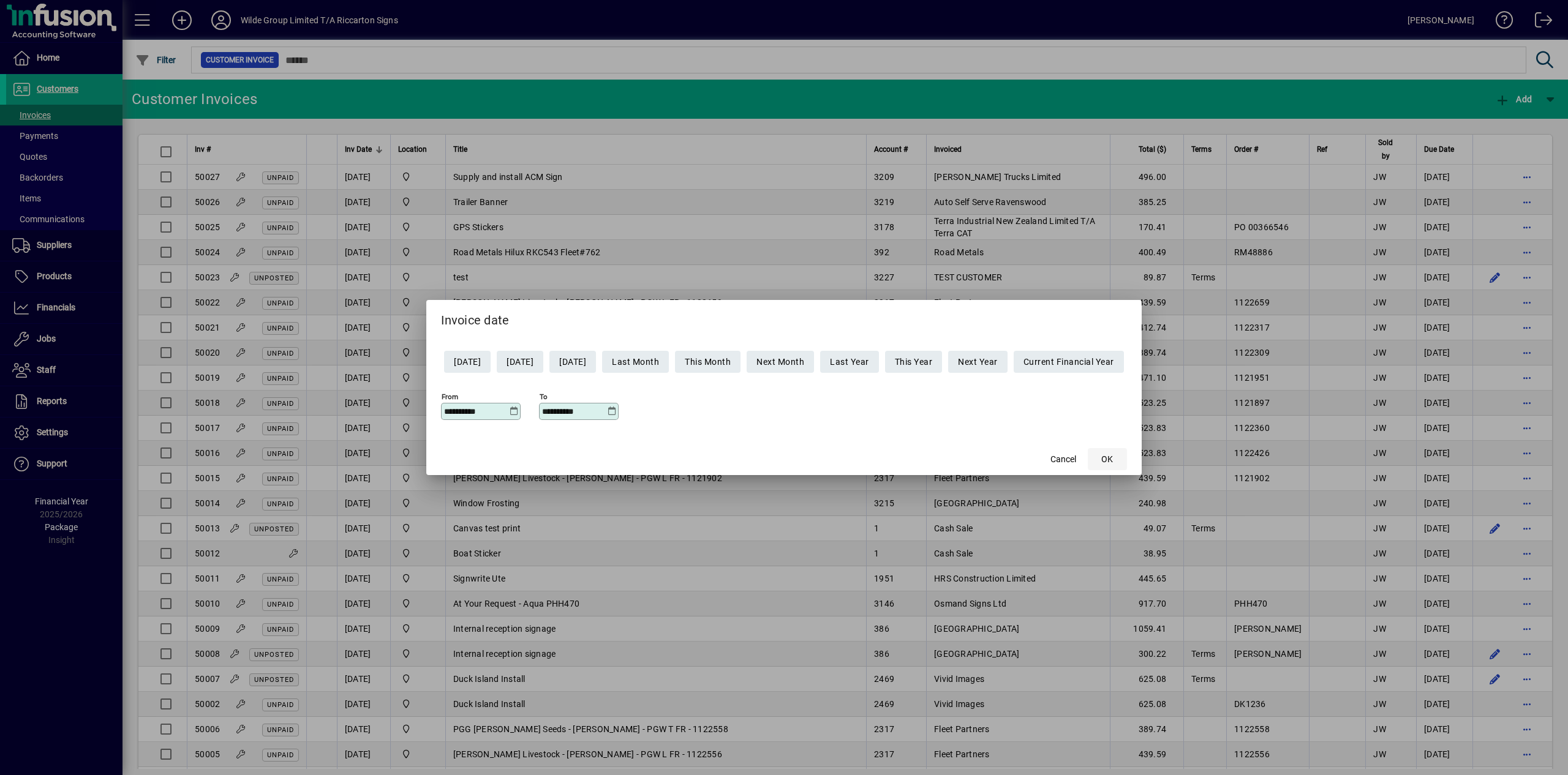
click at [1127, 457] on span "button" at bounding box center [1107, 459] width 39 height 29
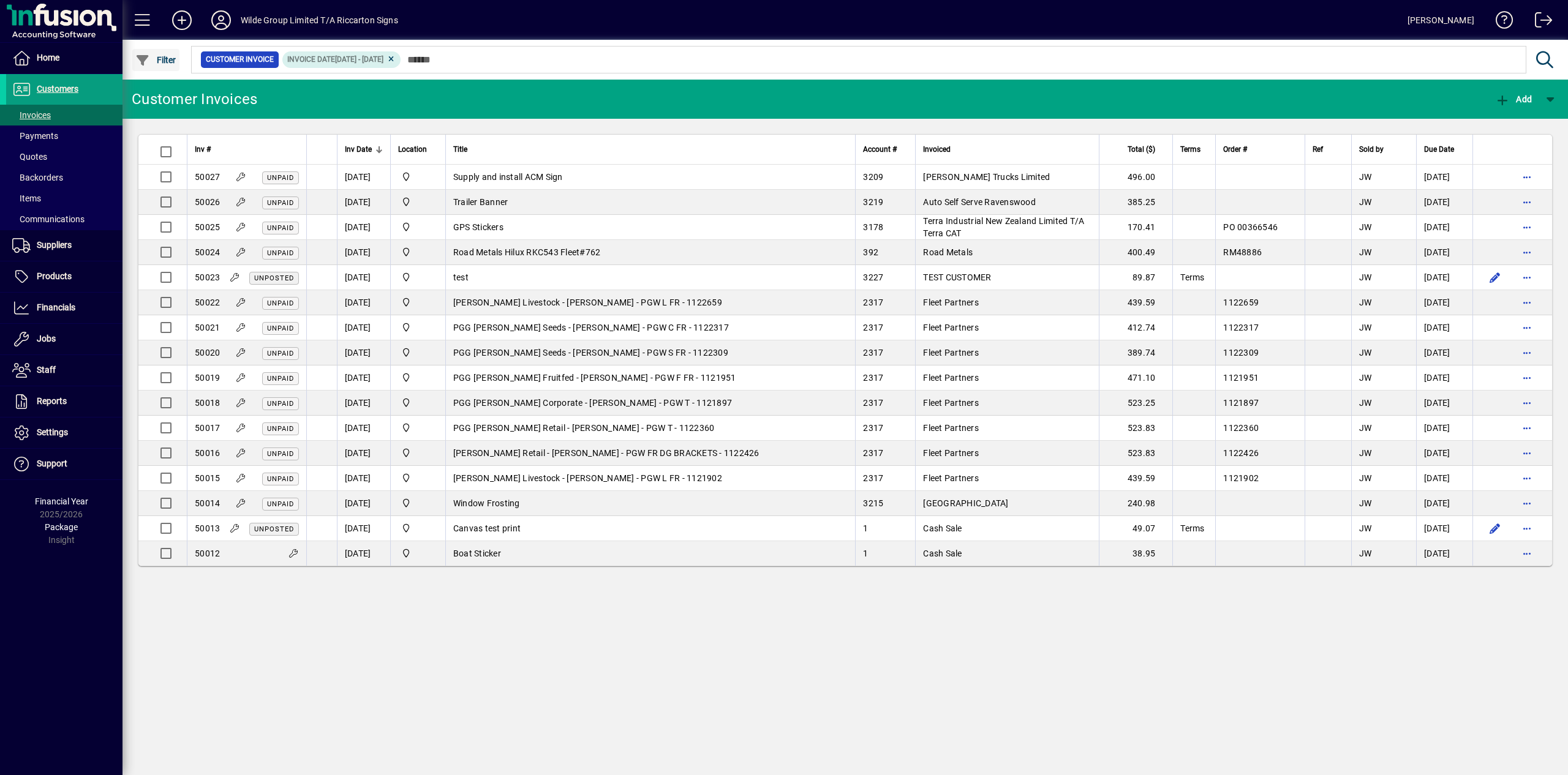
click at [170, 55] on span "Filter" at bounding box center [155, 60] width 41 height 9
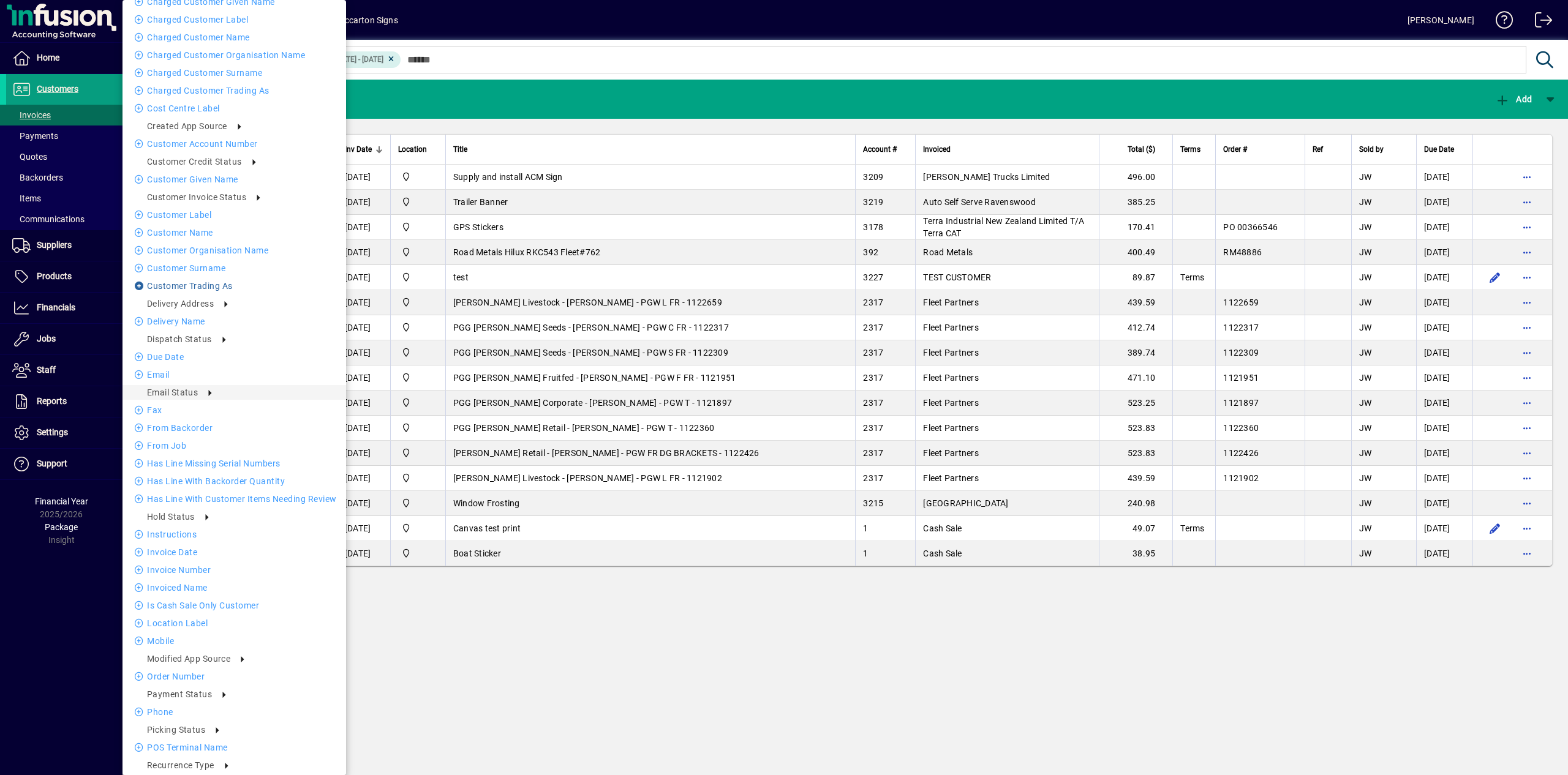
scroll to position [18, 0]
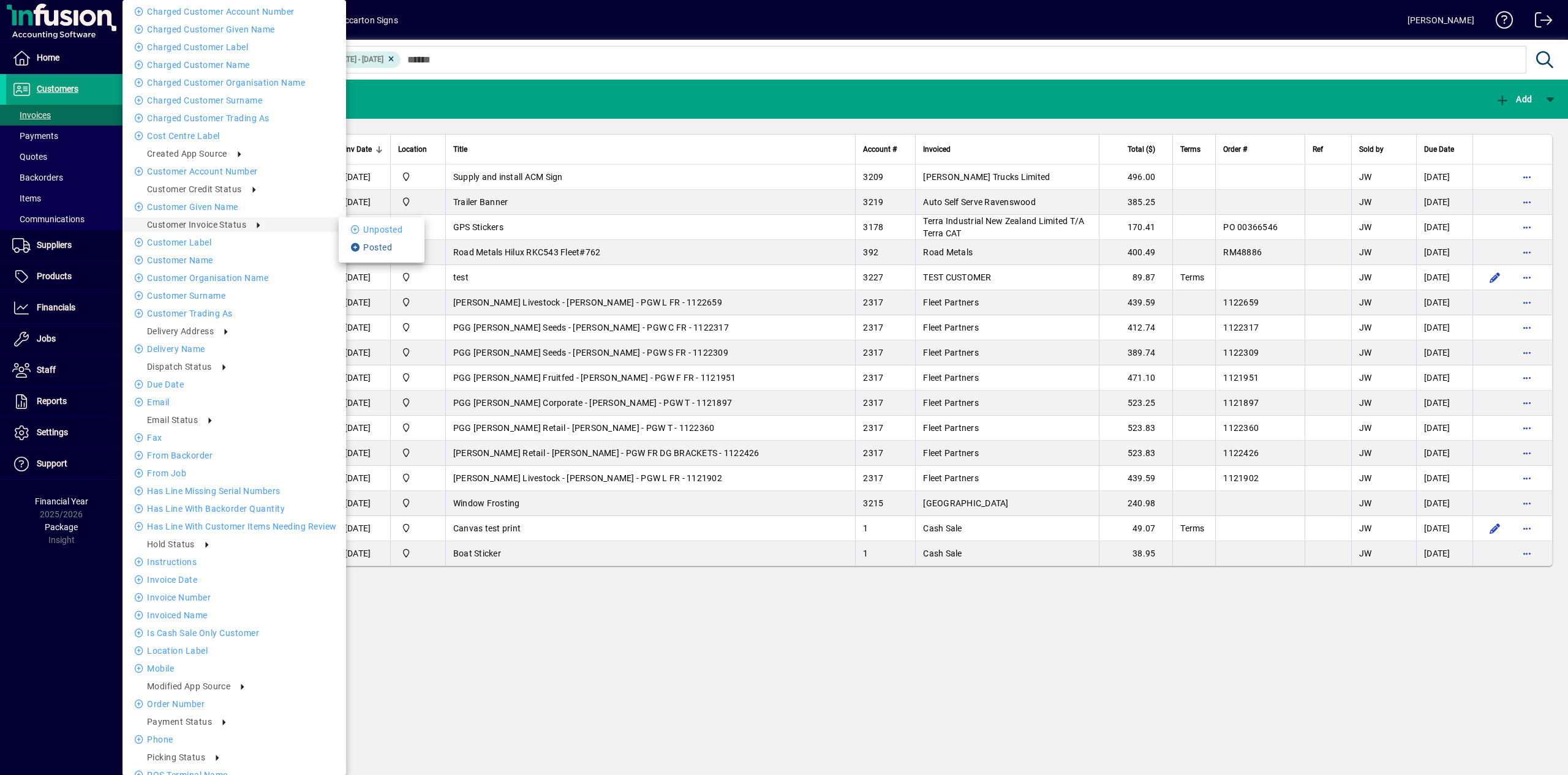
click at [376, 246] on li "Posted" at bounding box center [382, 248] width 86 height 15
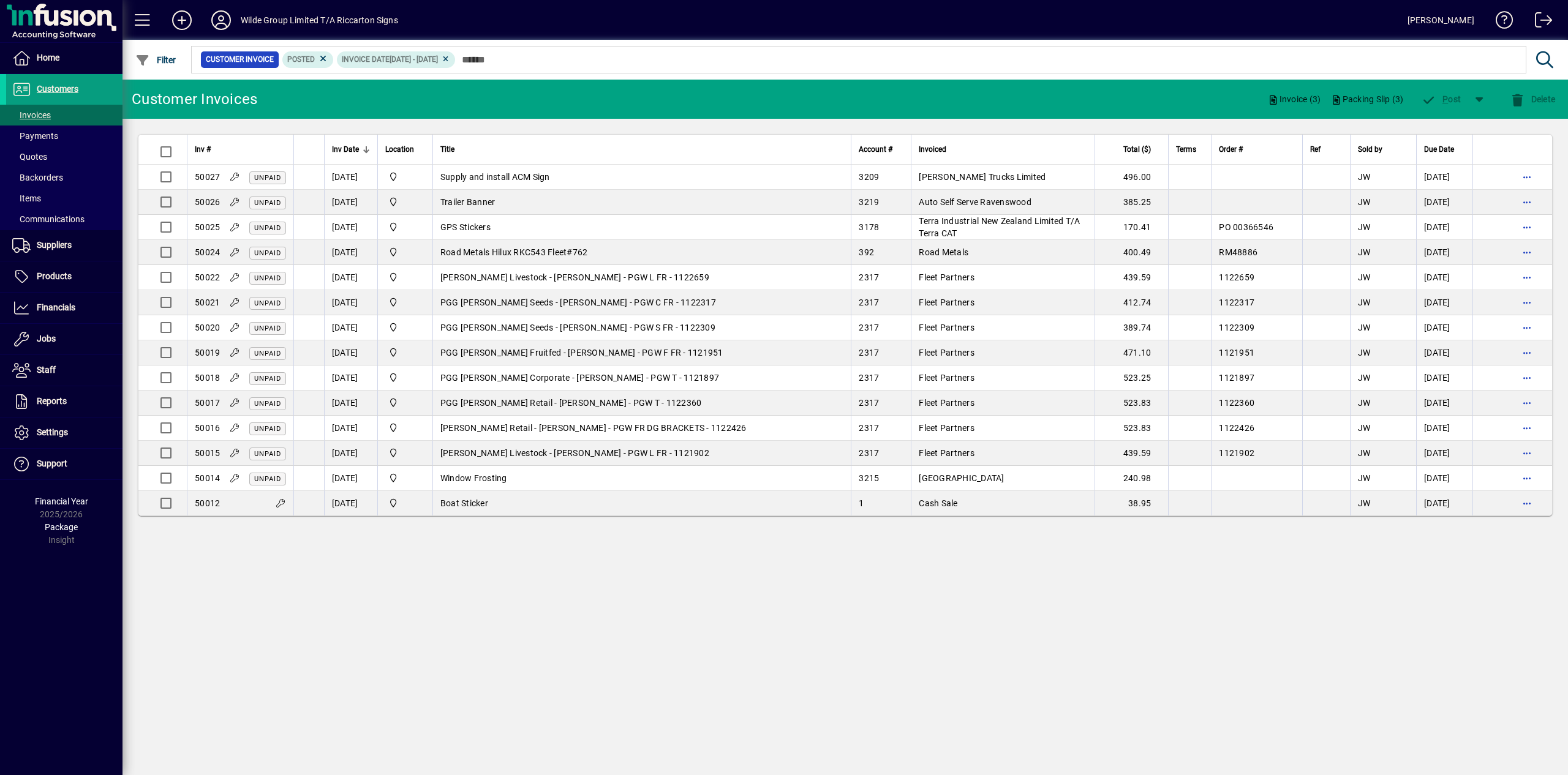
click at [524, 427] on td "[PERSON_NAME] Retail - [PERSON_NAME] - PGW FR DG BRACKETS - 1122426" at bounding box center [642, 428] width 419 height 26
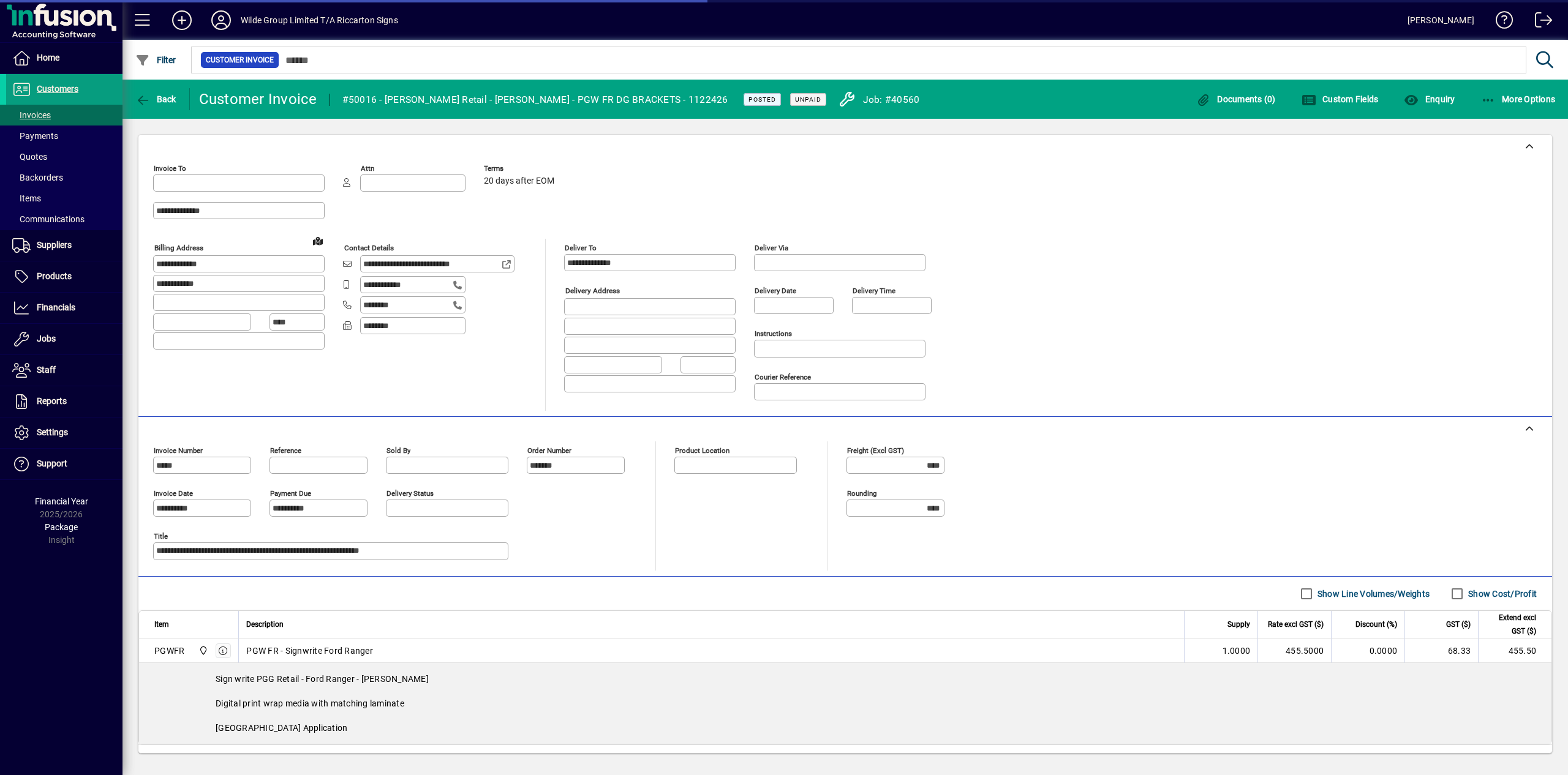
type input "**********"
drag, startPoint x: 383, startPoint y: 101, endPoint x: 696, endPoint y: 100, distance: 313.0
click at [696, 100] on div "#50016 - [PERSON_NAME] Retail - [PERSON_NAME] - PGW FR DG BRACKETS - 1122426" at bounding box center [535, 99] width 385 height 20
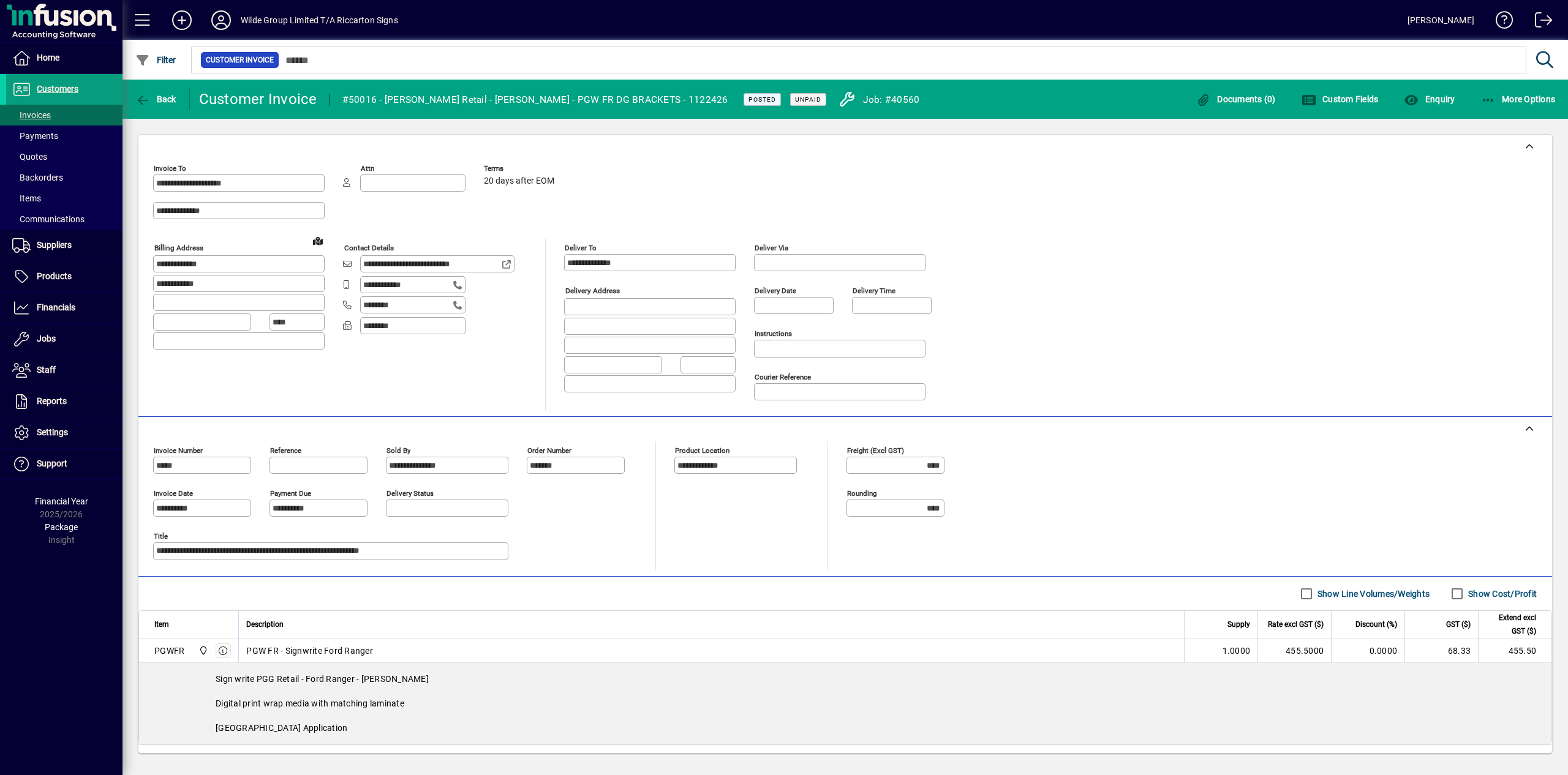
copy div "[PERSON_NAME] Retail - [PERSON_NAME] - PGW FR DG BRACKETS - 1122426"
click at [170, 94] on span "button" at bounding box center [156, 98] width 47 height 29
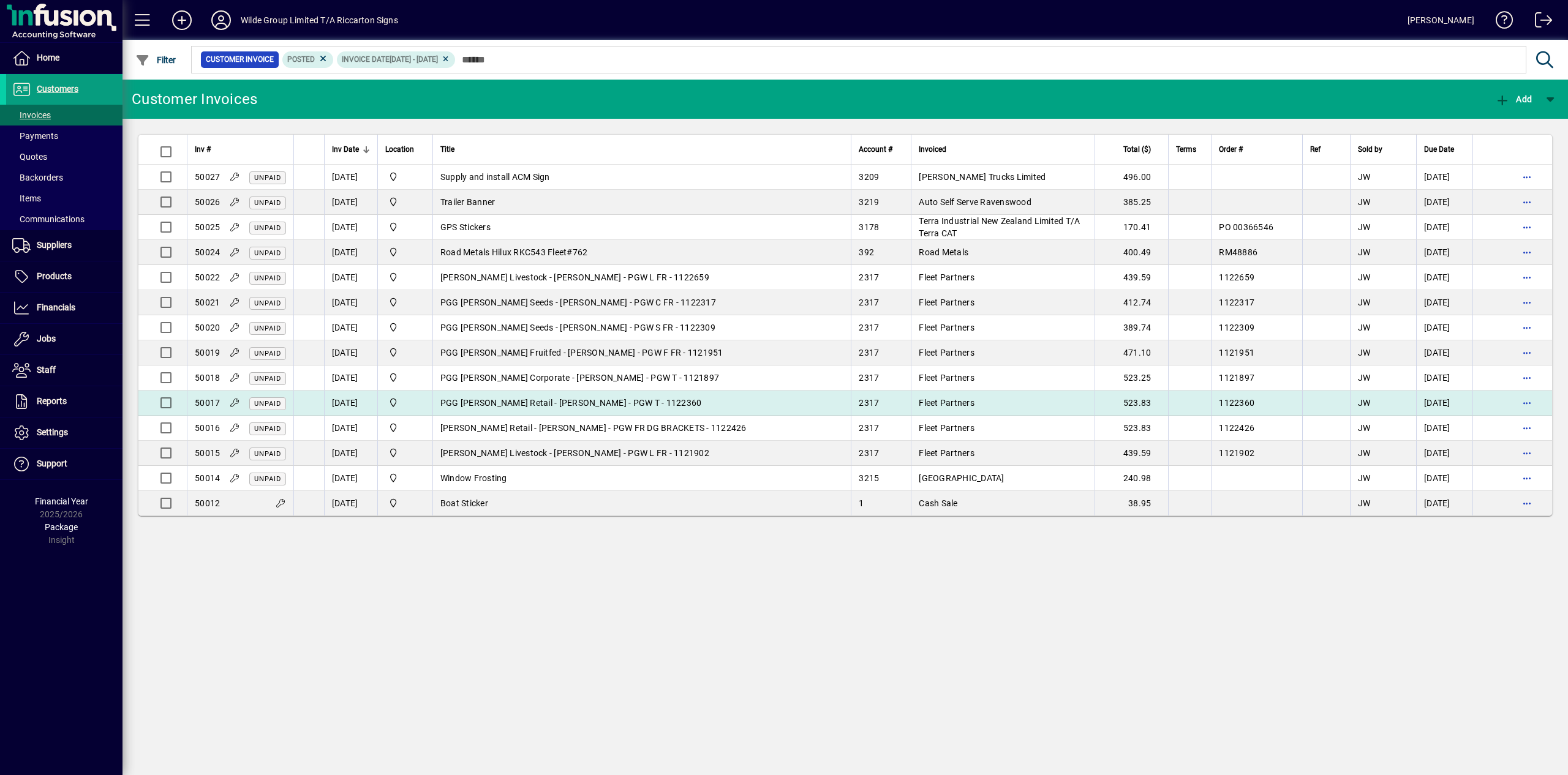
click at [477, 407] on span "PGG [PERSON_NAME] Retail - [PERSON_NAME] - PGW T - 1122360" at bounding box center [571, 402] width 261 height 9
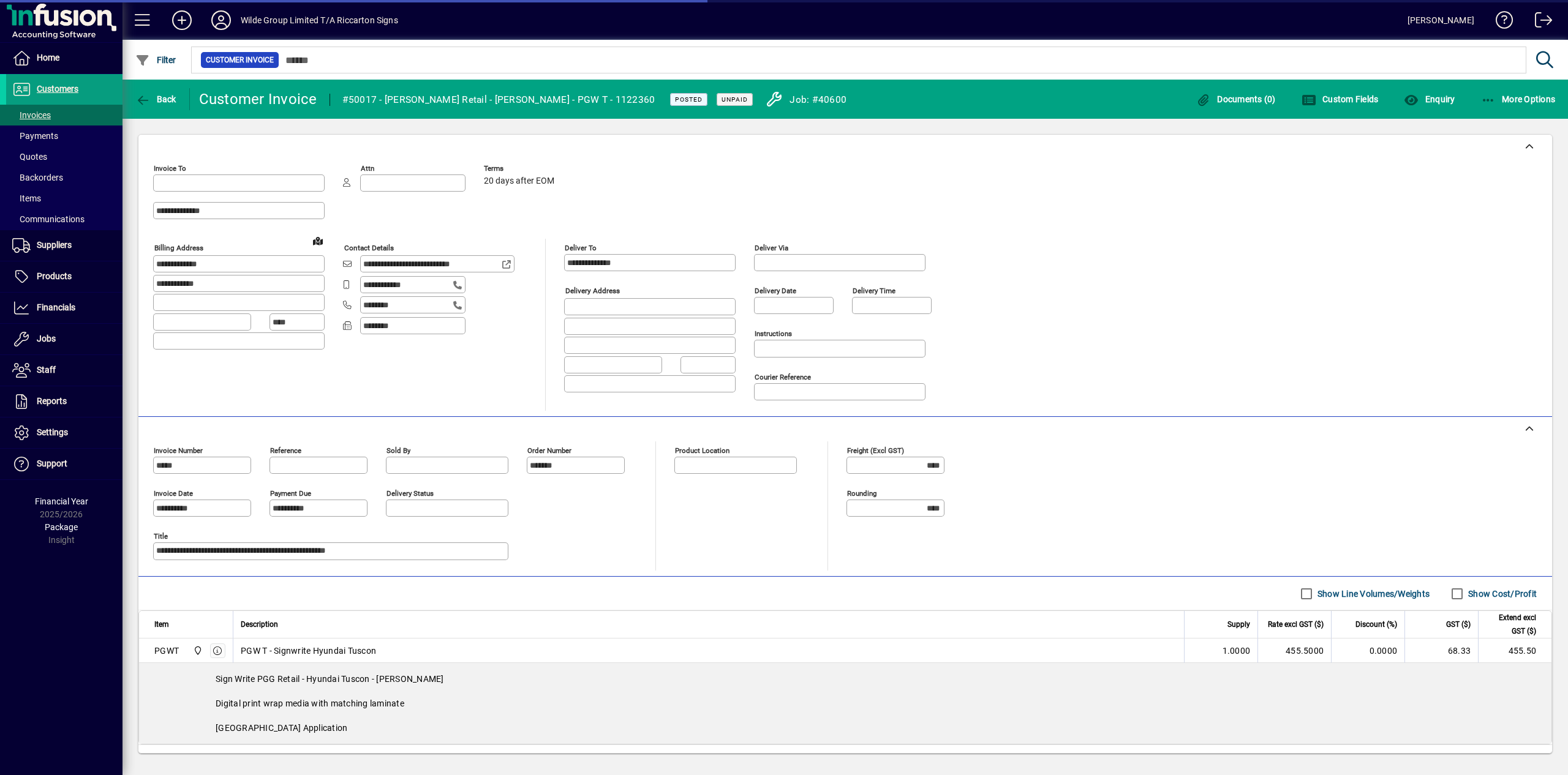
type input "**********"
drag, startPoint x: 385, startPoint y: 101, endPoint x: 642, endPoint y: 97, distance: 257.0
click at [642, 97] on div "#50017 - [PERSON_NAME] Retail - [PERSON_NAME] - PGW T - 1122360" at bounding box center [499, 99] width 312 height 20
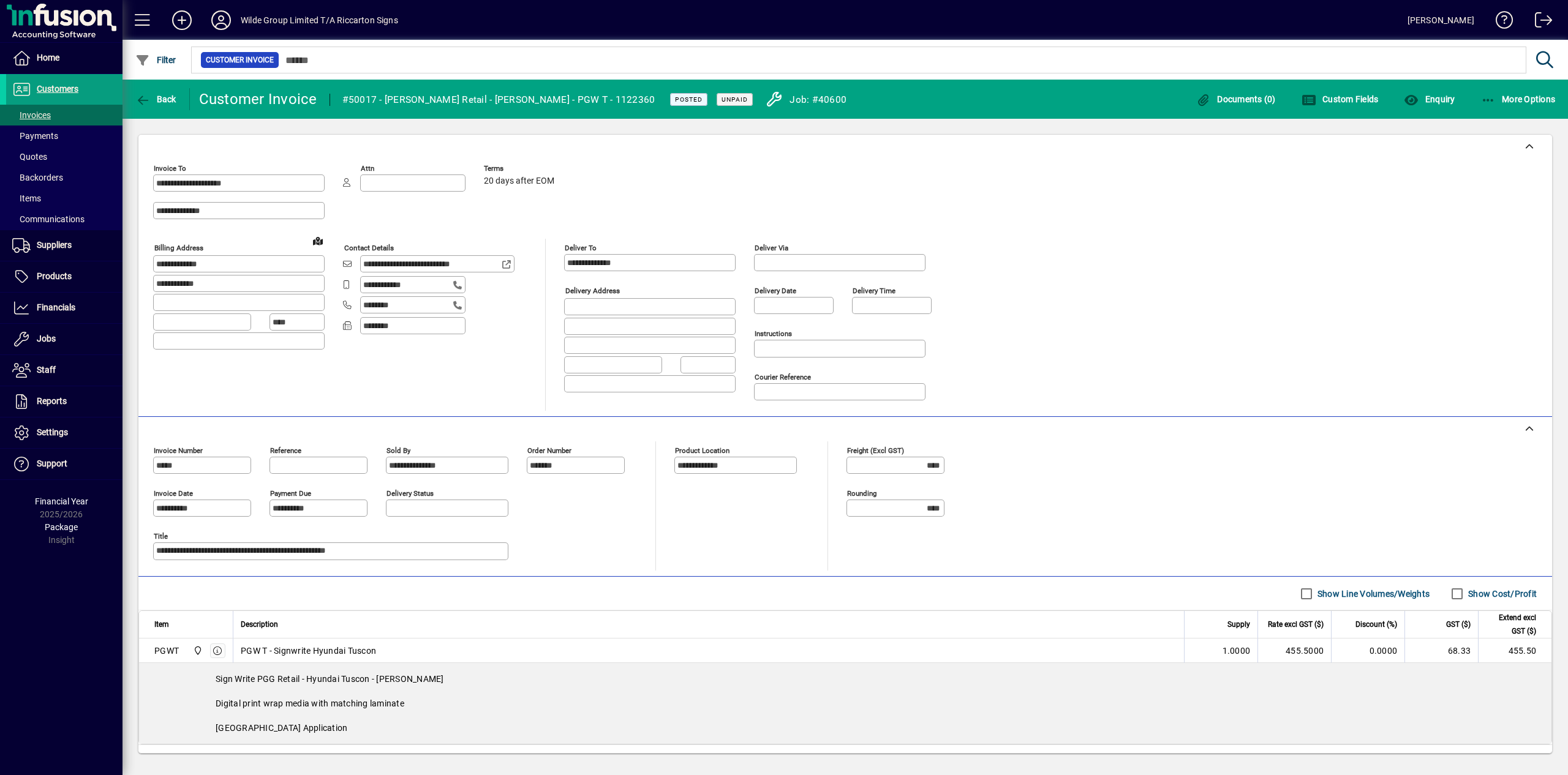
copy mat-toolbar-row "PGG [PERSON_NAME] Retail - [PERSON_NAME] - PGW T - 1122360"
click at [165, 95] on span "Back" at bounding box center [155, 99] width 41 height 9
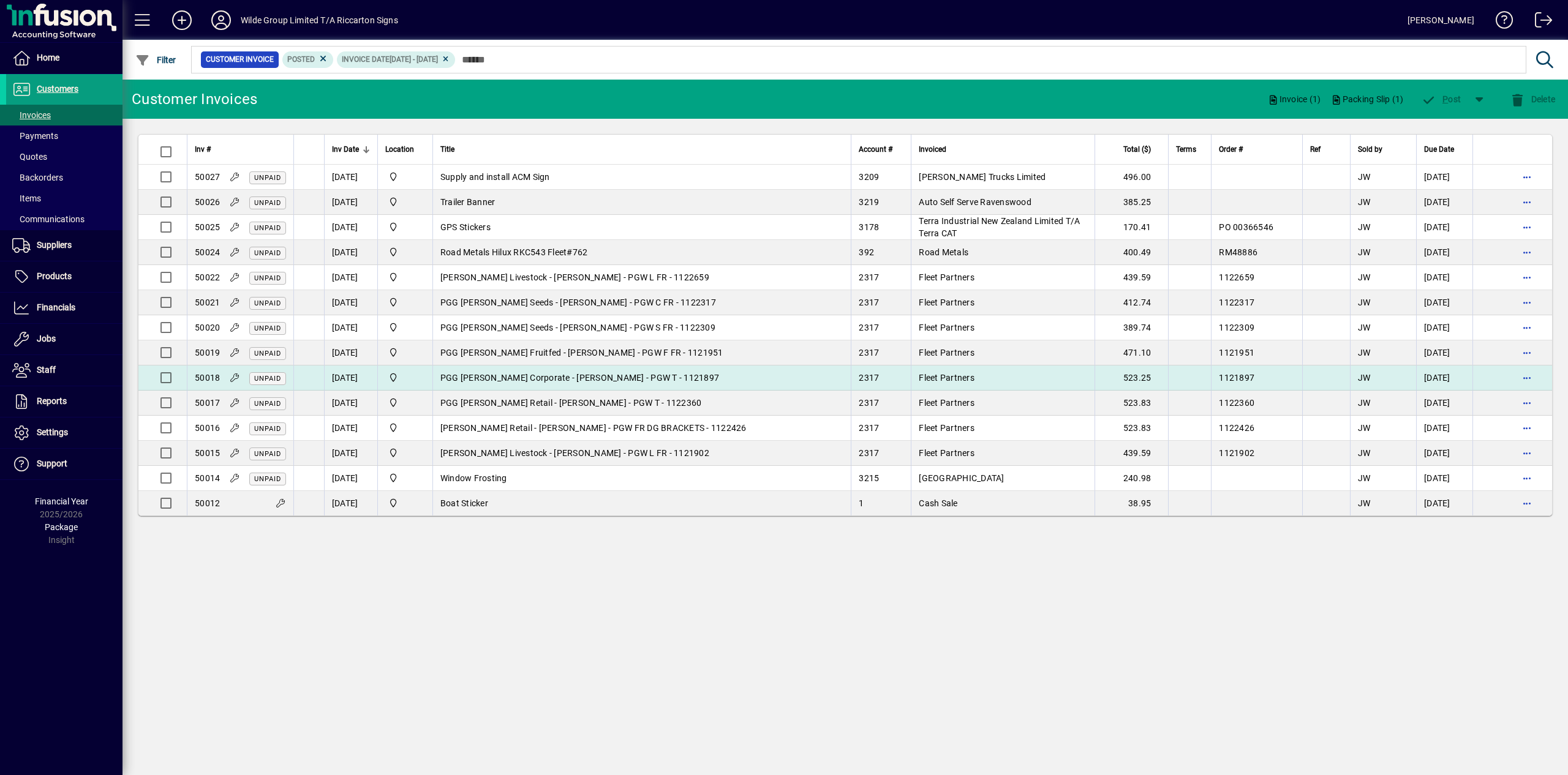
click at [615, 382] on span "PGG [PERSON_NAME] Corporate - [PERSON_NAME] - PGW T - 1121897" at bounding box center [579, 378] width 278 height 9
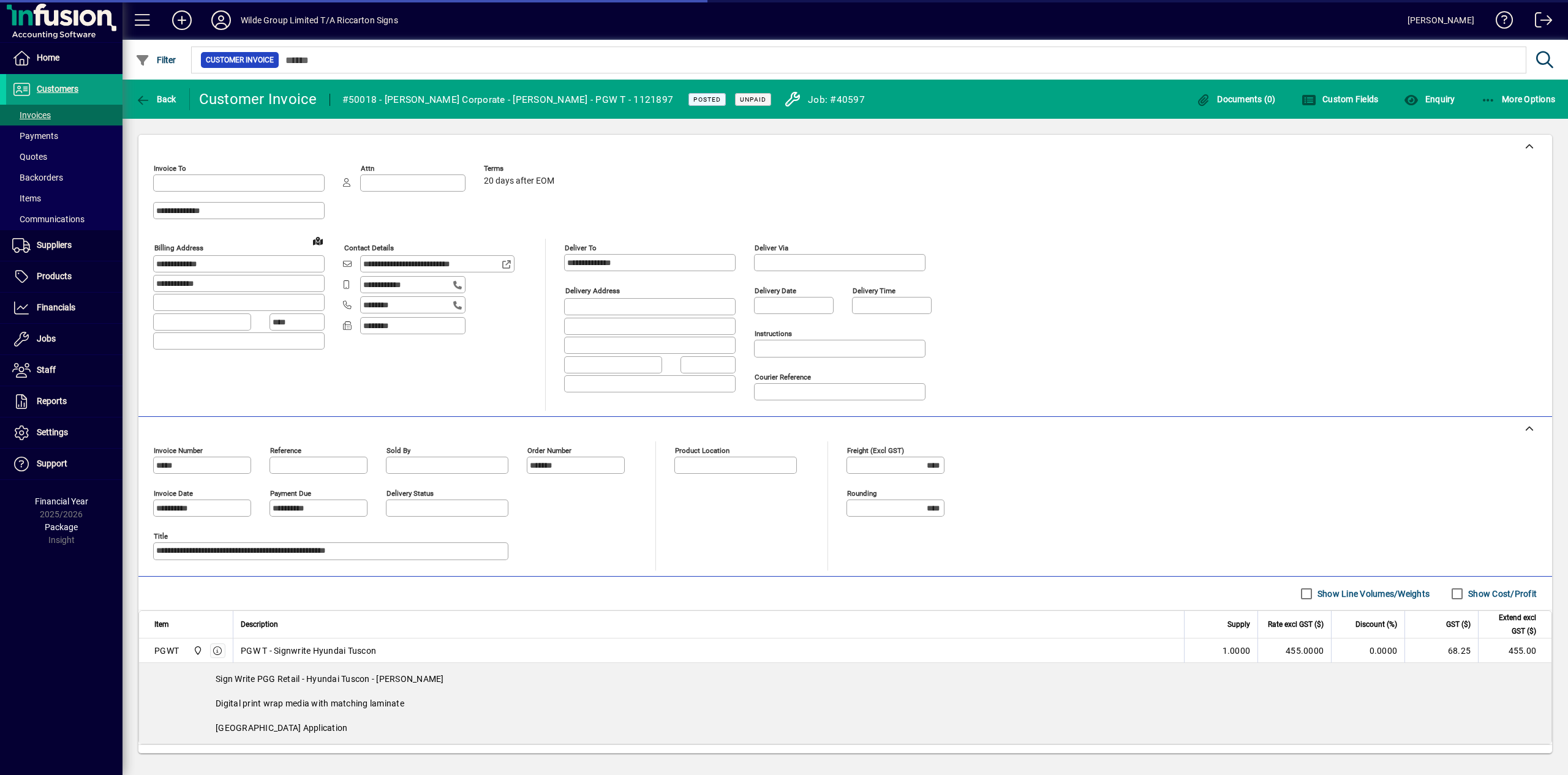
type input "**********"
drag, startPoint x: 383, startPoint y: 100, endPoint x: 639, endPoint y: 101, distance: 256.0
click at [639, 101] on div "#50018 - [PERSON_NAME] Corporate - [PERSON_NAME] - PGW T - 1121897" at bounding box center [508, 99] width 331 height 20
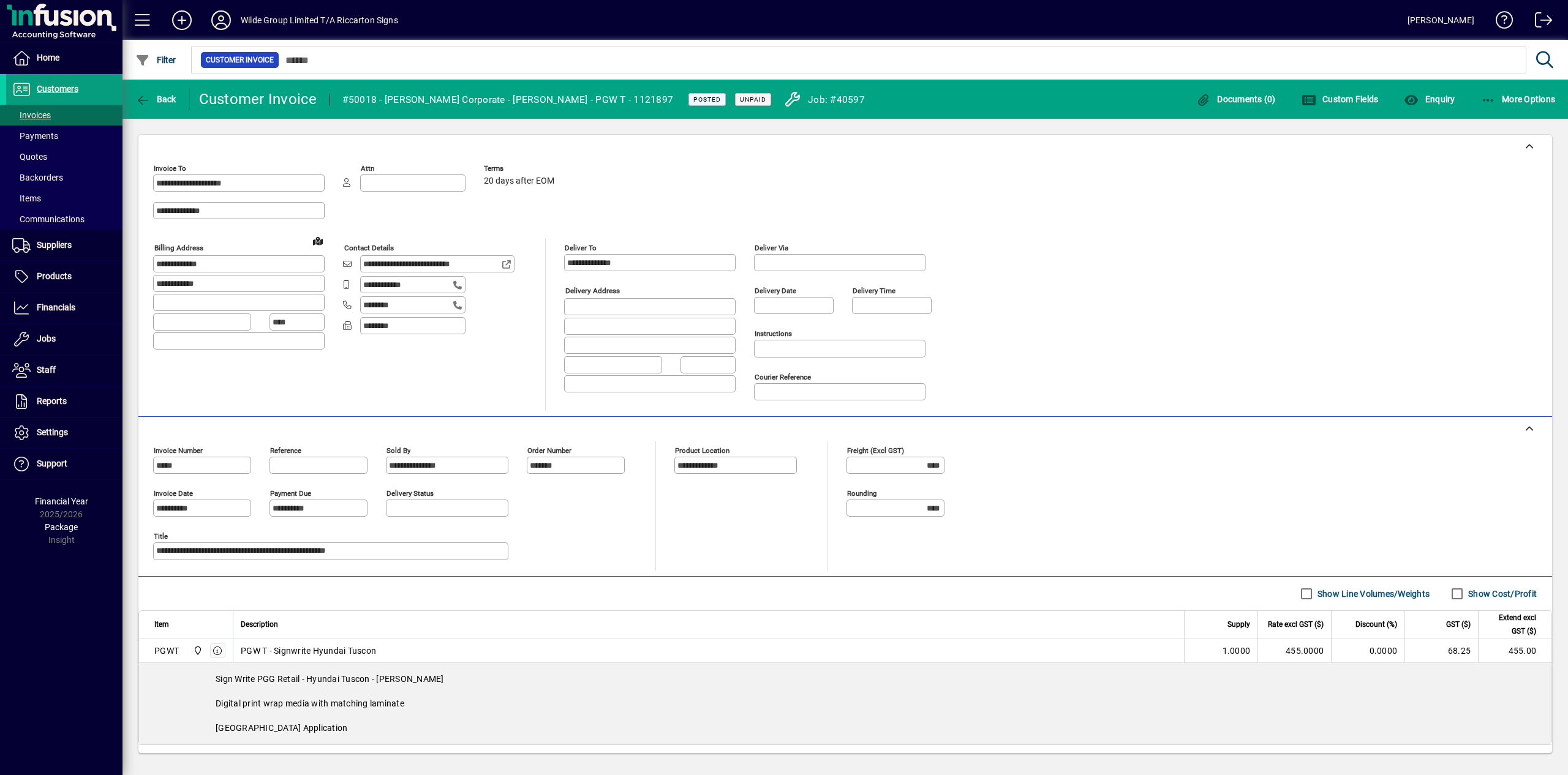
copy div "PGG [PERSON_NAME] Corporate - [PERSON_NAME] - PGW T - 1121897"
click at [150, 92] on span "button" at bounding box center [156, 98] width 47 height 29
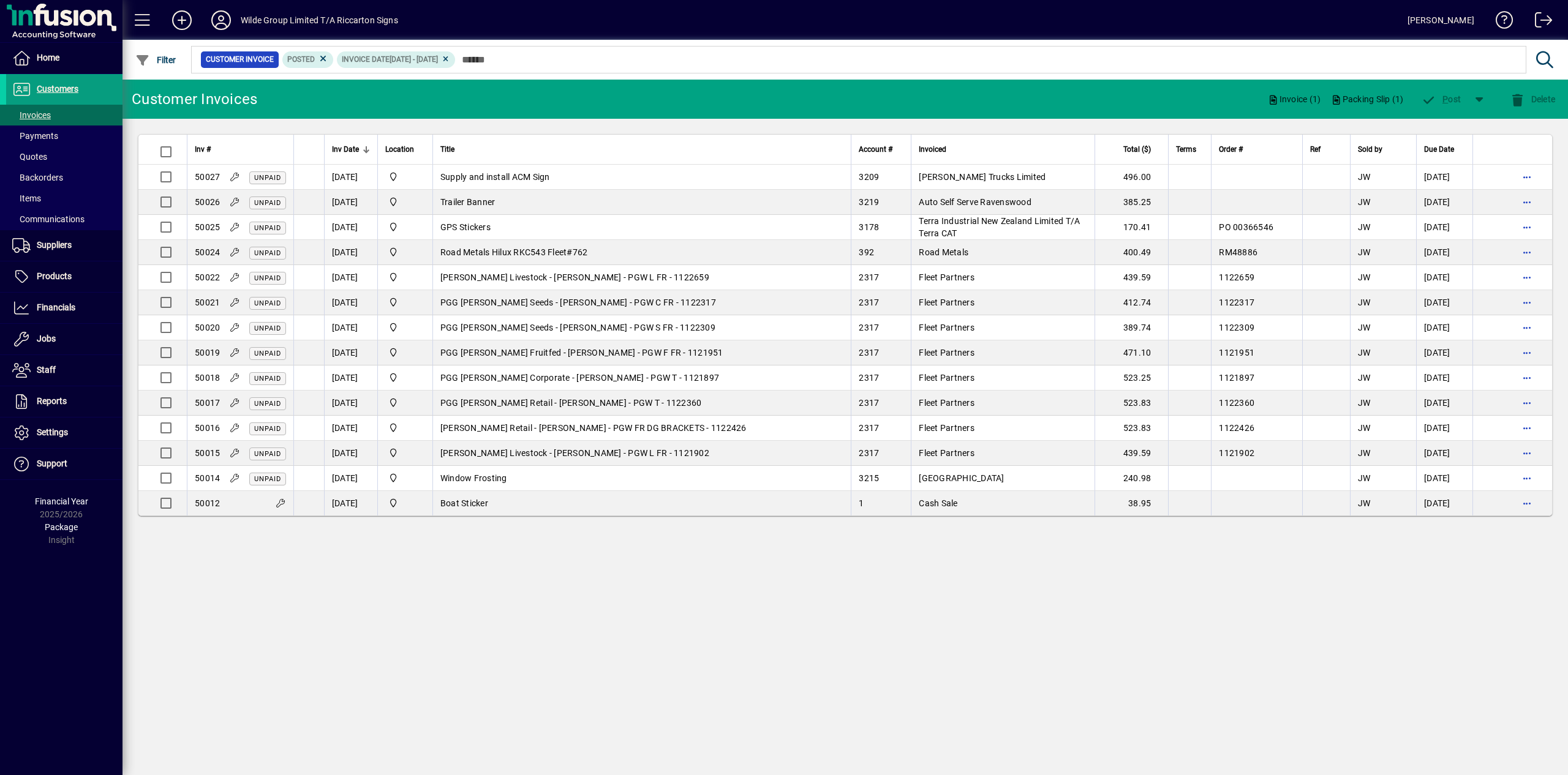
click at [724, 347] on td "PGG [PERSON_NAME] Fruitfed - [PERSON_NAME] - PGW F FR - 1121951" at bounding box center [642, 353] width 419 height 26
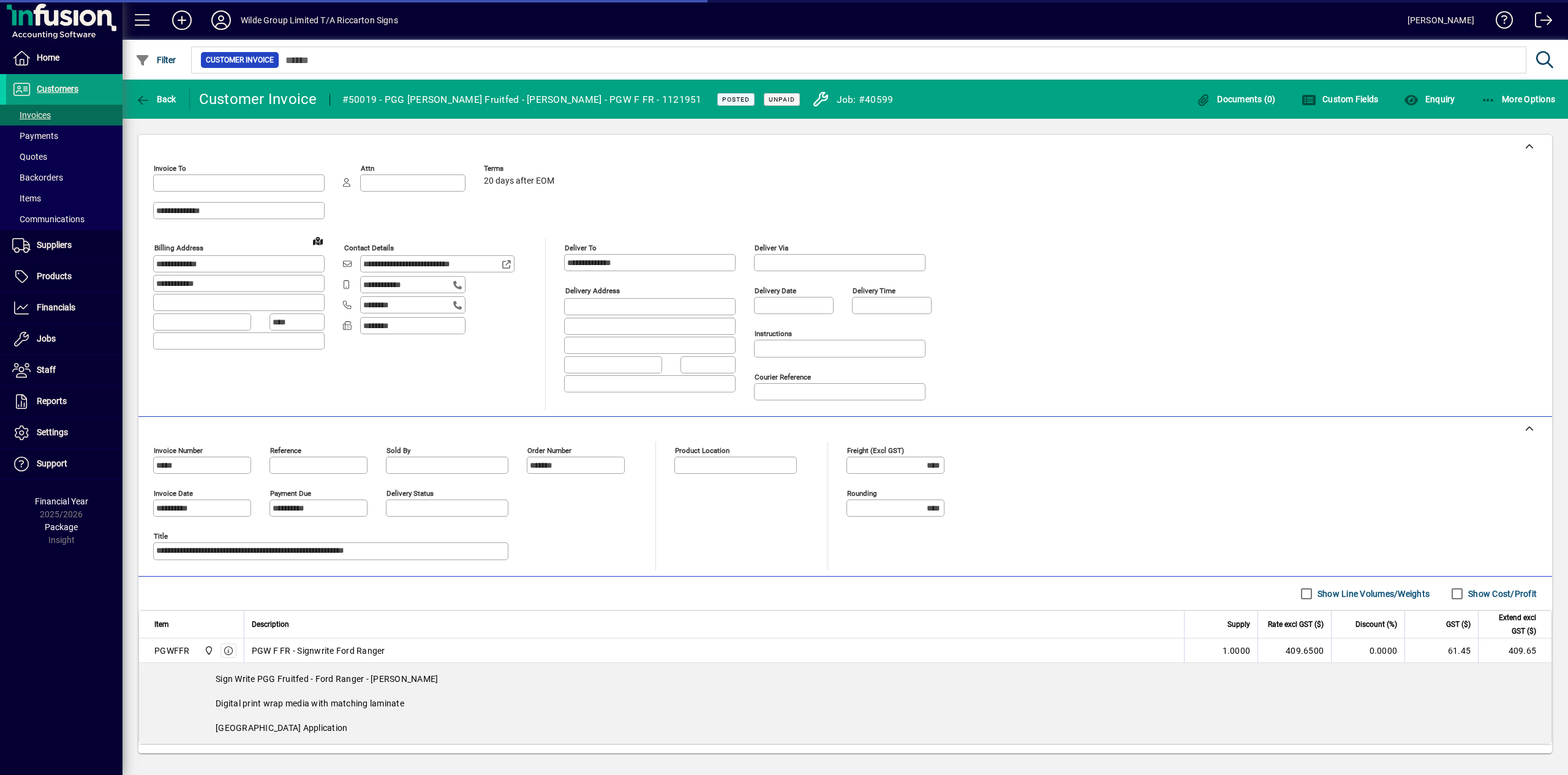
type input "**********"
drag, startPoint x: 385, startPoint y: 101, endPoint x: 672, endPoint y: 101, distance: 287.0
click at [672, 101] on div "#50019 - PGG [PERSON_NAME] Fruitfed - [PERSON_NAME] - PGW F FR - 1121951" at bounding box center [523, 99] width 360 height 20
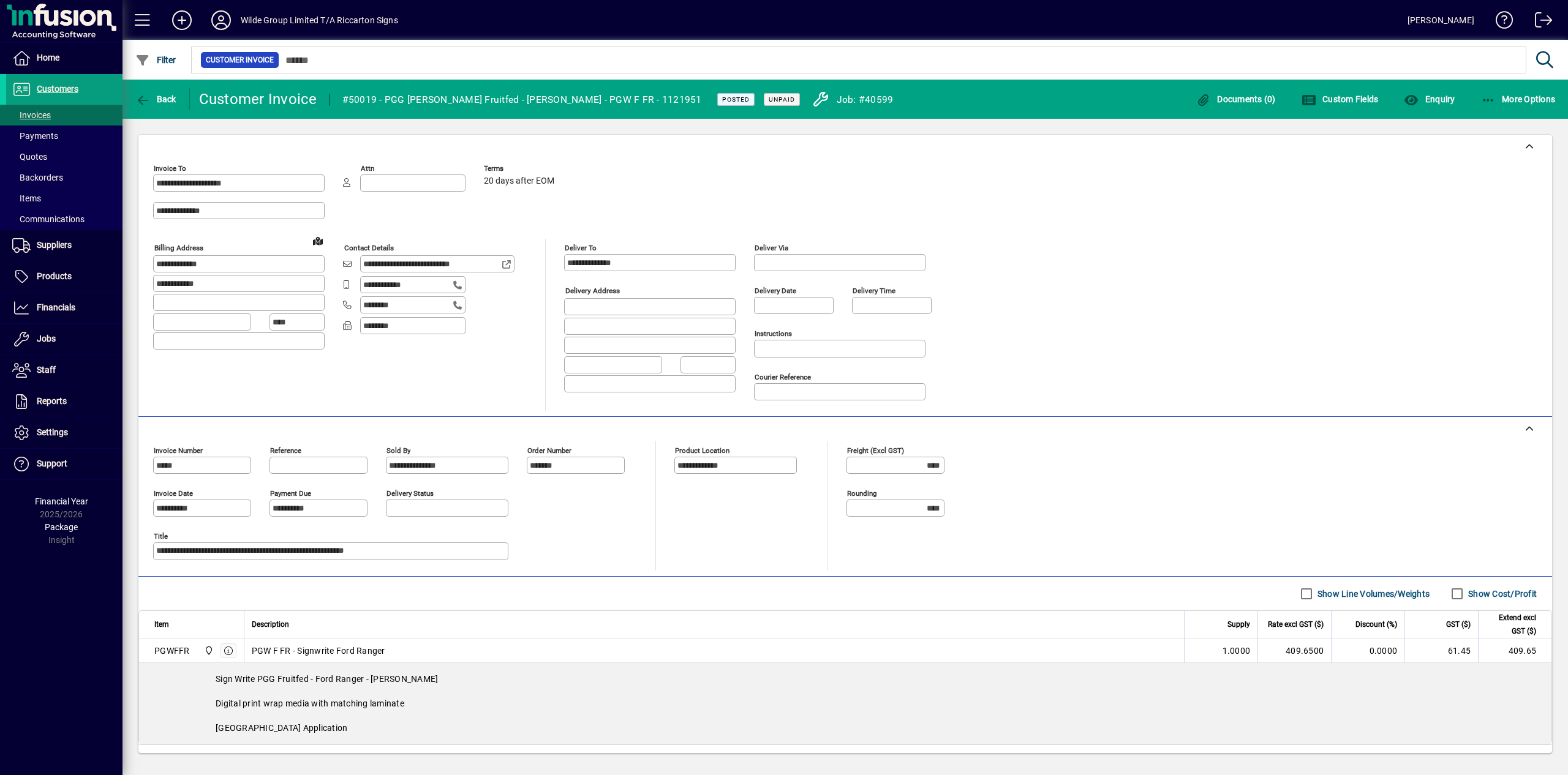
copy mat-toolbar-row "PGG [PERSON_NAME] Fruitfed - [PERSON_NAME] - PGW F FR - 1121951"
click at [148, 99] on icon "button" at bounding box center [143, 100] width 15 height 12
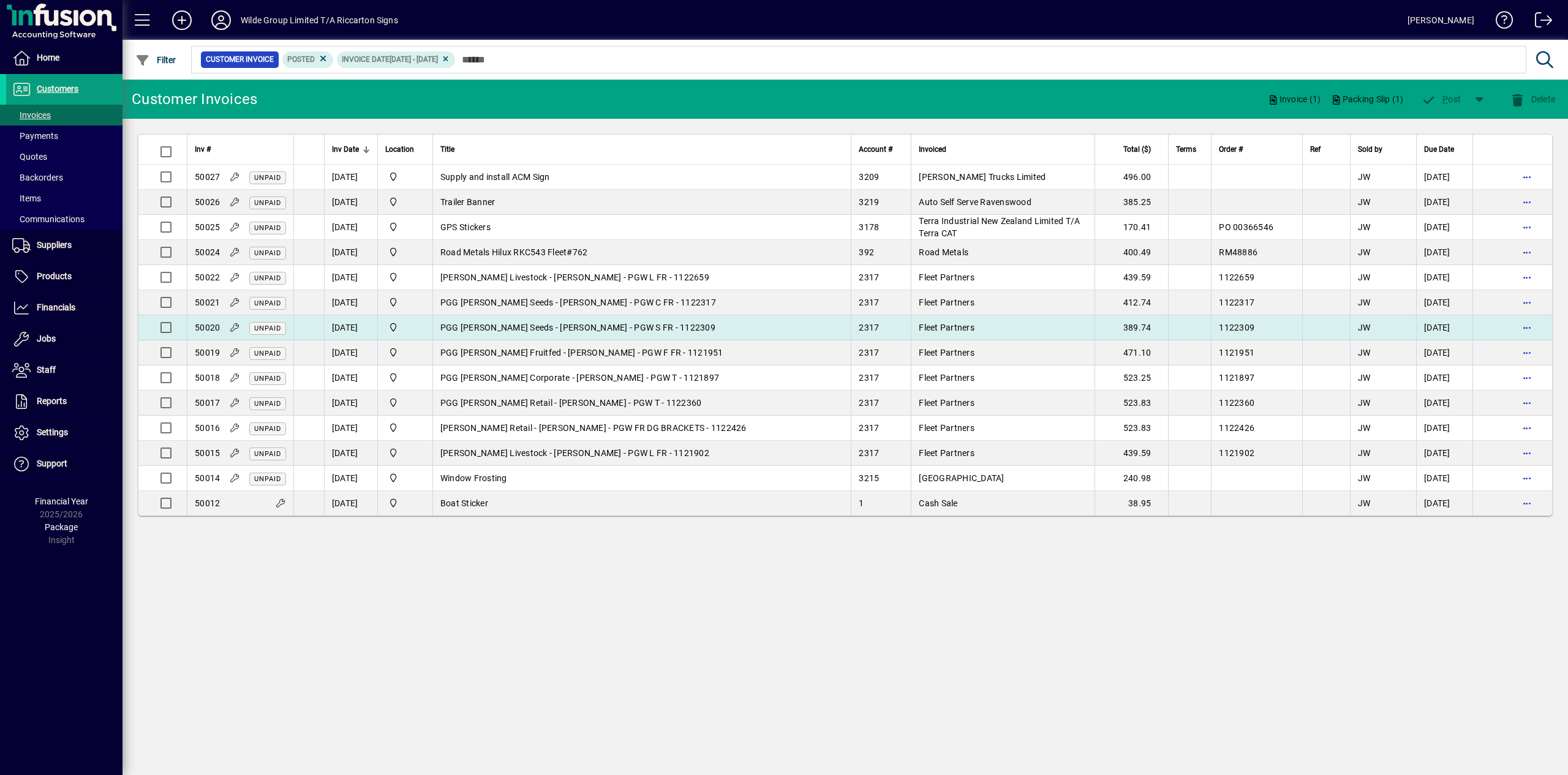
click at [472, 325] on td "PGG [PERSON_NAME] Seeds - [PERSON_NAME] - PGW S FR - 1122309" at bounding box center [642, 327] width 419 height 26
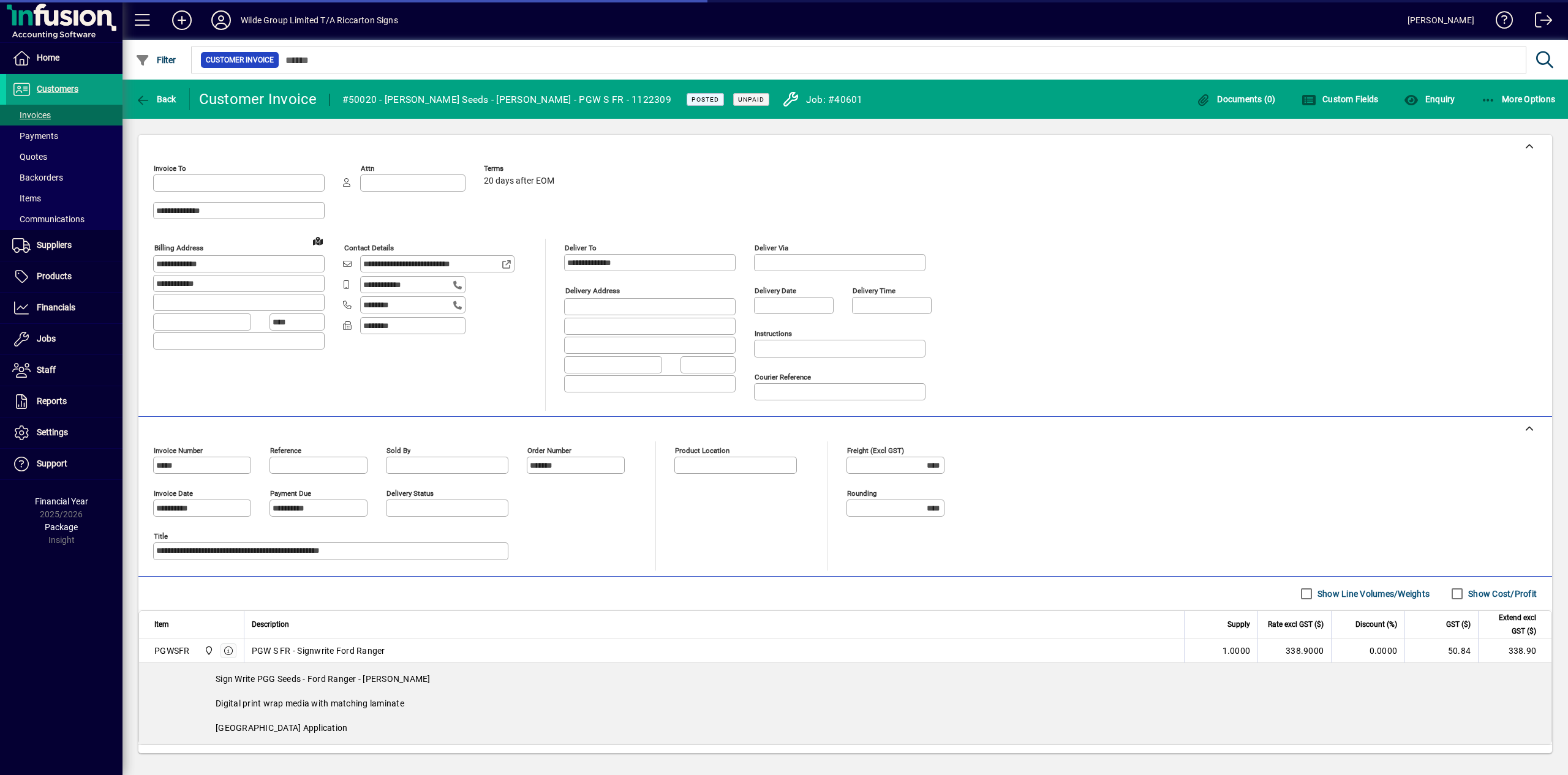
type input "**********"
drag, startPoint x: 383, startPoint y: 99, endPoint x: 637, endPoint y: 100, distance: 254.0
click at [637, 100] on div "#50020 - [PERSON_NAME] Seeds - [PERSON_NAME] - PGW S FR - 1122309" at bounding box center [507, 99] width 329 height 20
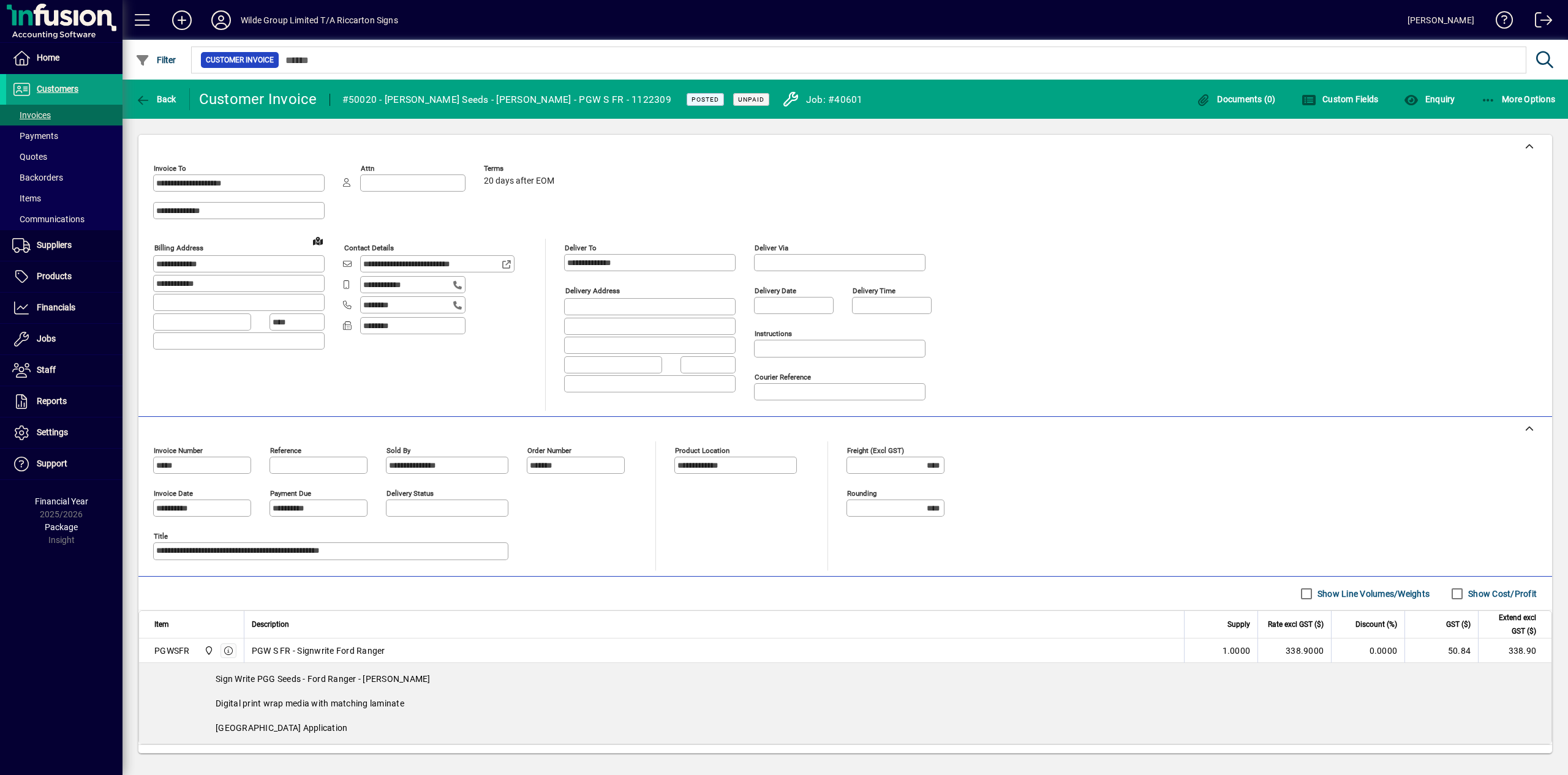
copy div "PGG [PERSON_NAME] Seeds - [PERSON_NAME] - PGW S FR - 1122309"
click at [136, 101] on icon "button" at bounding box center [143, 100] width 15 height 12
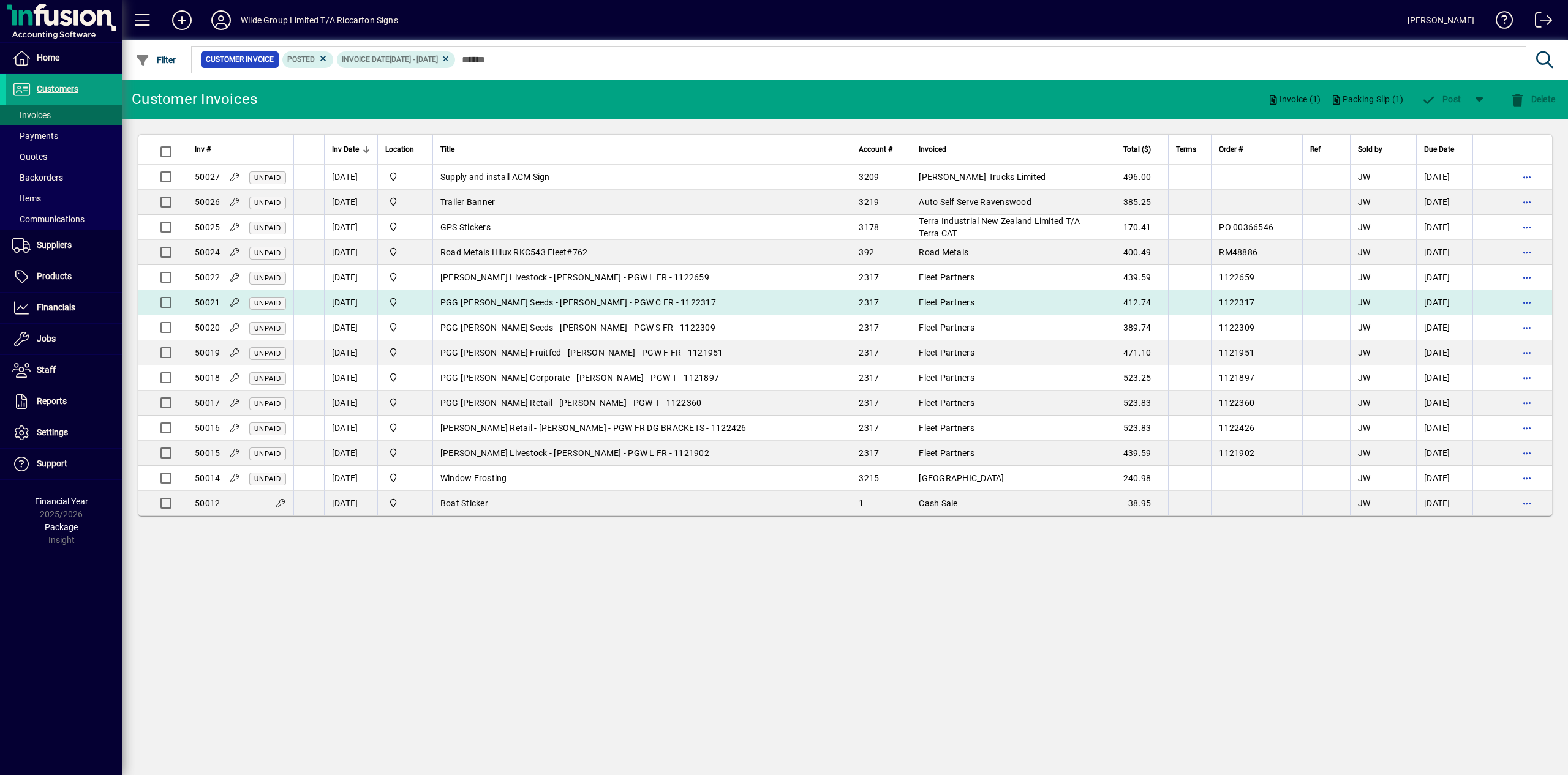
click at [469, 299] on td "PGG [PERSON_NAME] Seeds - [PERSON_NAME] - PGW C FR - 1122317" at bounding box center [642, 303] width 419 height 26
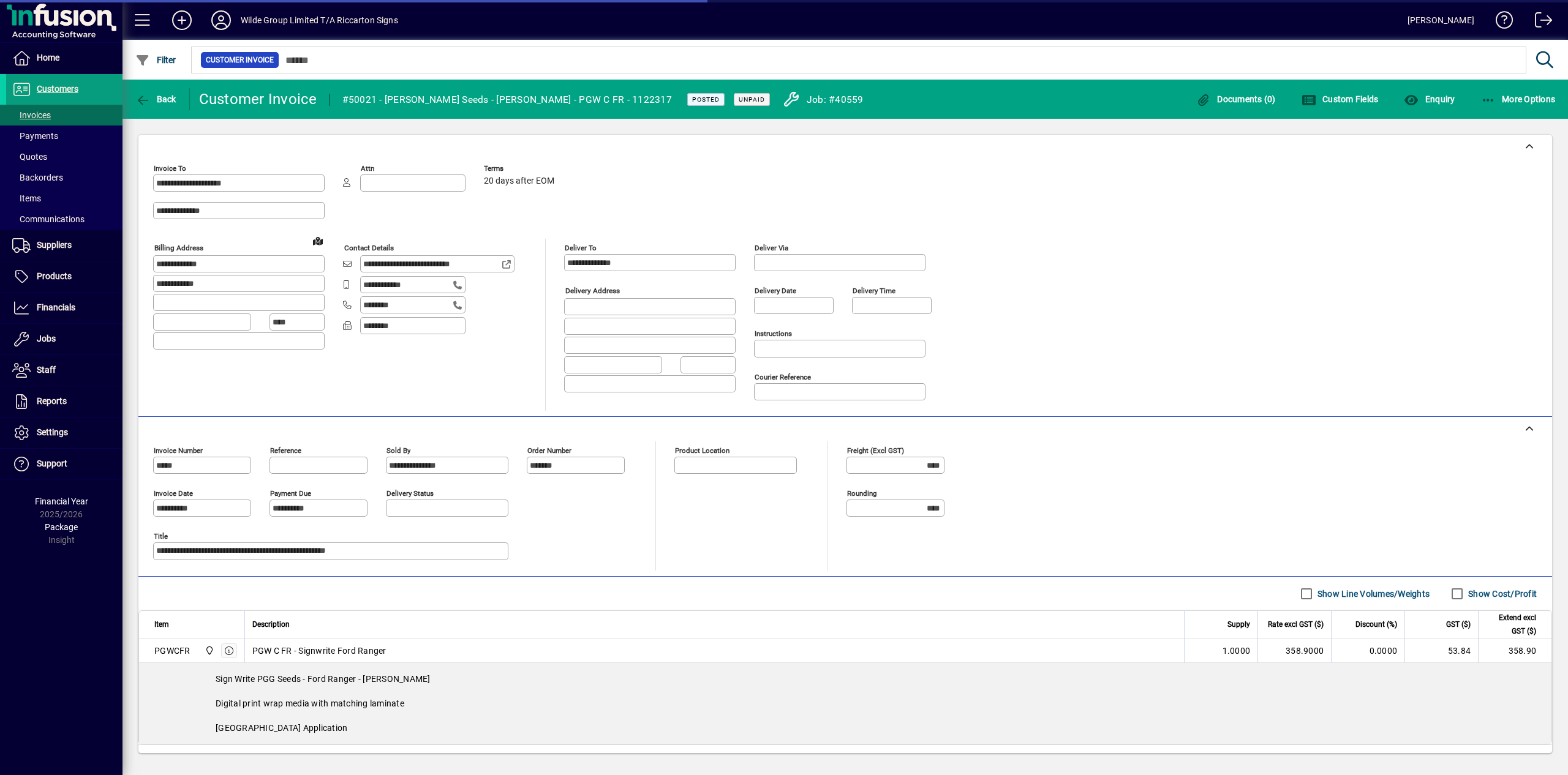
type input "**********"
drag, startPoint x: 396, startPoint y: 101, endPoint x: 641, endPoint y: 100, distance: 245.0
click at [641, 100] on div "#50021 - [PERSON_NAME] Seeds - [PERSON_NAME] - PGW C FR - 1122317" at bounding box center [508, 99] width 330 height 20
copy div "PGG [PERSON_NAME] Seeds - [PERSON_NAME] - PGW C FR - 1122317"
click at [168, 93] on span "button" at bounding box center [156, 98] width 47 height 29
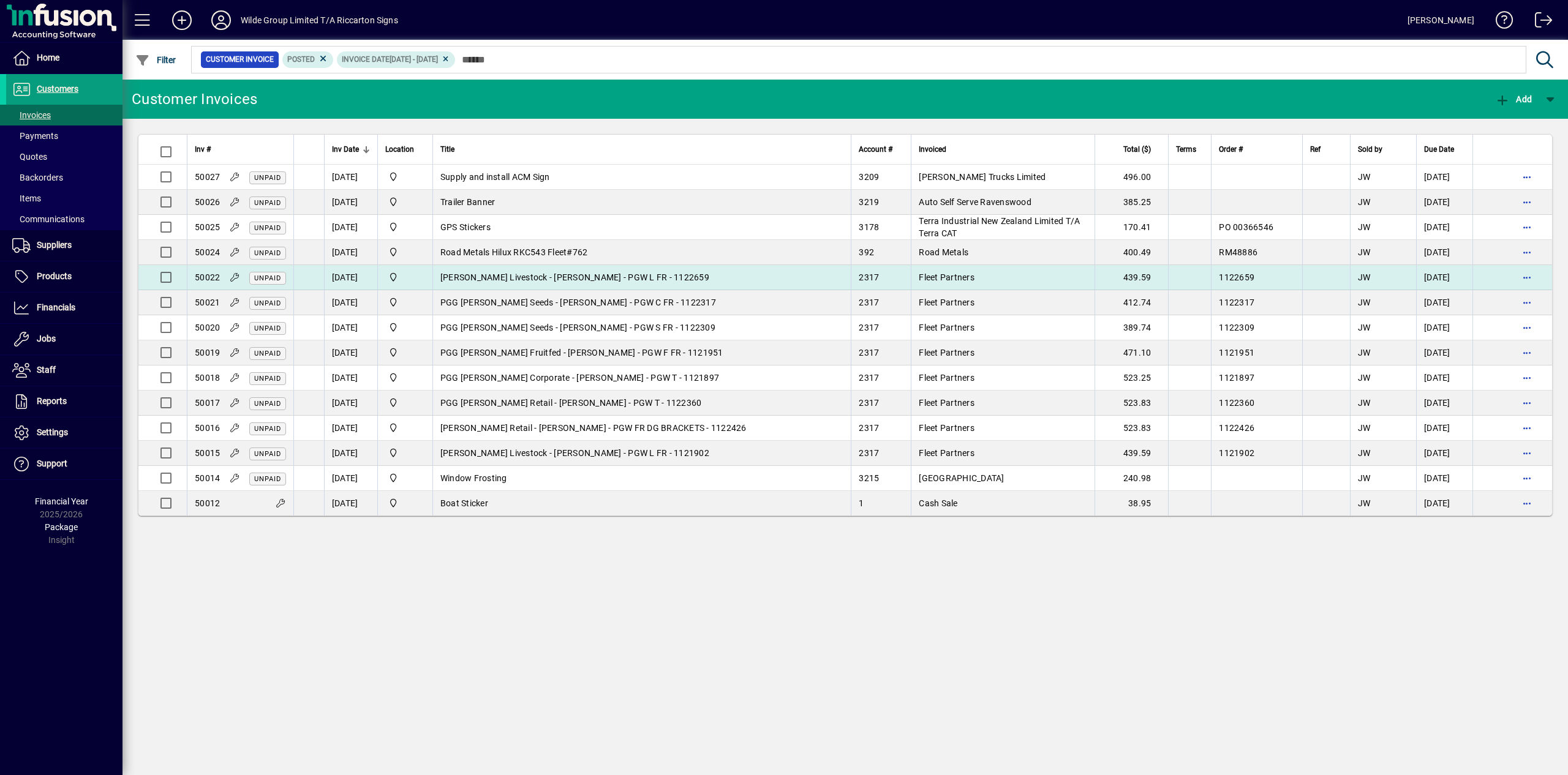
click at [493, 282] on span "[PERSON_NAME] Livestock - [PERSON_NAME] - PGW L FR - 1122659" at bounding box center [575, 277] width 269 height 9
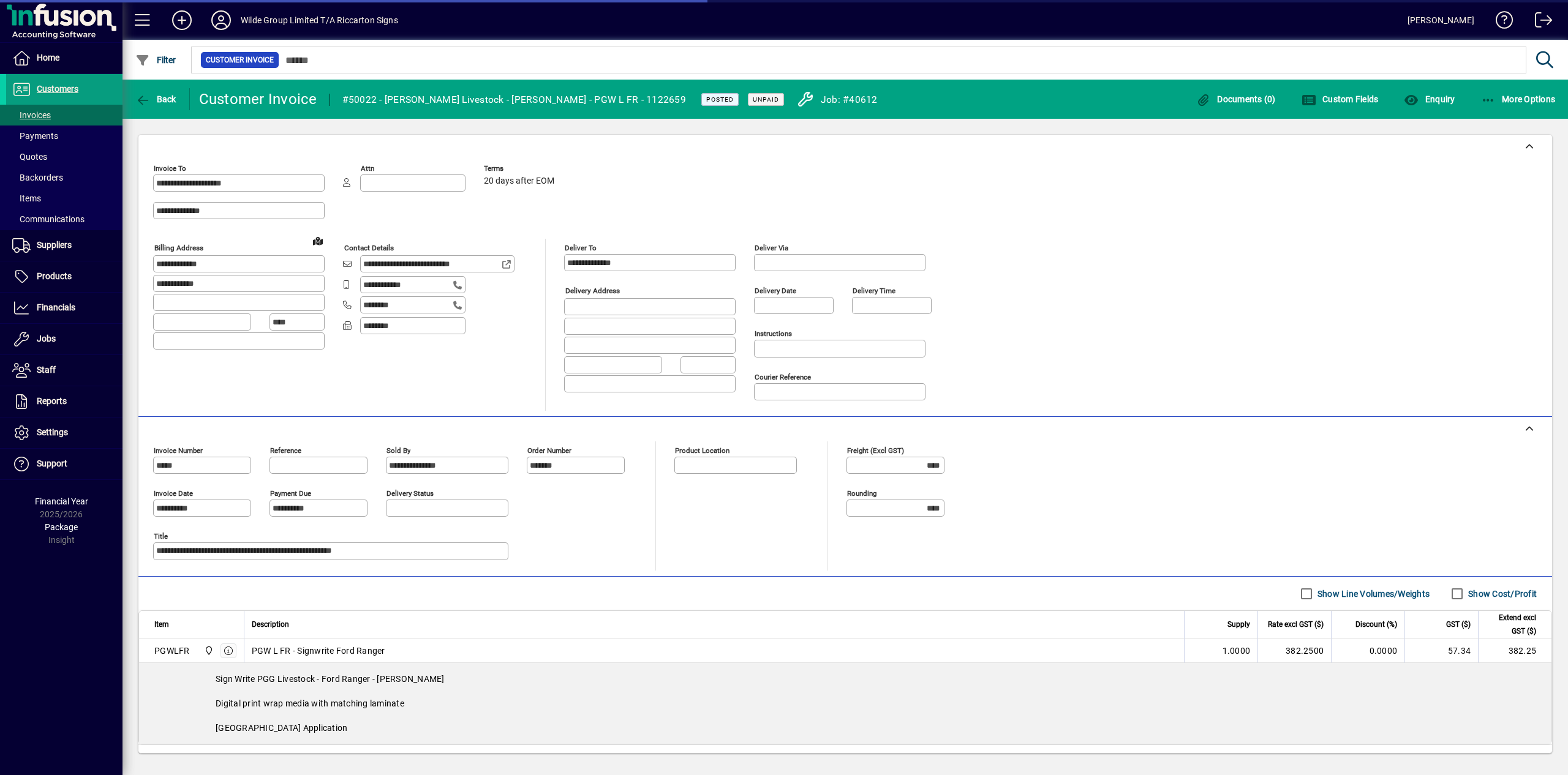
type input "**********"
click at [451, 101] on div "#50022 - [PERSON_NAME] Livestock - [PERSON_NAME] - PGW L FR - 1122659" at bounding box center [514, 99] width 344 height 20
click at [497, 145] on div at bounding box center [845, 147] width 1414 height 25
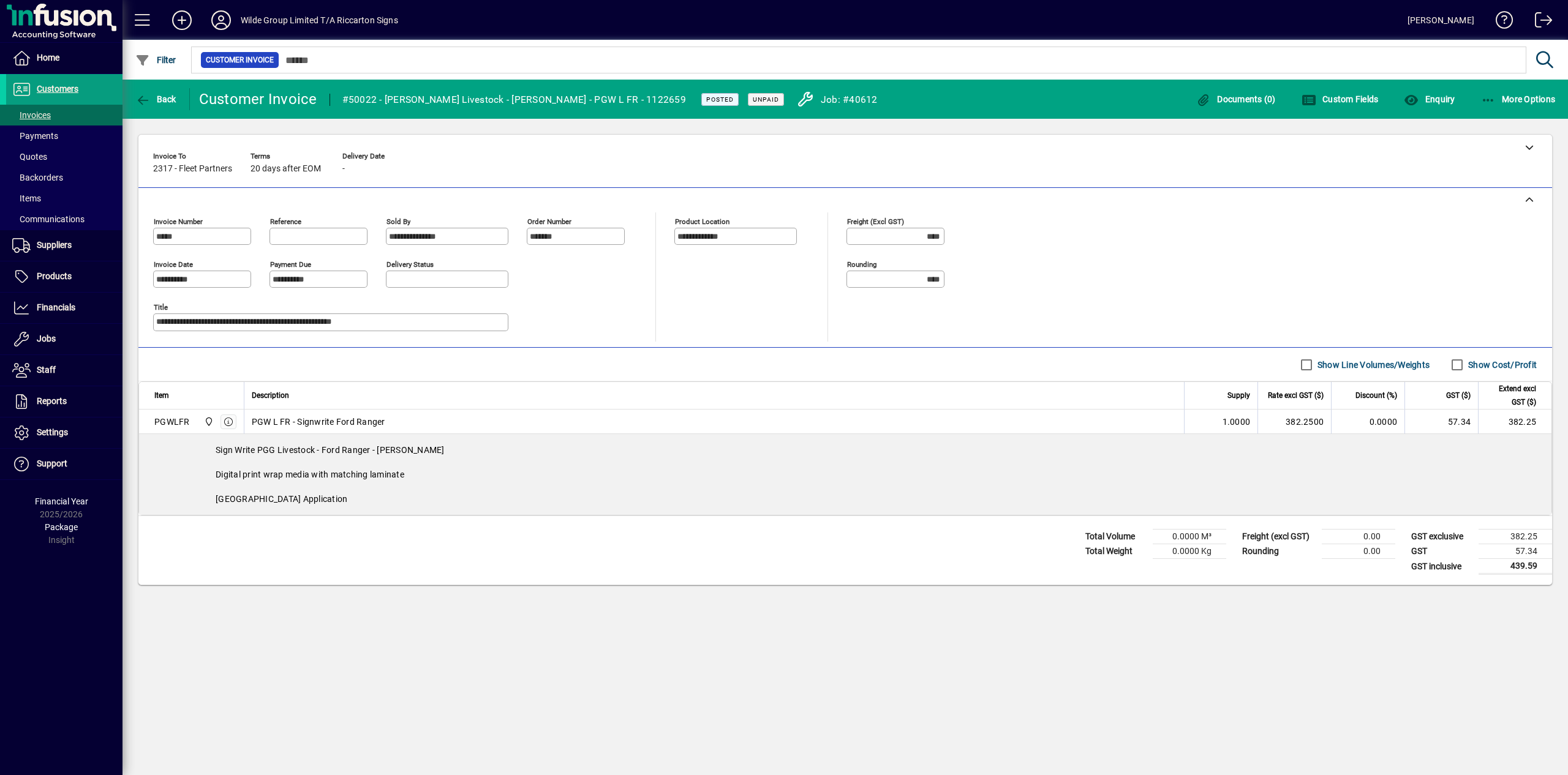
drag, startPoint x: 385, startPoint y: 102, endPoint x: 648, endPoint y: 99, distance: 263.0
click at [648, 99] on div "#50022 - [PERSON_NAME] Livestock - [PERSON_NAME] - PGW L FR - 1122659" at bounding box center [514, 99] width 344 height 20
copy mat-toolbar-row "[PERSON_NAME] Livestock - [PERSON_NAME] - PGW L FR - 1122659"
click at [155, 95] on span "Back" at bounding box center [155, 99] width 41 height 9
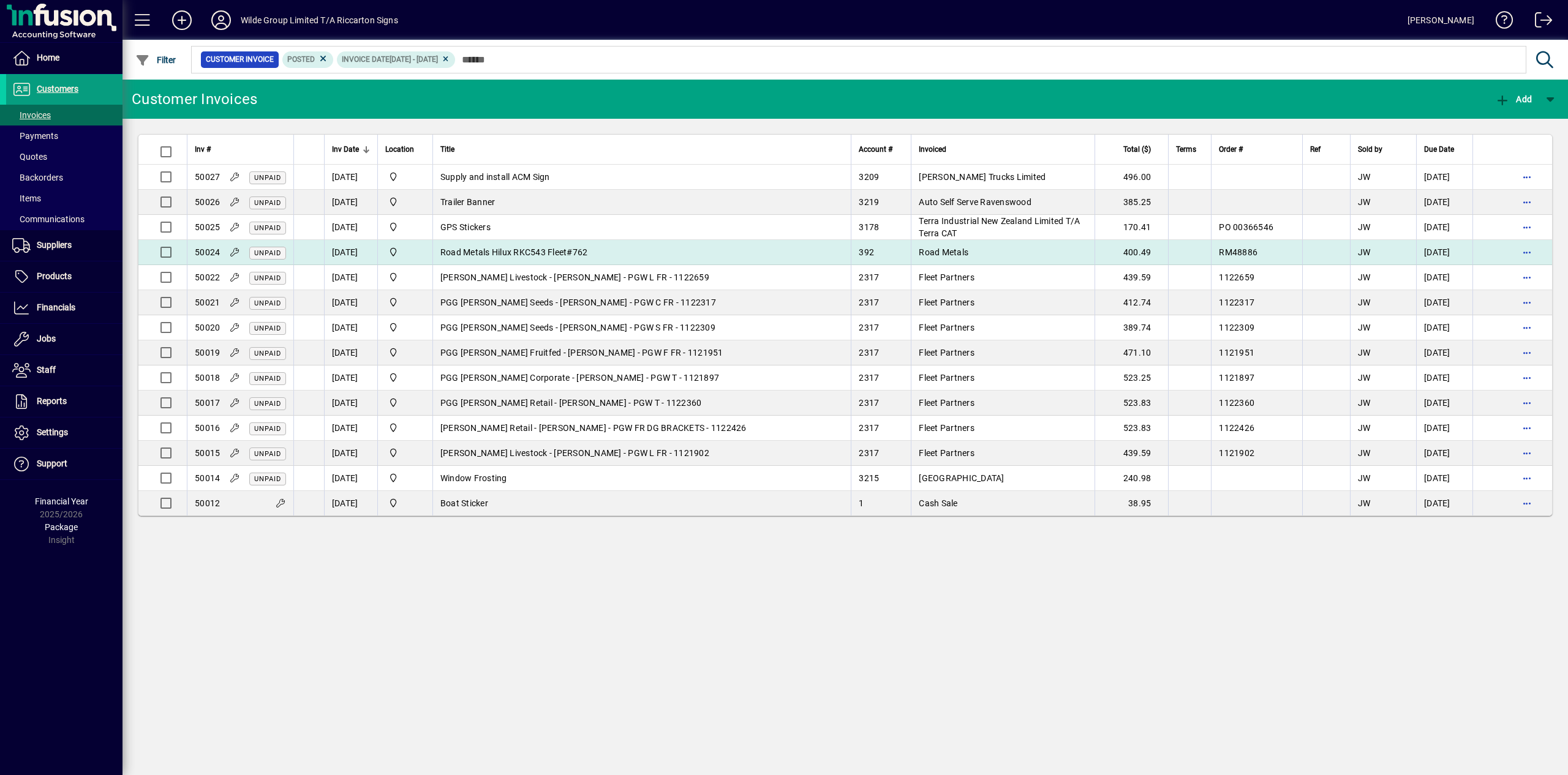
click at [507, 254] on span "Road Metals Hilux RKC543 Fleet#762" at bounding box center [514, 252] width 148 height 9
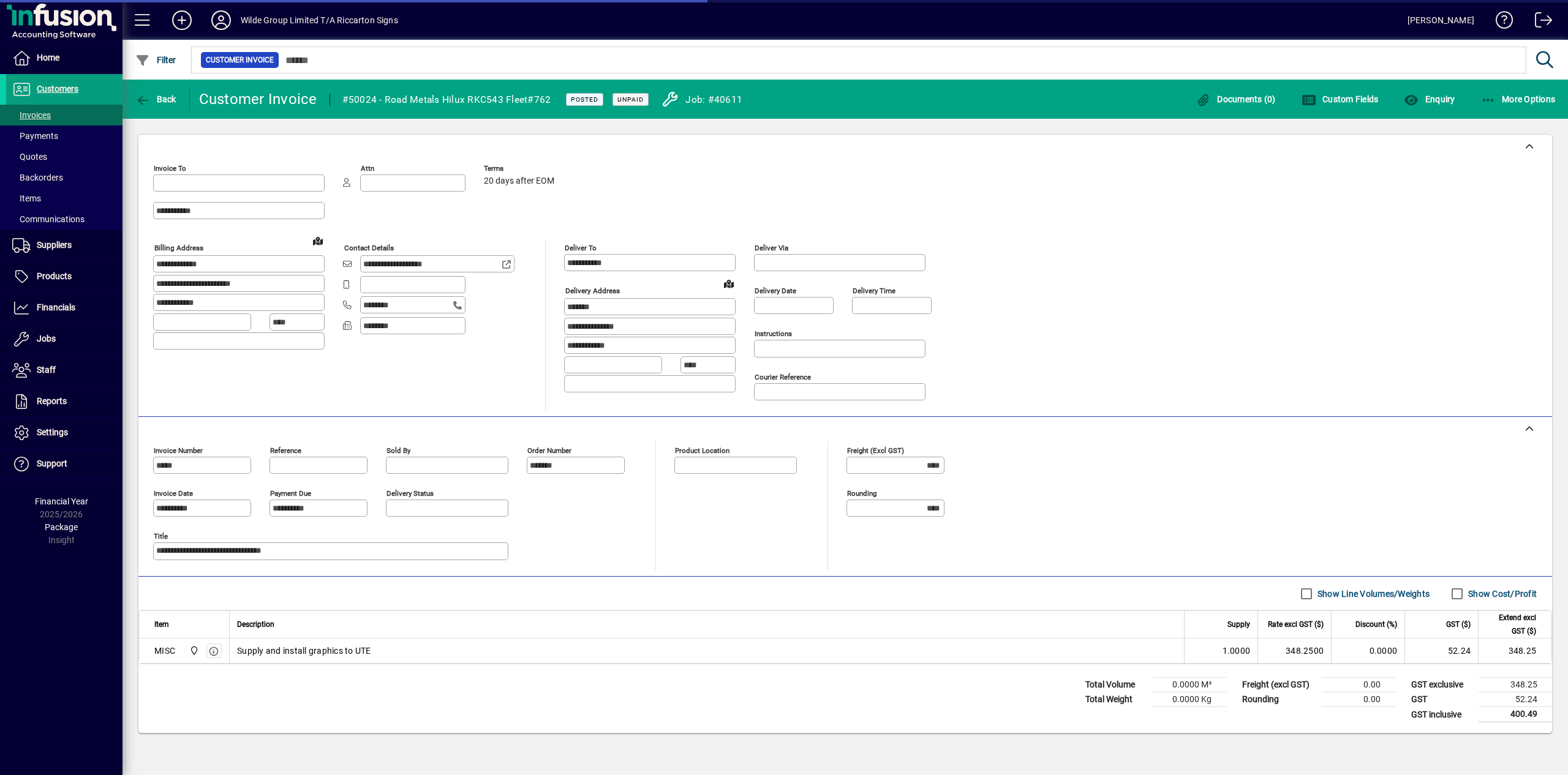
type input "**********"
drag, startPoint x: 383, startPoint y: 101, endPoint x: 556, endPoint y: 99, distance: 173.0
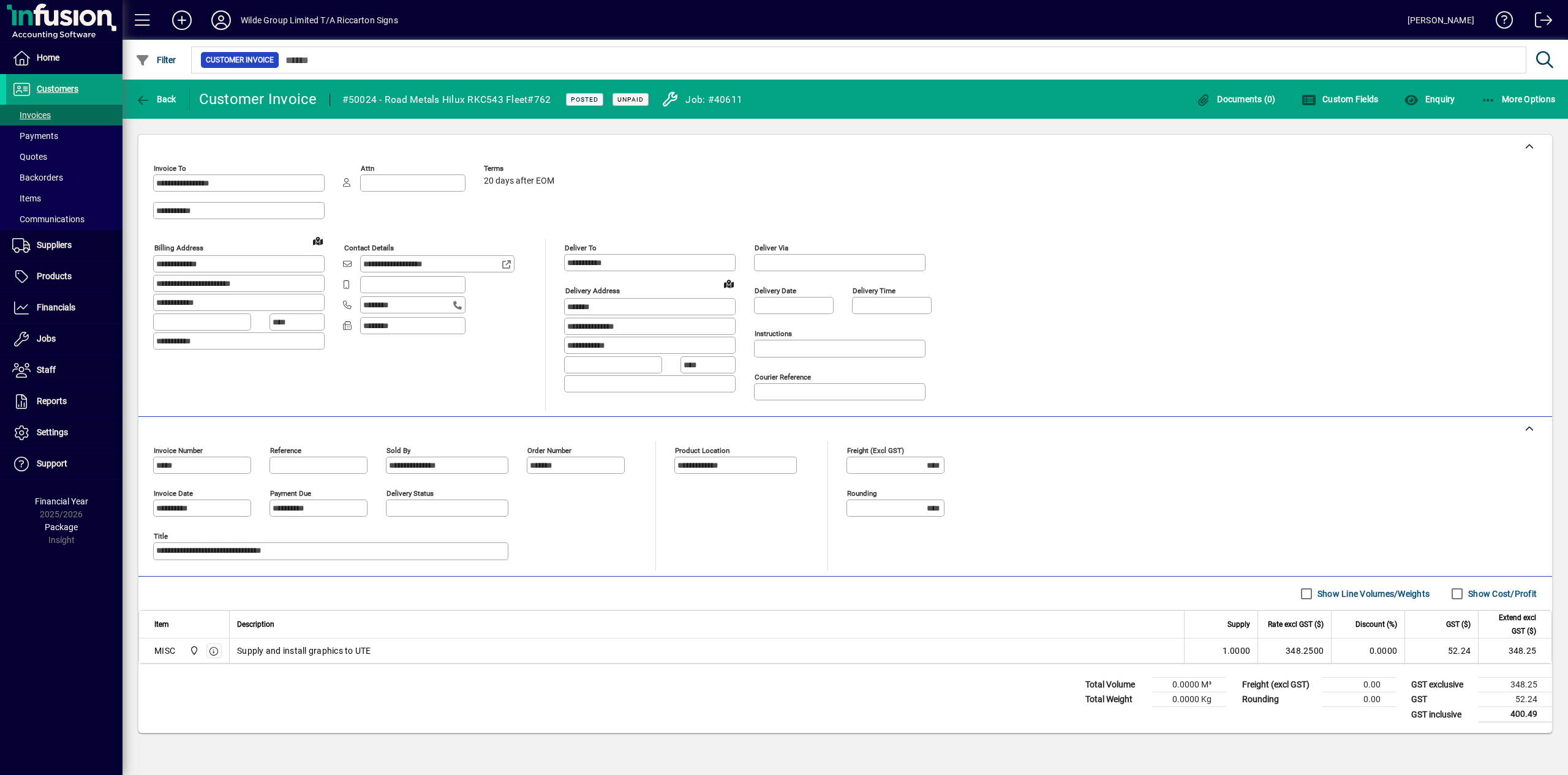
click at [551, 99] on div "#50024 - Road Metals Hilux RKC543 Fleet#762" at bounding box center [447, 99] width 209 height 20
copy mat-toolbar-row "Road Metals Hilux RKC543 Fleet#762"
click at [169, 99] on span "Back" at bounding box center [155, 99] width 41 height 9
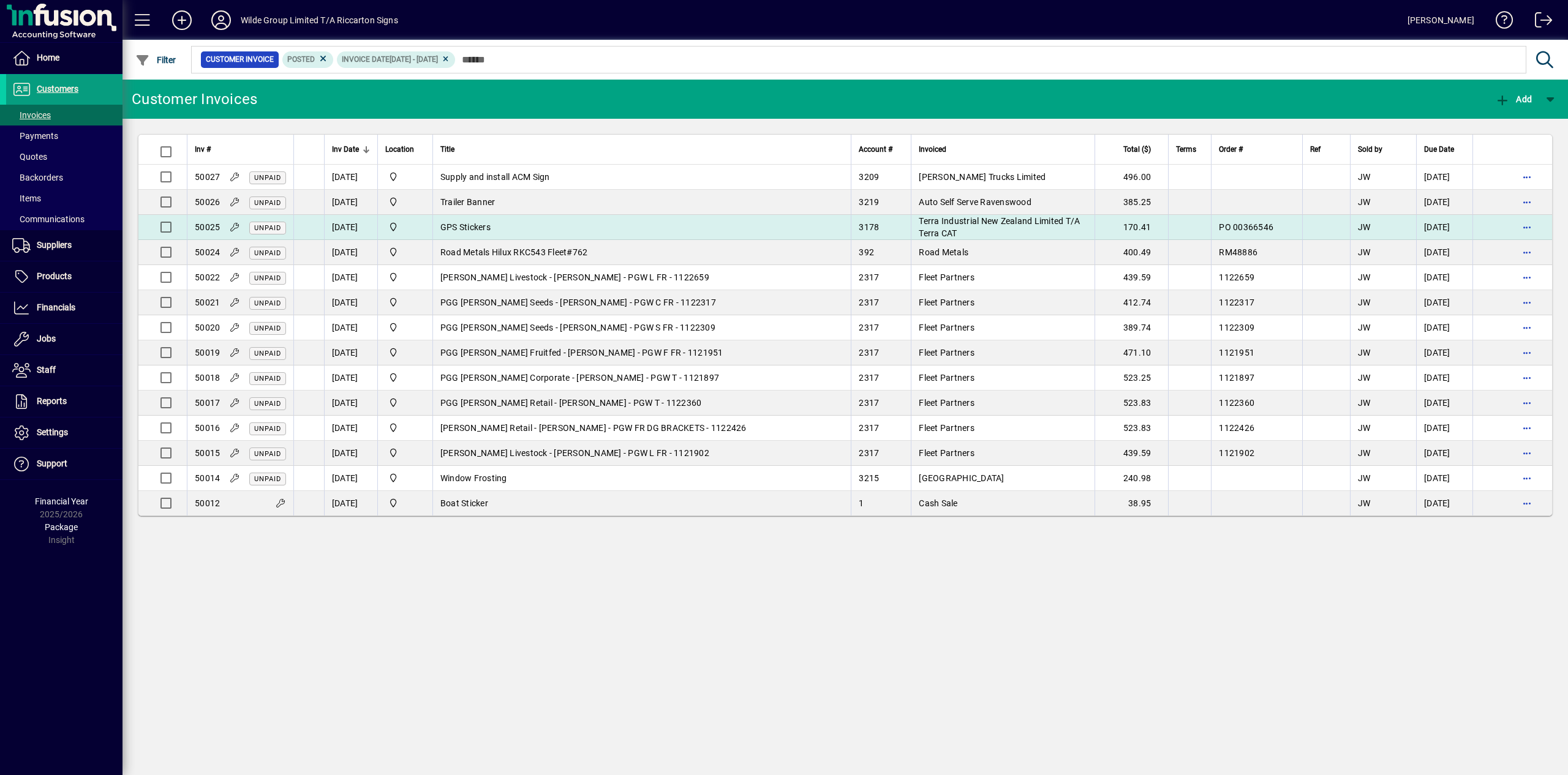
click at [573, 238] on td "GPS Stickers" at bounding box center [642, 227] width 419 height 26
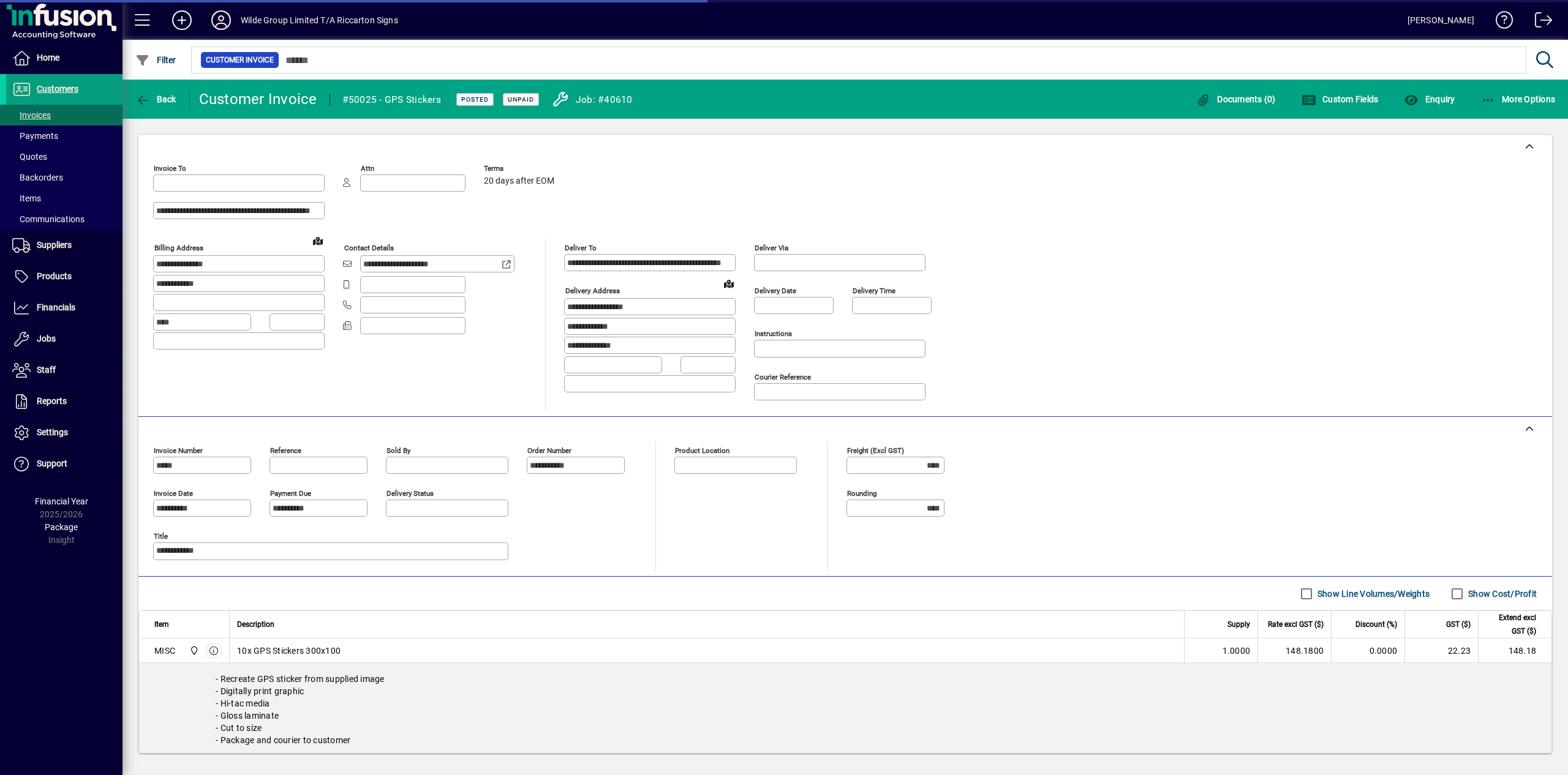
type input "**********"
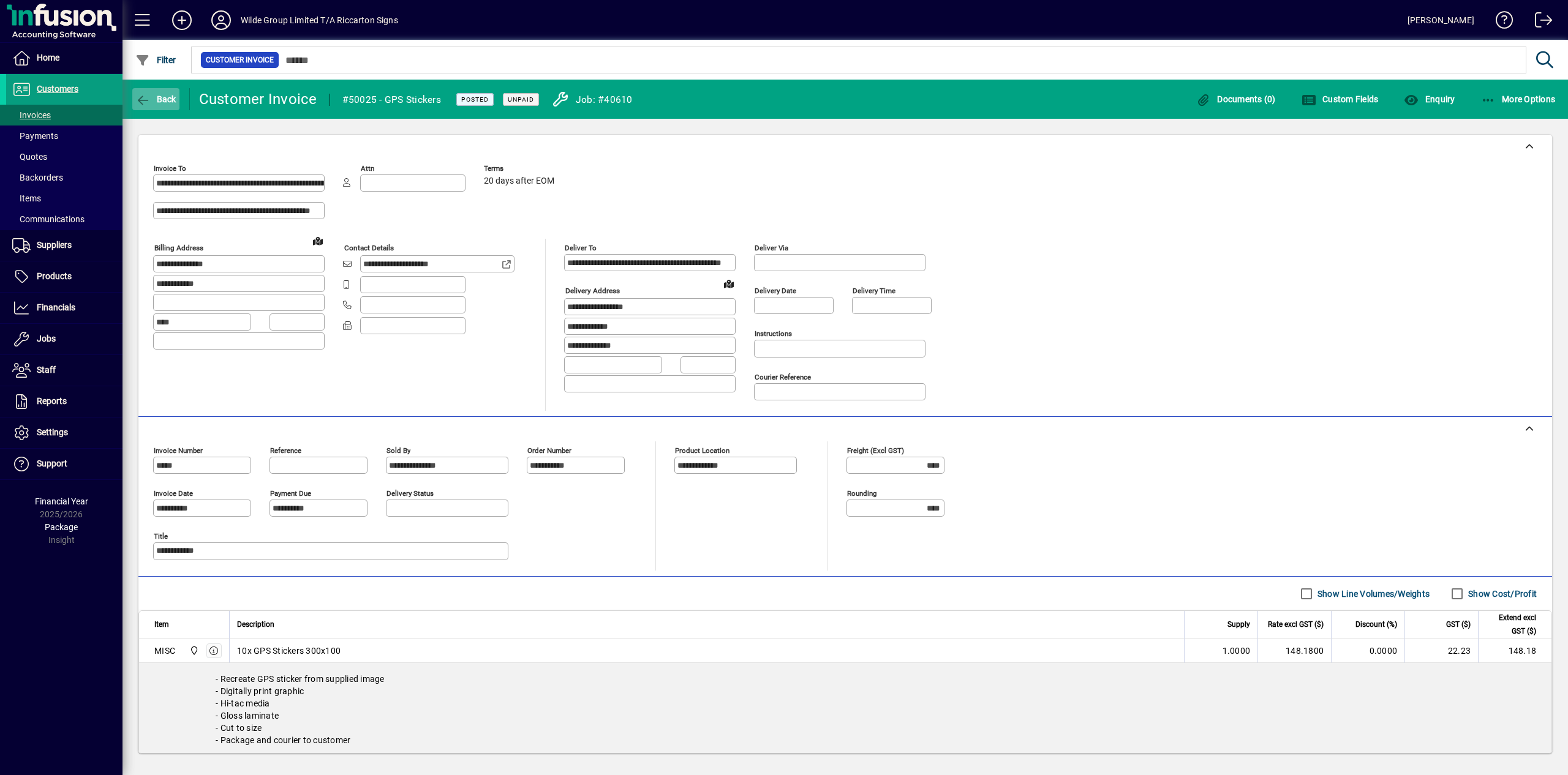
click at [145, 106] on icon "button" at bounding box center [143, 100] width 15 height 12
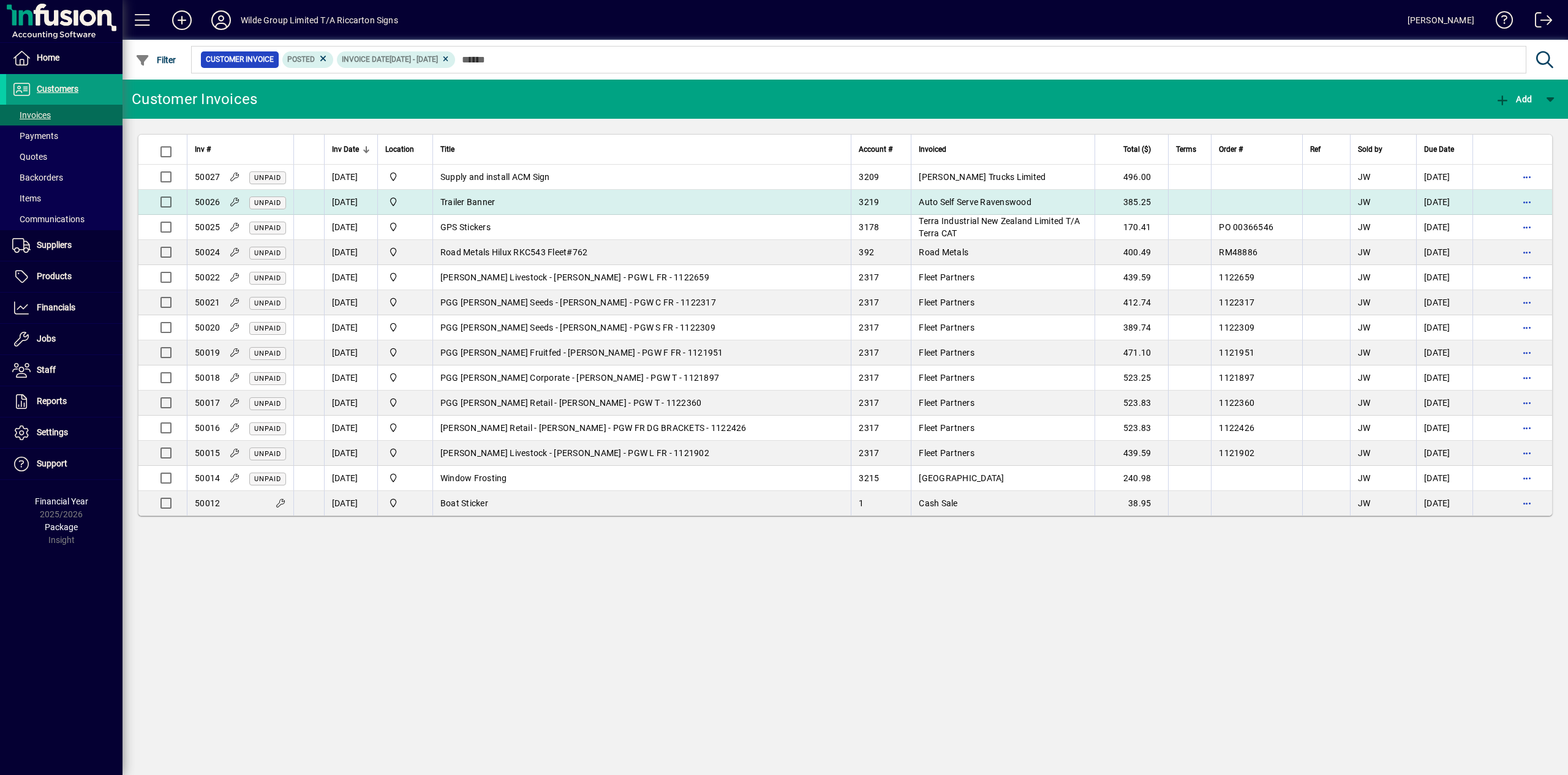
click at [925, 201] on span "Auto Self Serve Ravenswood" at bounding box center [974, 202] width 113 height 9
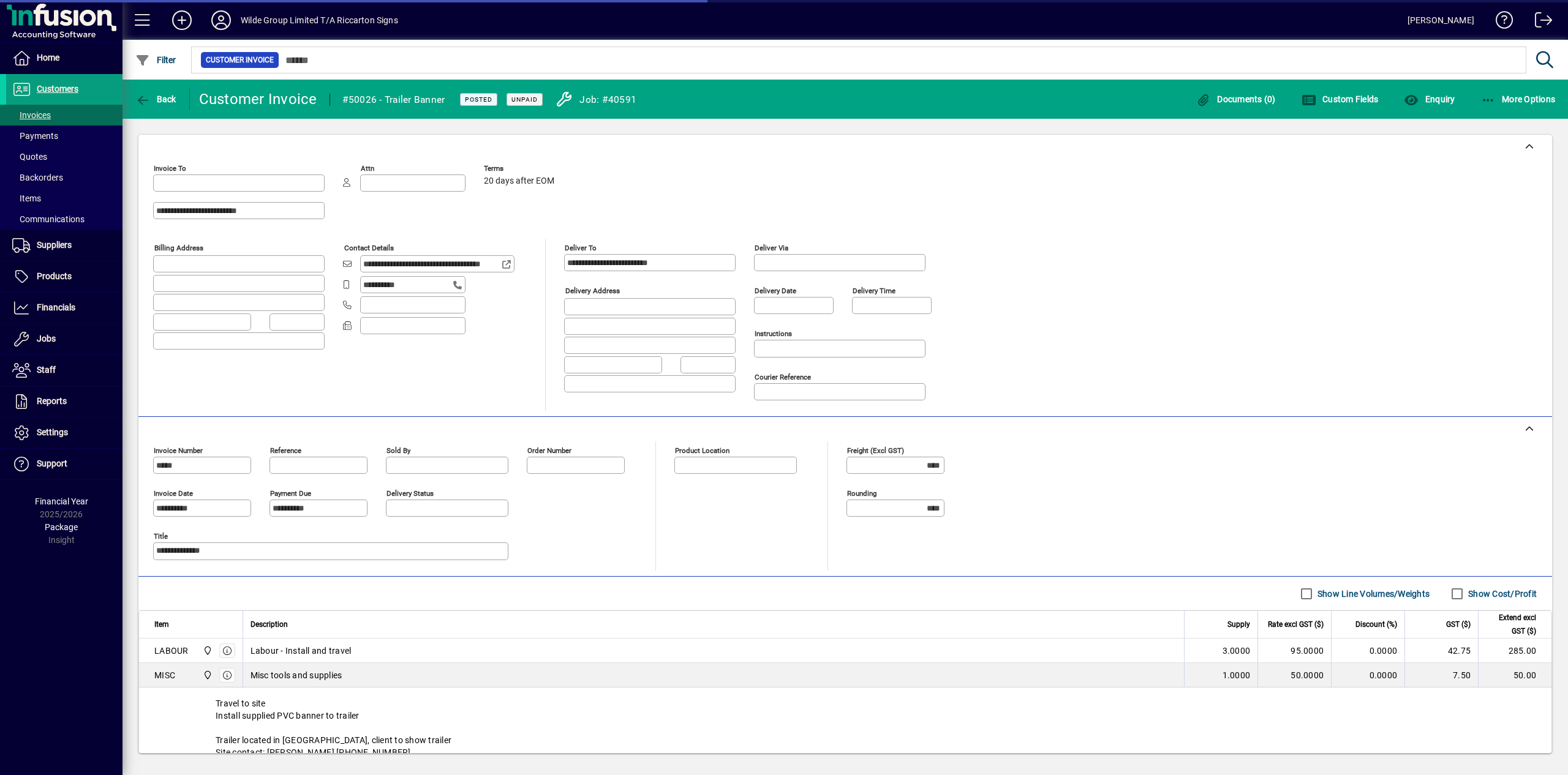
type input "**********"
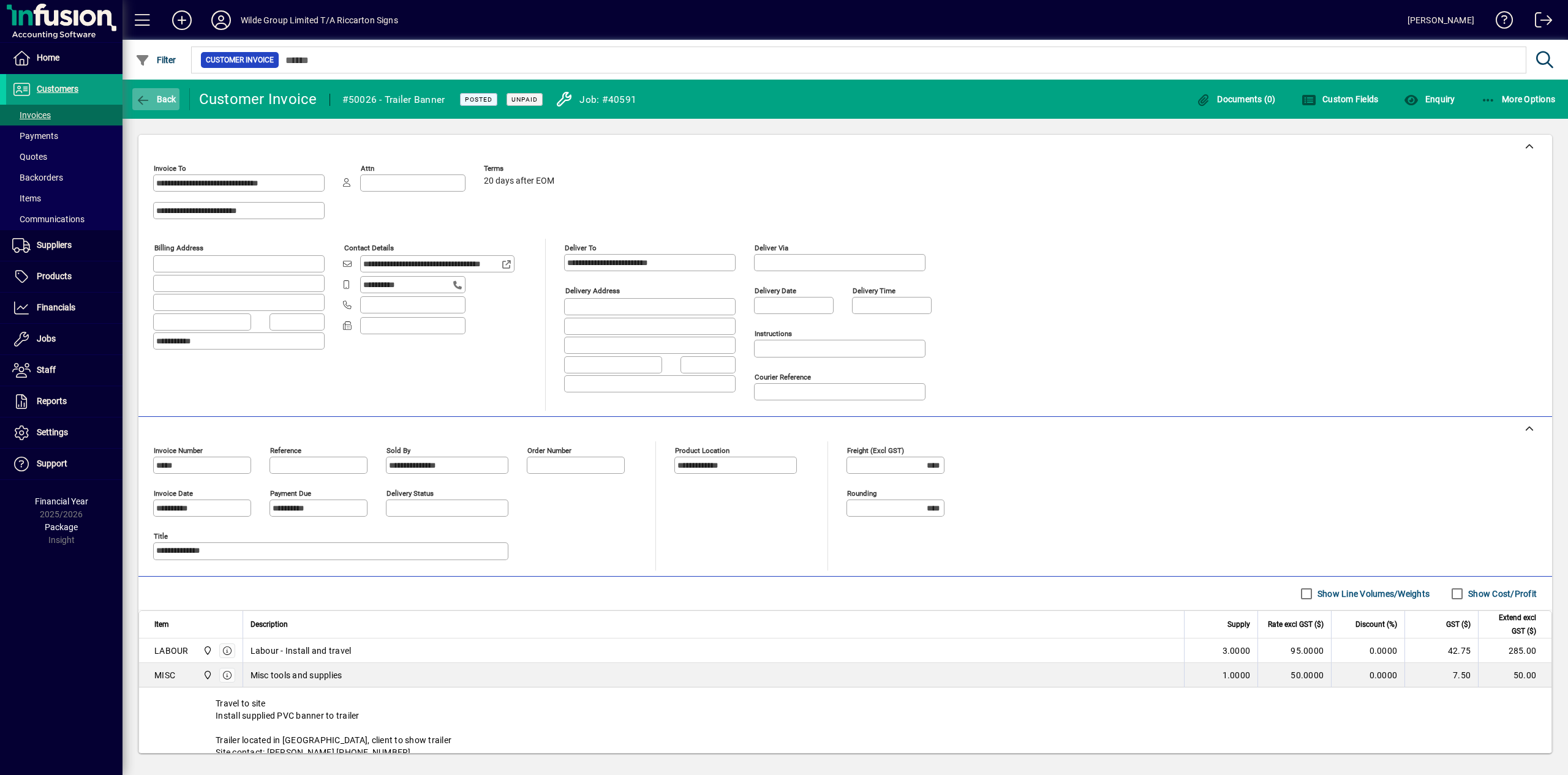
click at [164, 105] on span "button" at bounding box center [156, 98] width 47 height 29
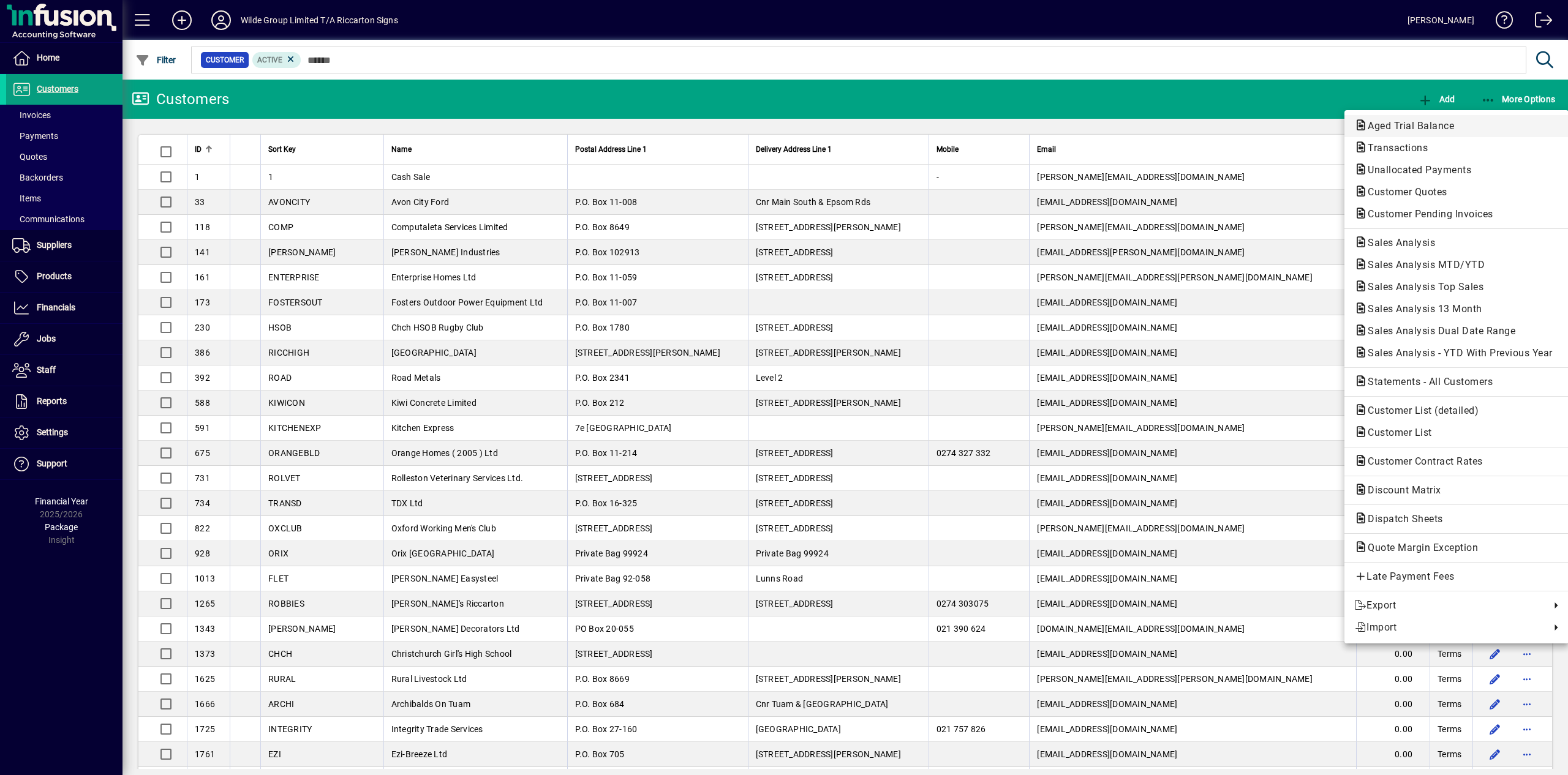
click at [1471, 132] on span "Aged Trial Balance" at bounding box center [1456, 126] width 205 height 15
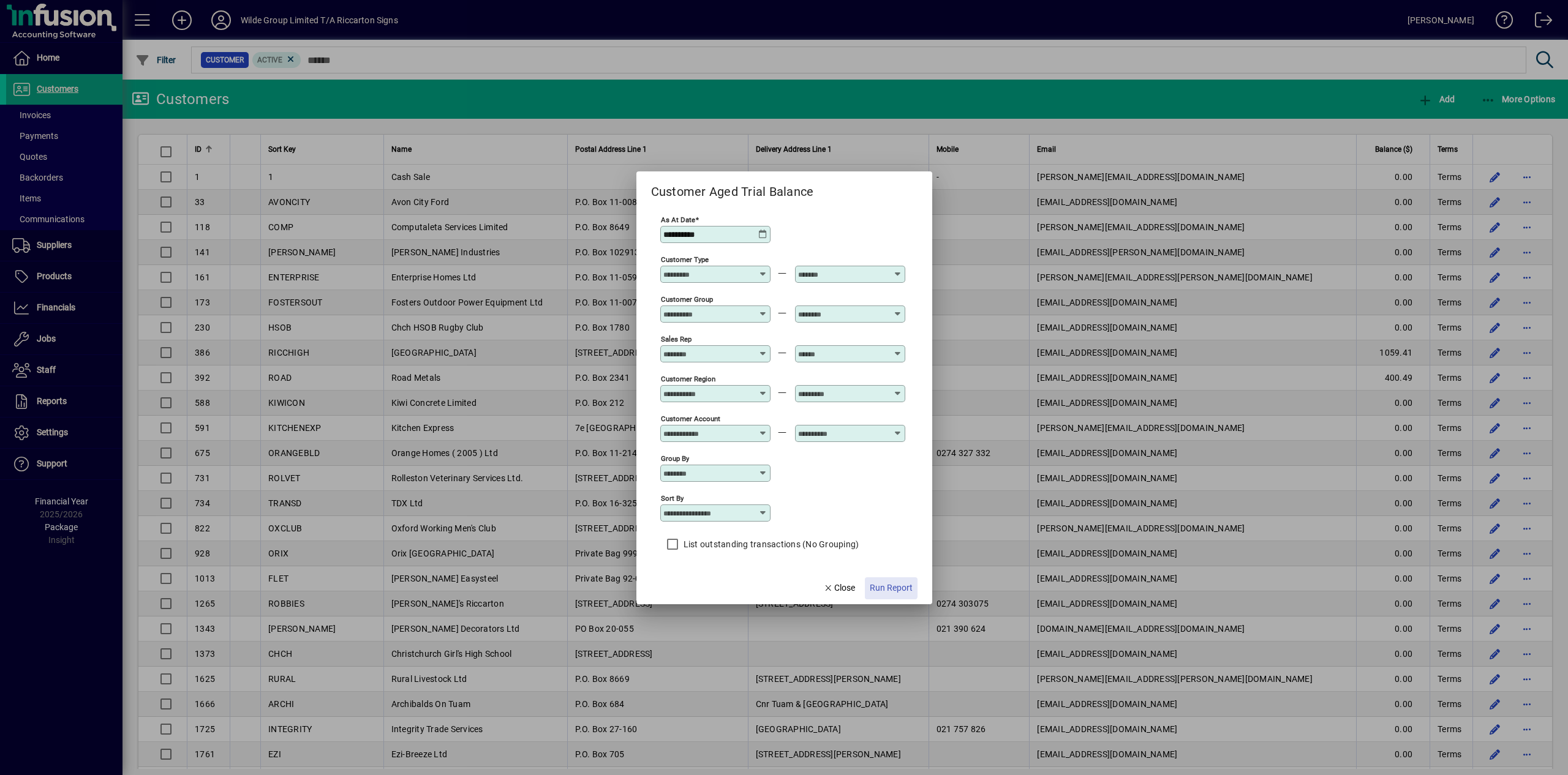
click at [891, 583] on span "Run Report" at bounding box center [890, 588] width 43 height 13
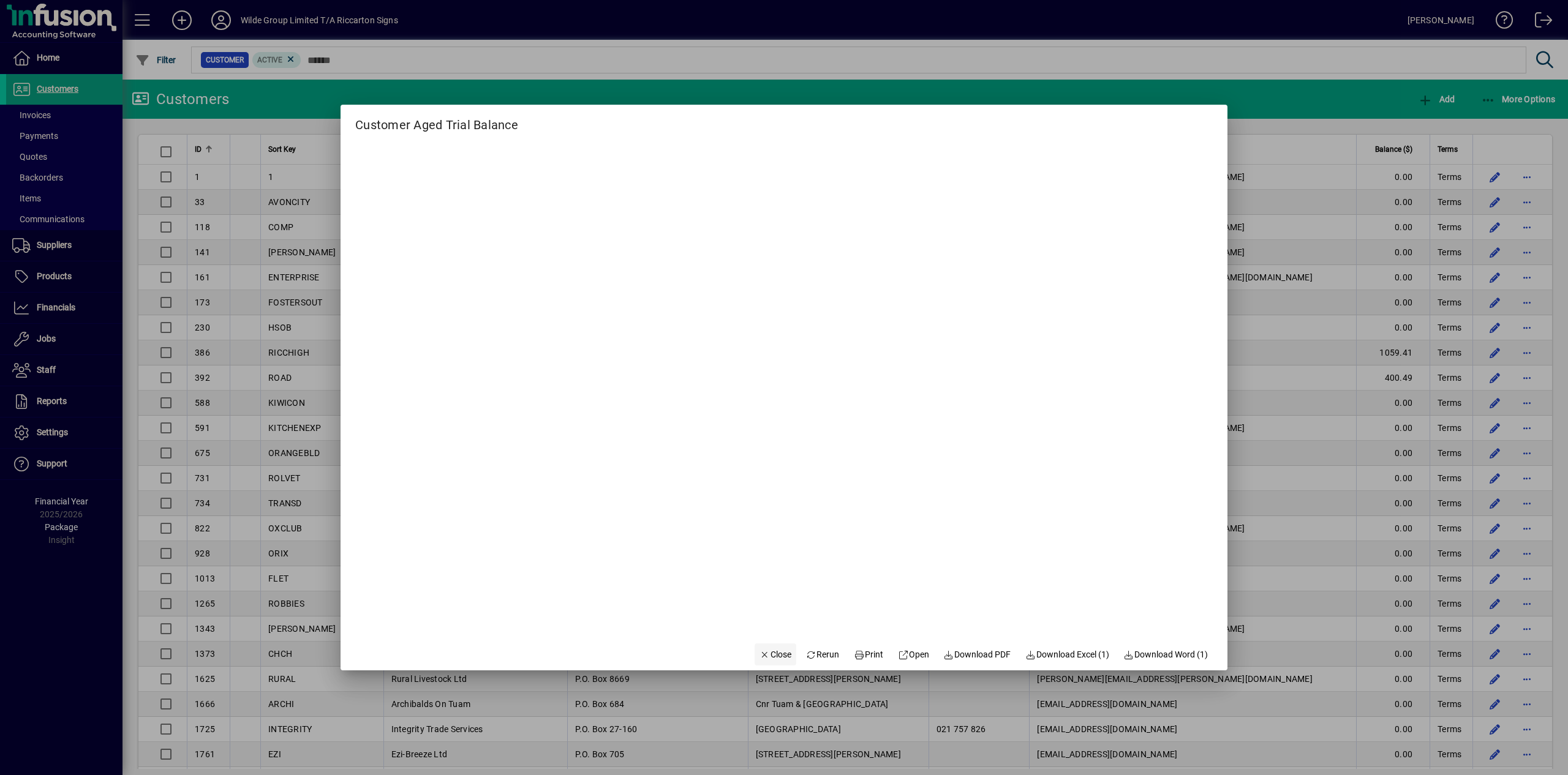
click at [759, 648] on span "Close" at bounding box center [775, 655] width 32 height 13
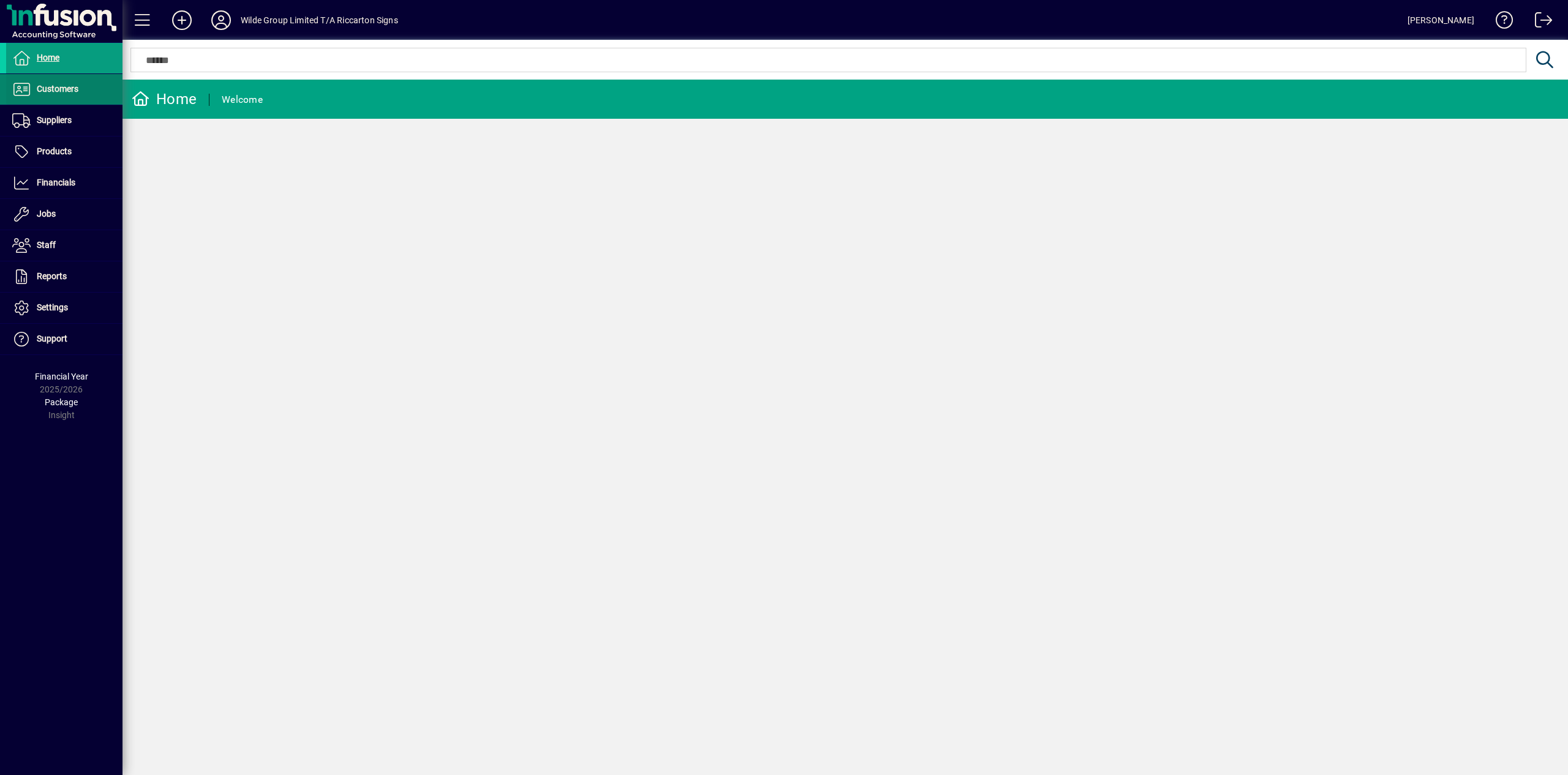
click at [58, 96] on span "Customers" at bounding box center [42, 90] width 72 height 15
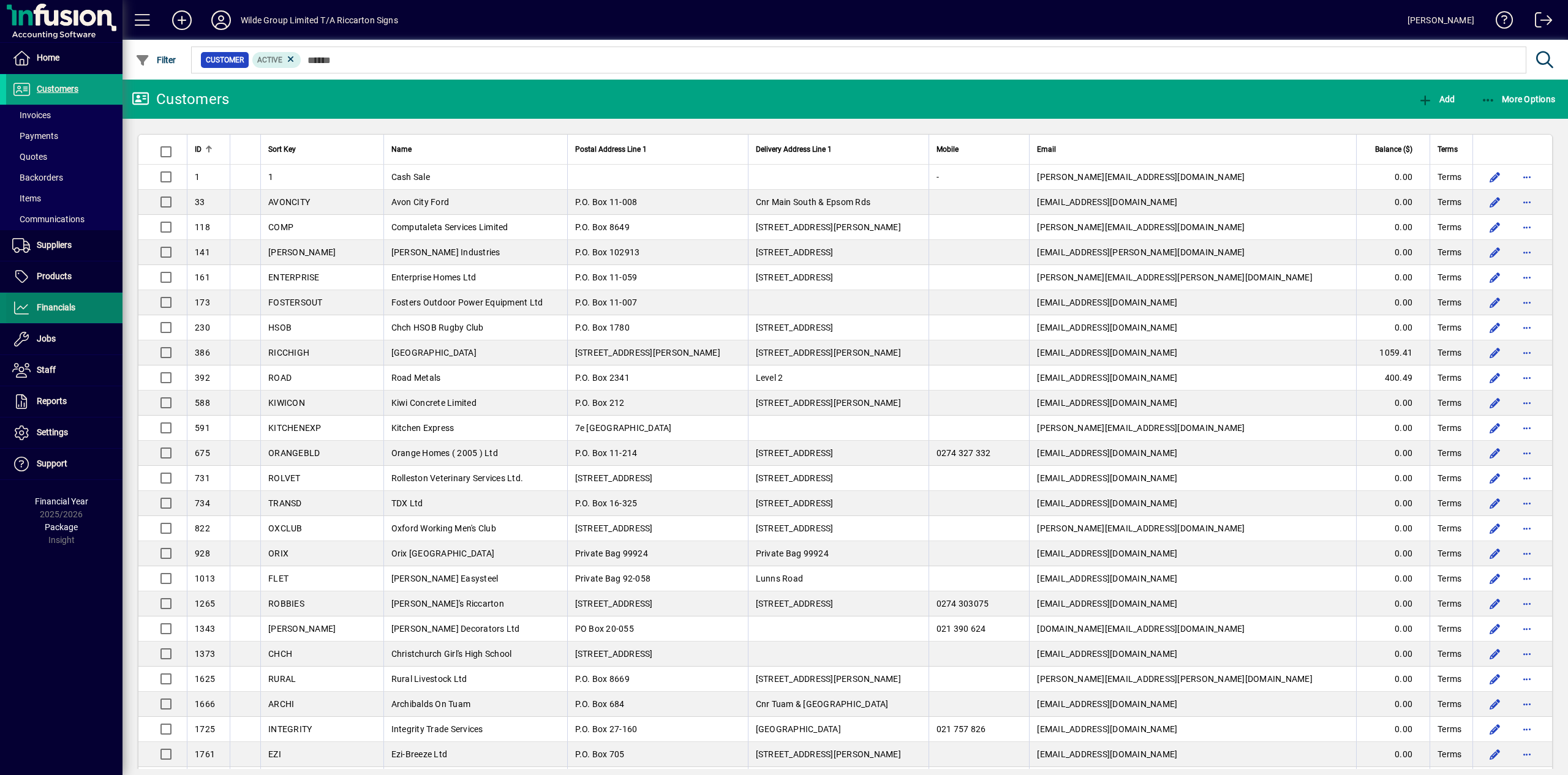
click at [72, 298] on span at bounding box center [63, 308] width 116 height 29
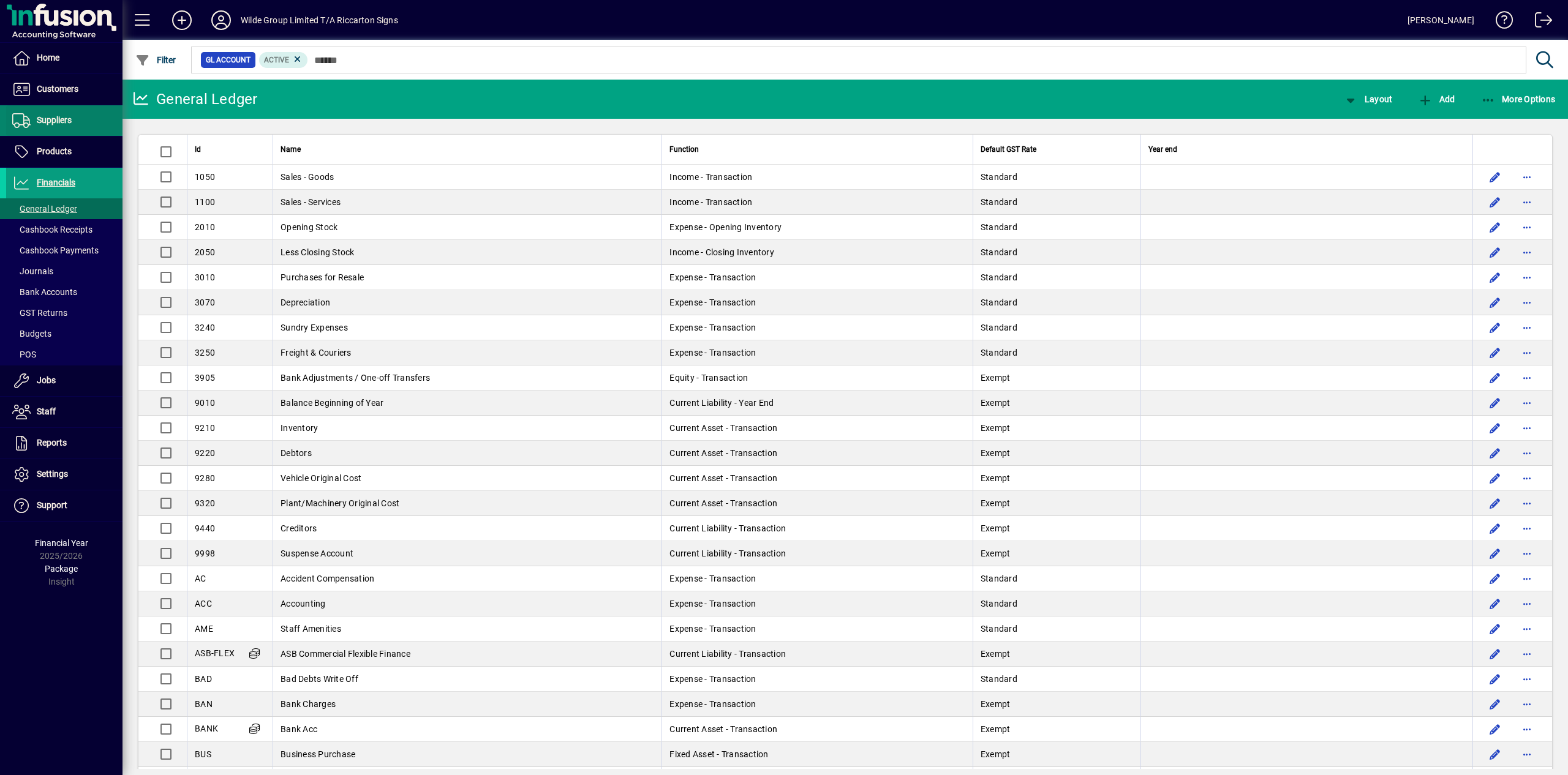
click at [87, 121] on span at bounding box center [63, 120] width 116 height 29
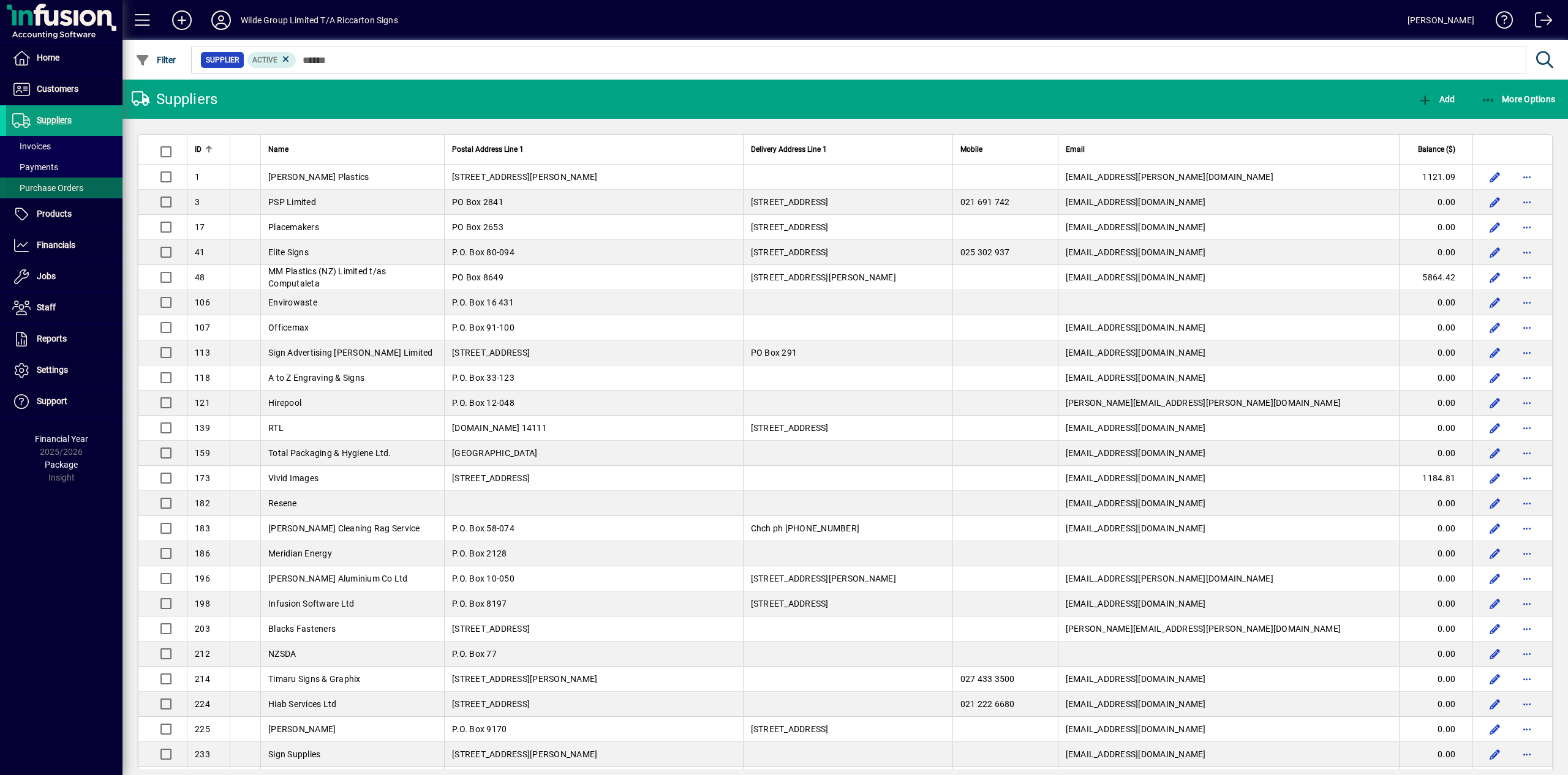
click at [48, 189] on span "Purchase Orders" at bounding box center [47, 187] width 71 height 9
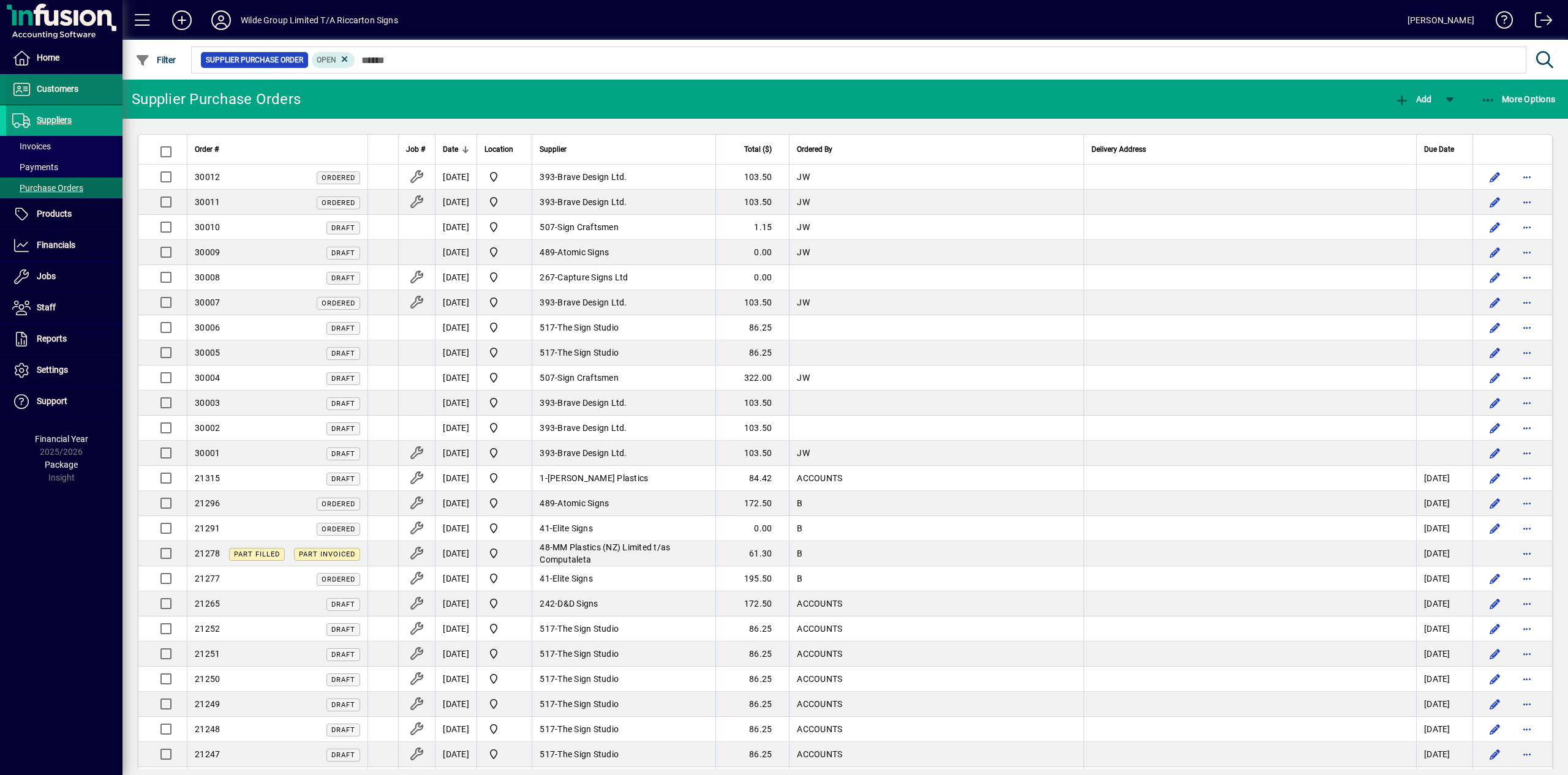
click at [70, 89] on span "Customers" at bounding box center [58, 89] width 42 height 9
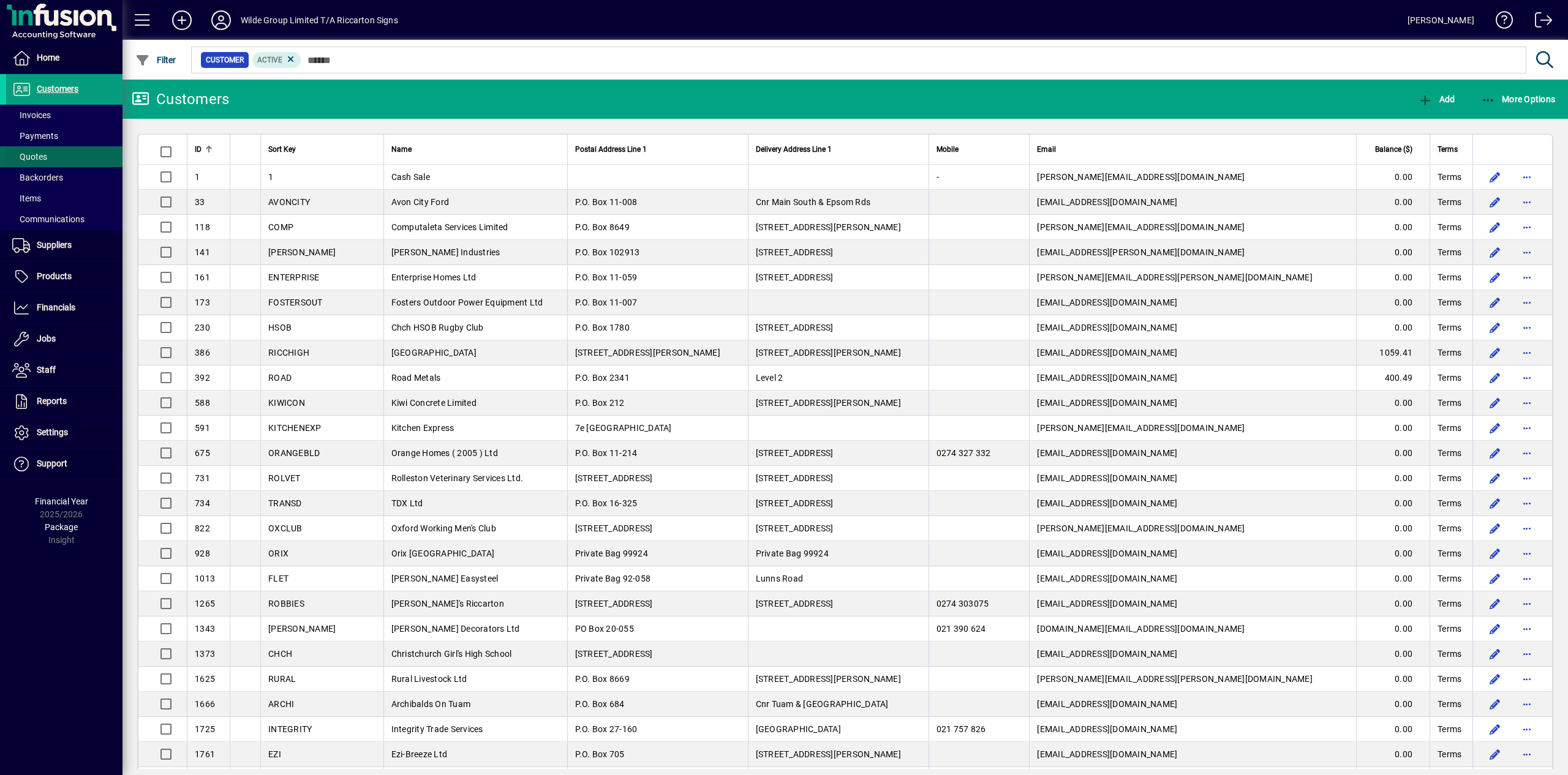
click at [33, 159] on span "Quotes" at bounding box center [29, 156] width 35 height 9
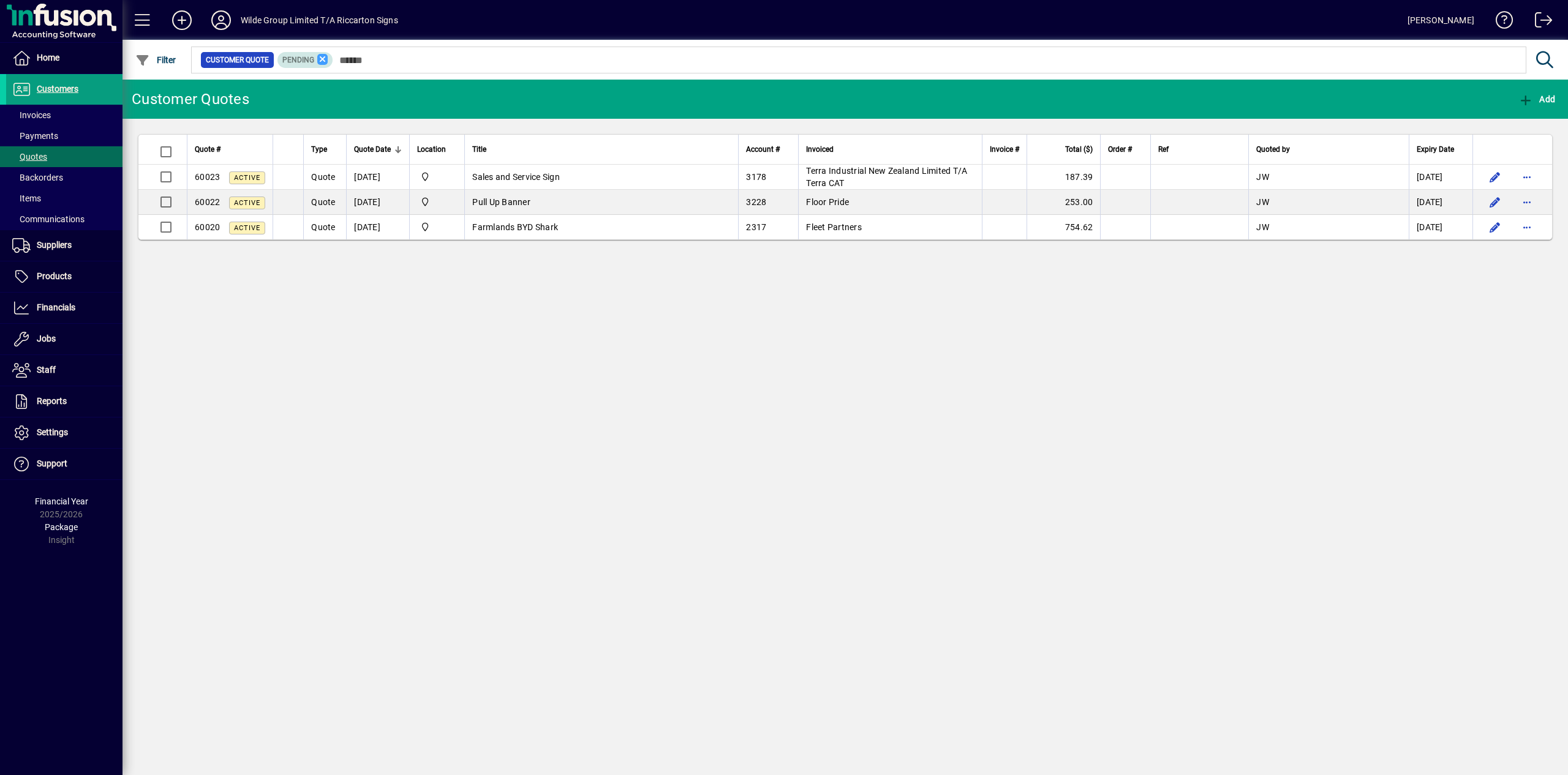
click at [329, 63] on icon at bounding box center [323, 60] width 11 height 11
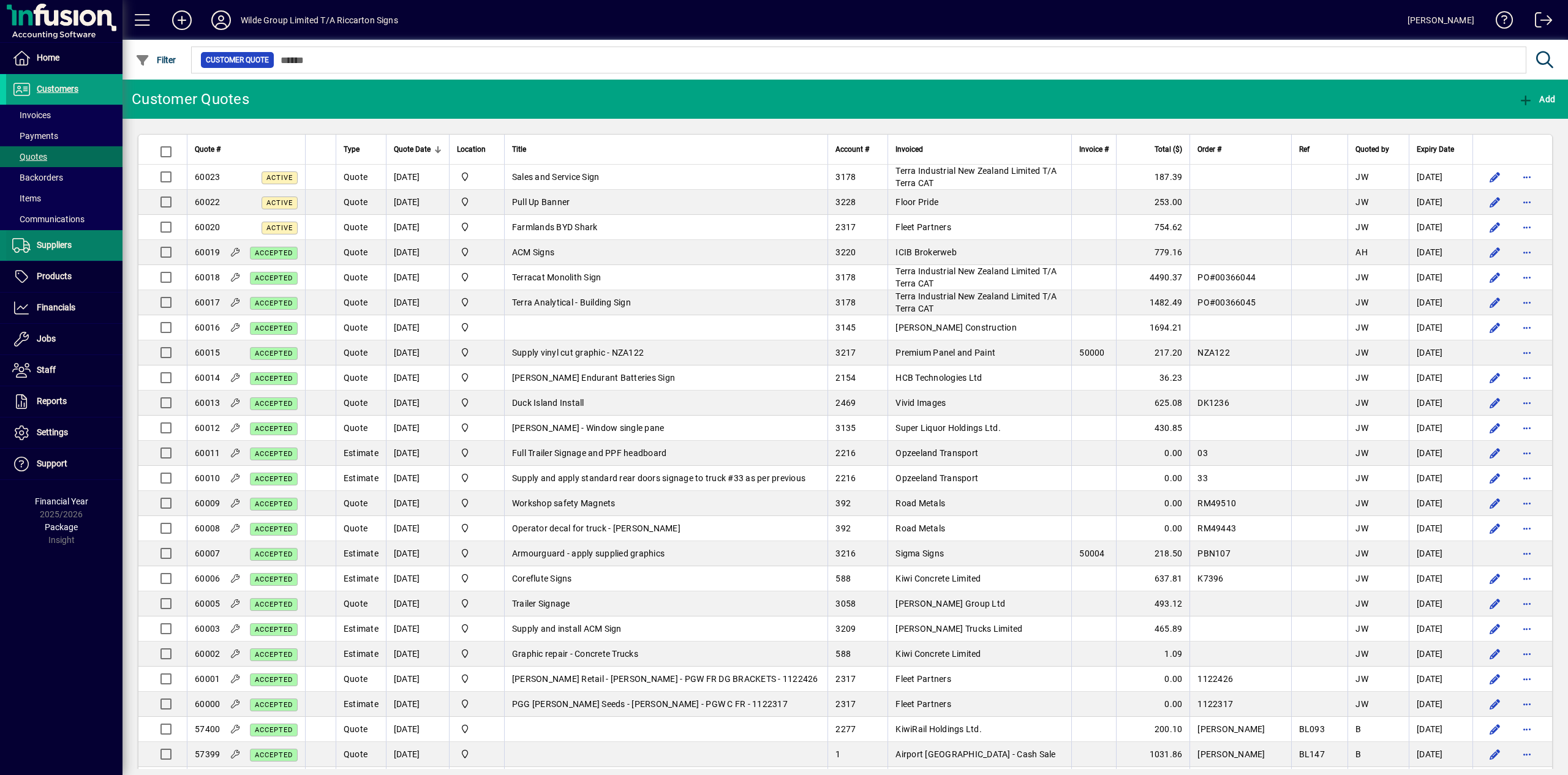
click at [63, 241] on span "Suppliers" at bounding box center [54, 245] width 35 height 9
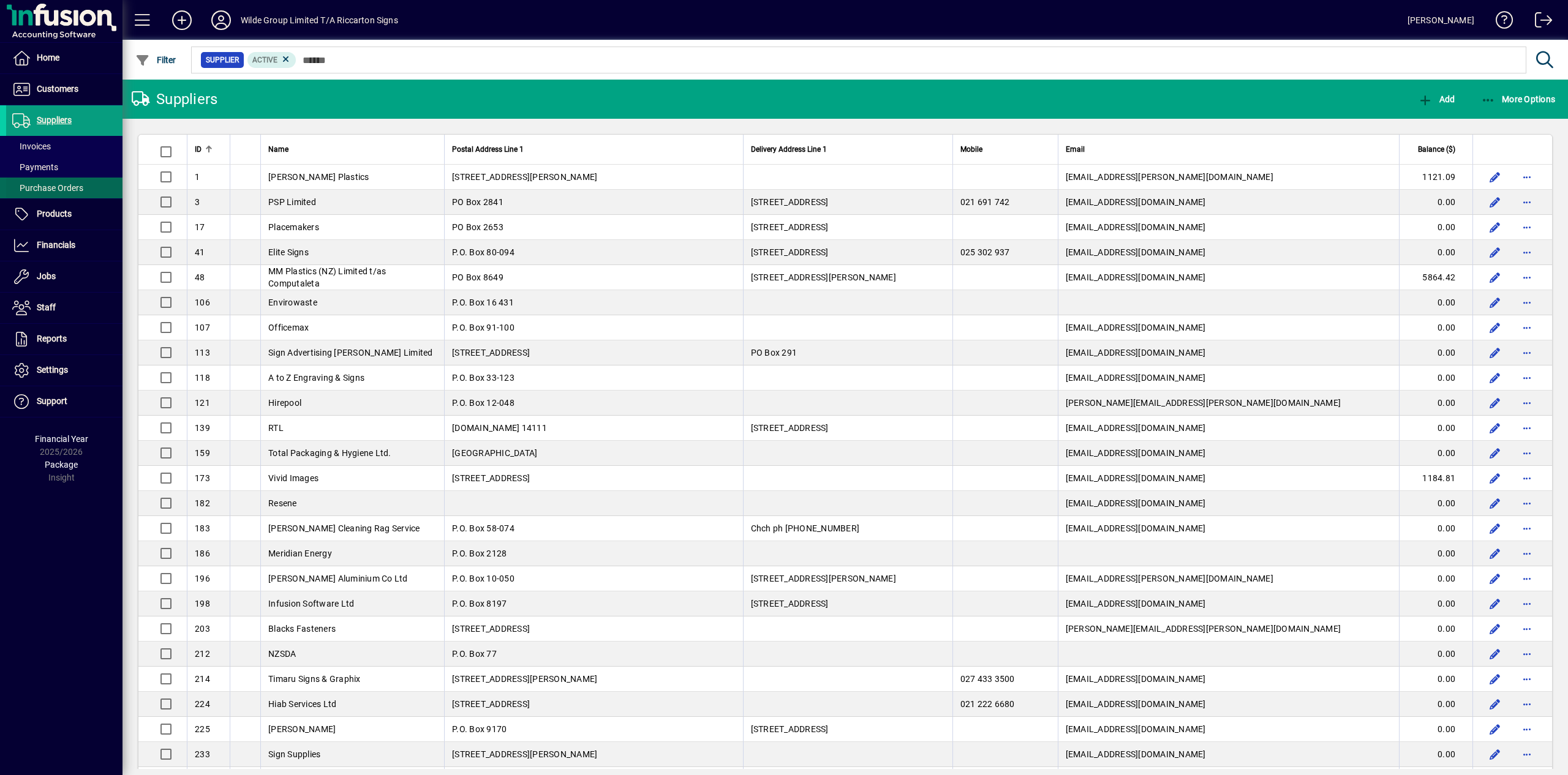
click at [62, 185] on span "Purchase Orders" at bounding box center [47, 187] width 71 height 9
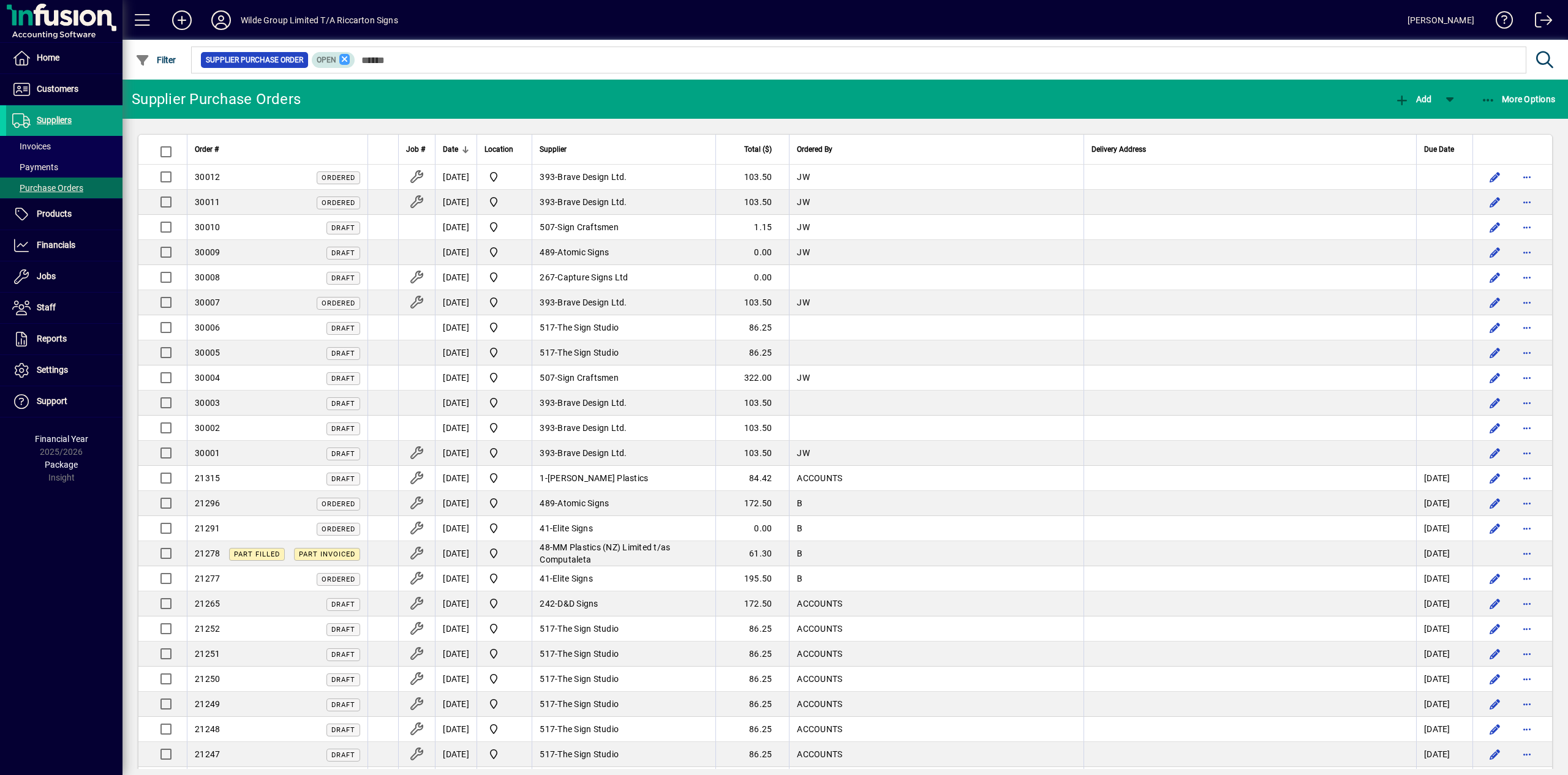
click at [350, 58] on icon at bounding box center [345, 60] width 11 height 11
